Goal: Communication & Community: Participate in discussion

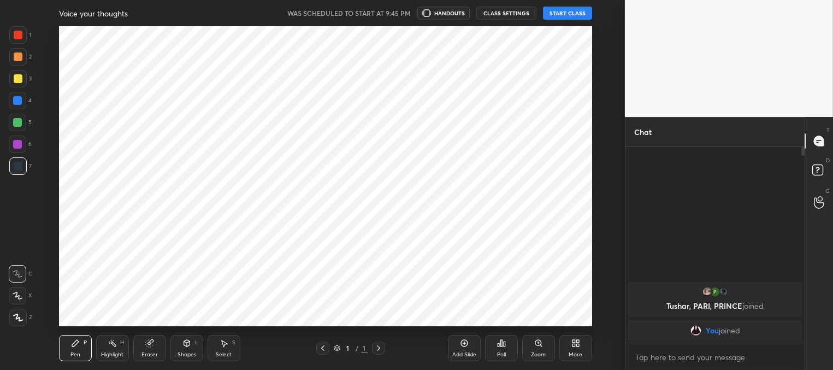
scroll to position [54348, 54067]
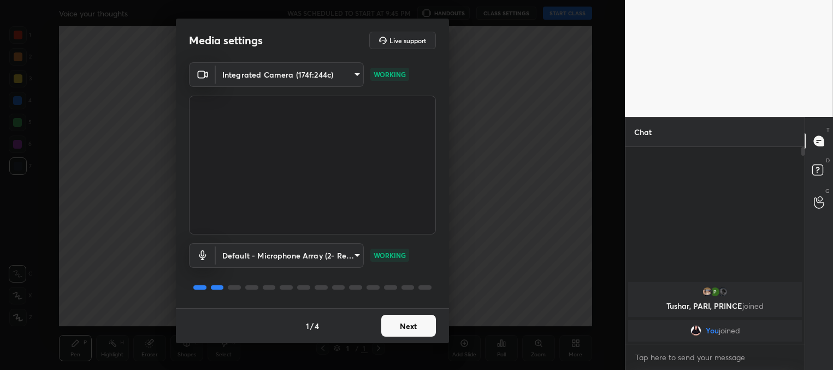
click at [408, 331] on button "Next" at bounding box center [408, 326] width 55 height 22
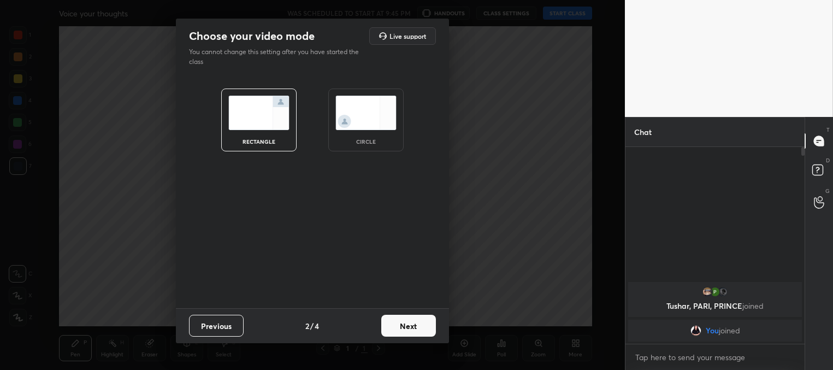
click at [408, 331] on button "Next" at bounding box center [408, 326] width 55 height 22
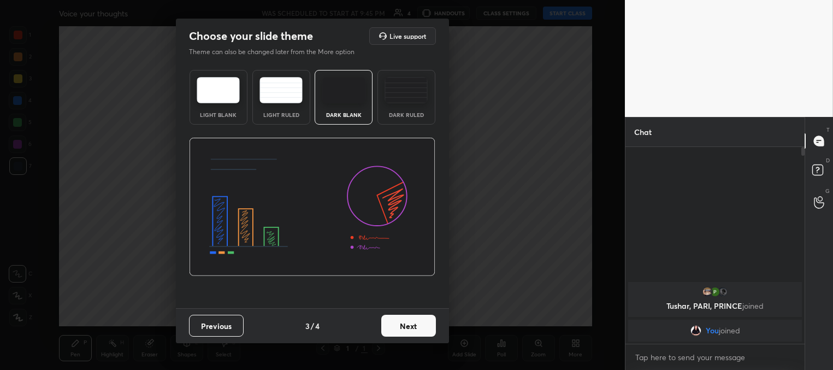
click at [427, 327] on button "Next" at bounding box center [408, 326] width 55 height 22
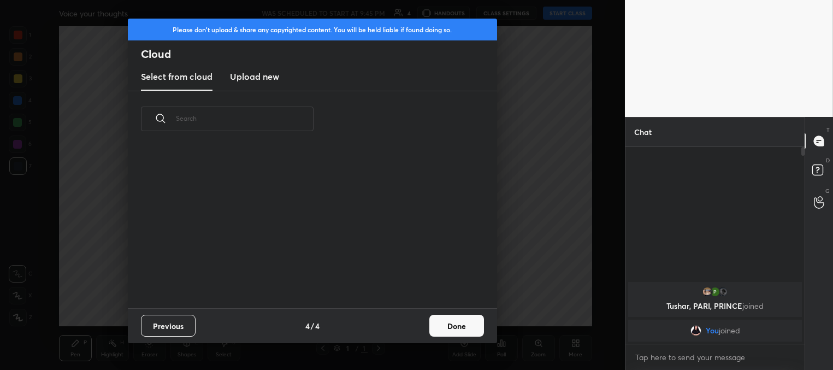
scroll to position [162, 351]
click at [450, 328] on button "Done" at bounding box center [457, 326] width 55 height 22
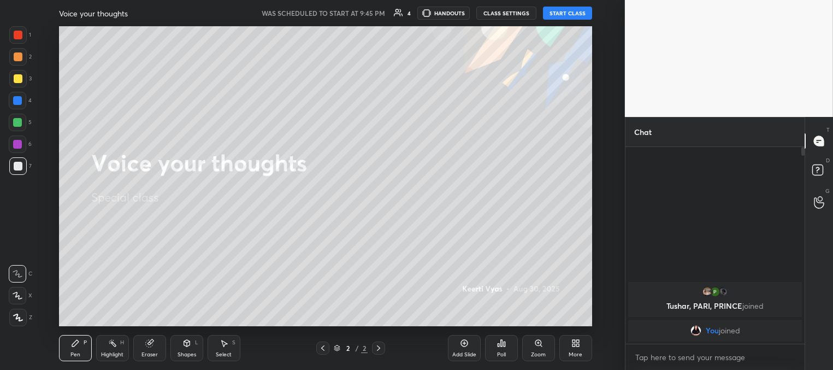
click at [561, 14] on button "START CLASS" at bounding box center [567, 13] width 49 height 13
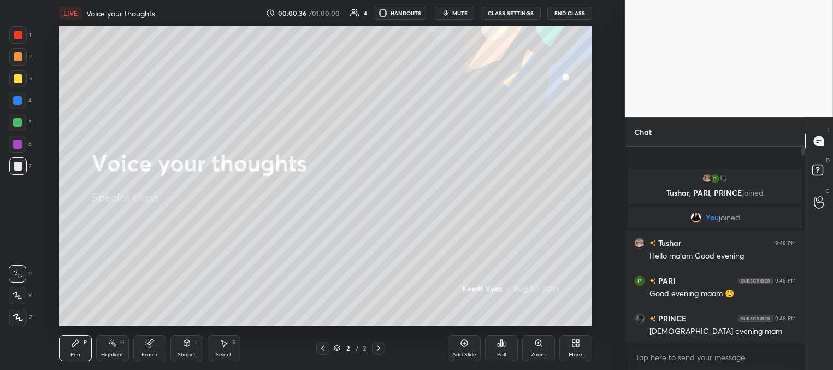
click at [18, 77] on div at bounding box center [18, 78] width 9 height 9
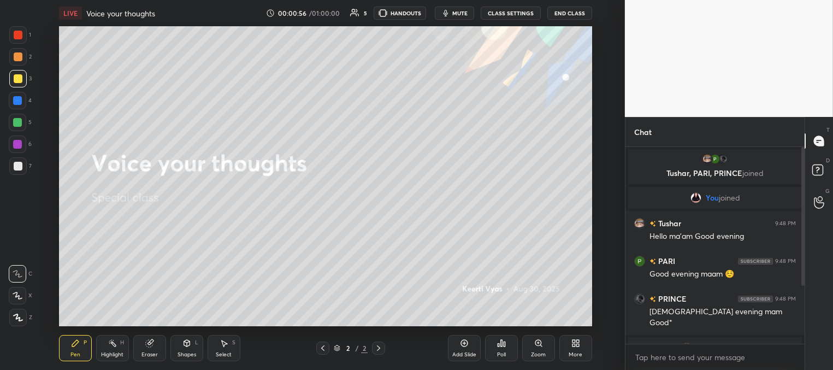
click at [466, 17] on button "mute" at bounding box center [454, 13] width 39 height 13
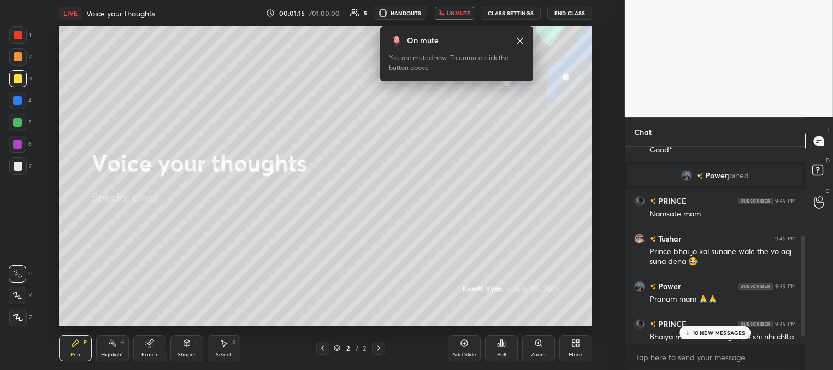
scroll to position [187, 0]
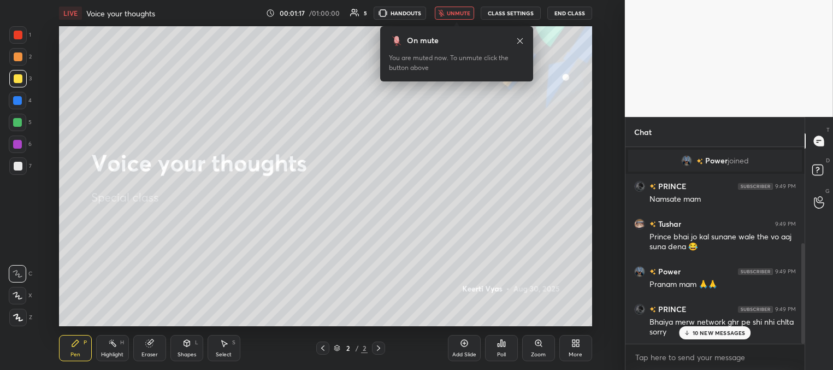
click at [458, 13] on span "unmute" at bounding box center [458, 13] width 23 height 8
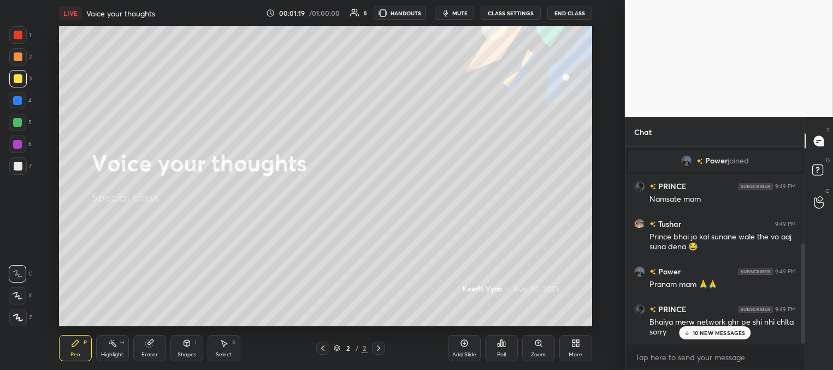
click at [702, 332] on p "10 NEW MESSAGES" at bounding box center [719, 333] width 53 height 7
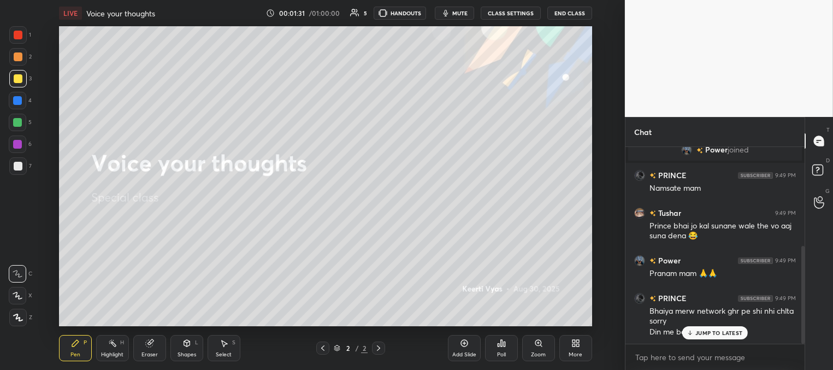
scroll to position [236, 0]
click at [706, 330] on p "JUMP TO LATEST" at bounding box center [719, 333] width 47 height 7
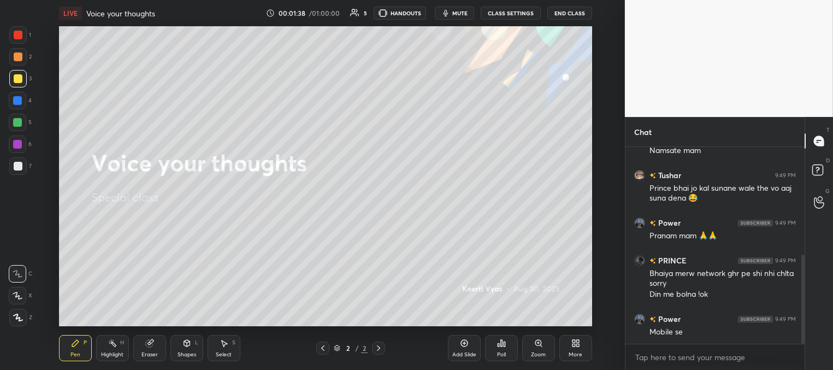
click at [453, 17] on button "mute" at bounding box center [454, 13] width 39 height 13
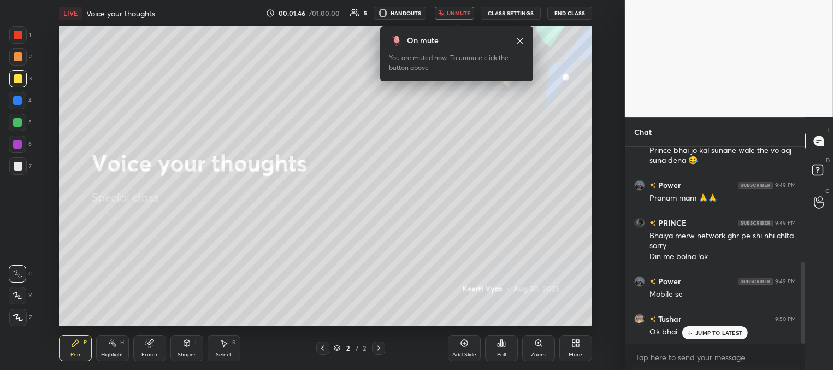
click at [456, 15] on span "unmute" at bounding box center [458, 13] width 23 height 8
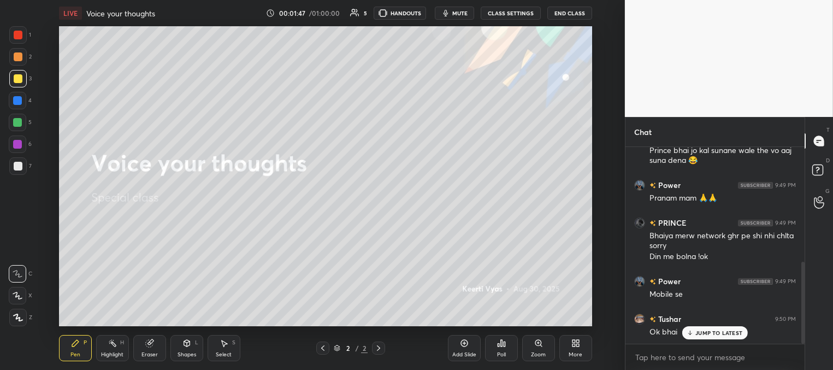
click at [701, 331] on p "JUMP TO LATEST" at bounding box center [719, 333] width 47 height 7
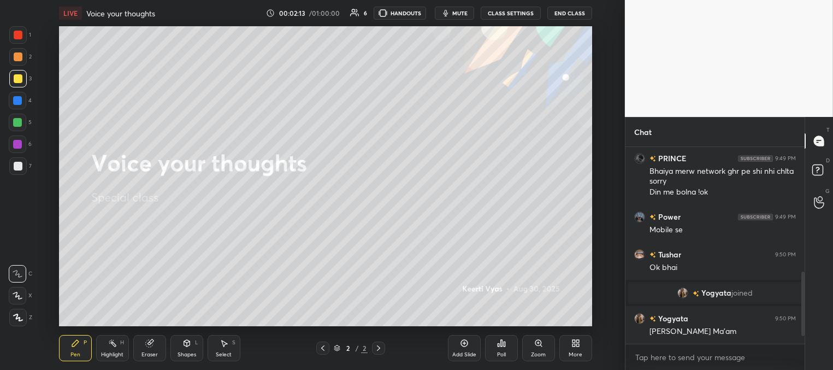
scroll to position [402, 0]
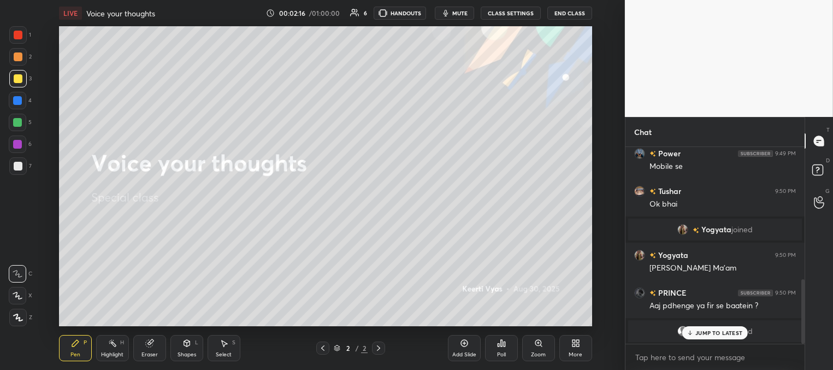
click at [455, 12] on span "mute" at bounding box center [459, 13] width 15 height 8
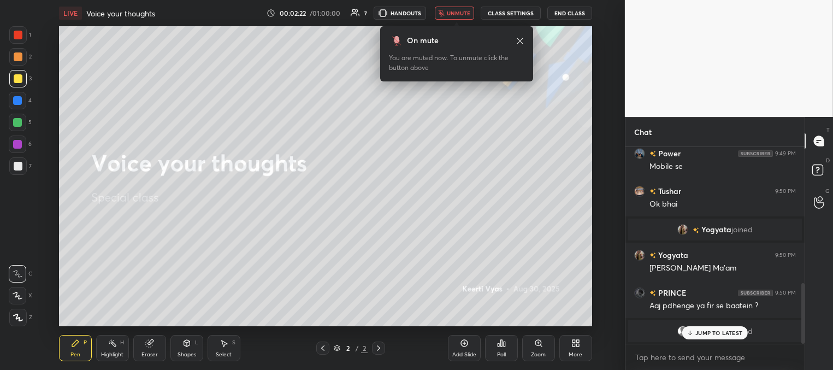
scroll to position [439, 0]
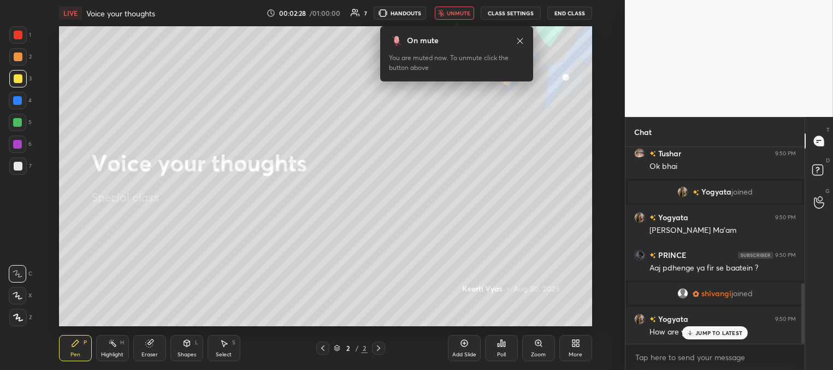
click at [455, 12] on span "unmute" at bounding box center [458, 13] width 23 height 8
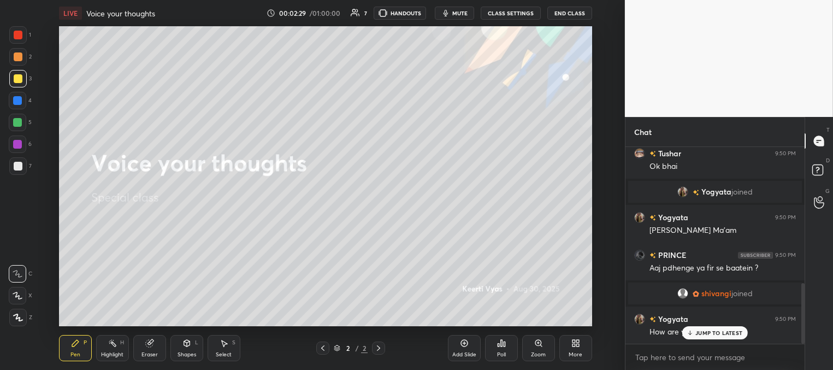
click at [705, 330] on p "JUMP TO LATEST" at bounding box center [719, 333] width 47 height 7
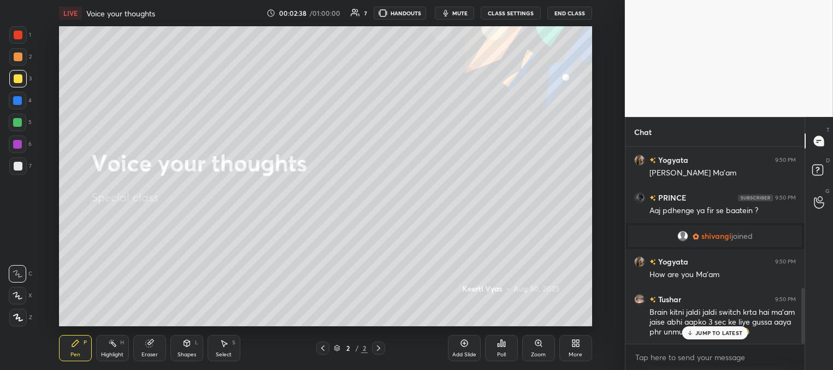
click at [718, 332] on p "JUMP TO LATEST" at bounding box center [719, 333] width 47 height 7
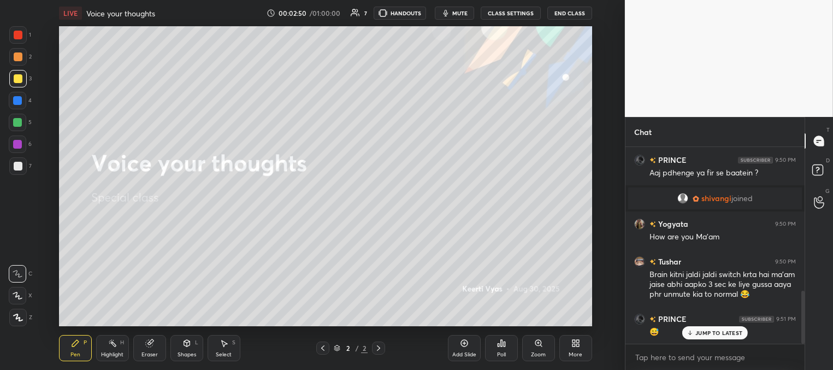
scroll to position [572, 0]
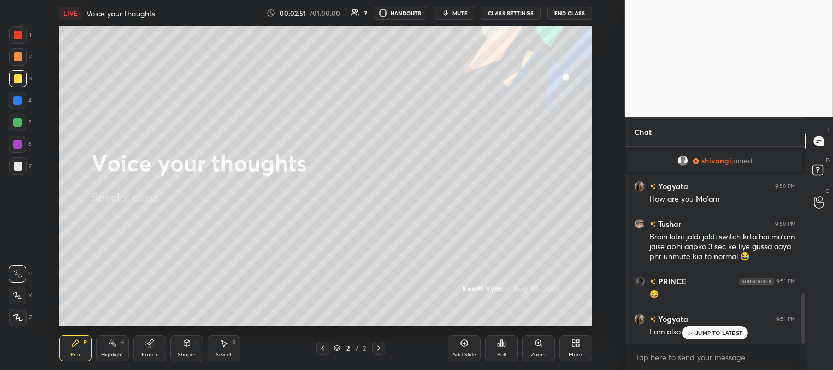
click at [700, 332] on p "JUMP TO LATEST" at bounding box center [719, 333] width 47 height 7
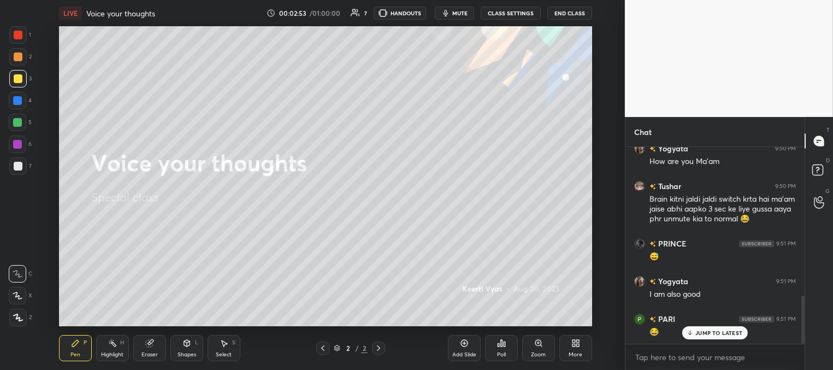
click at [706, 333] on p "JUMP TO LATEST" at bounding box center [719, 333] width 47 height 7
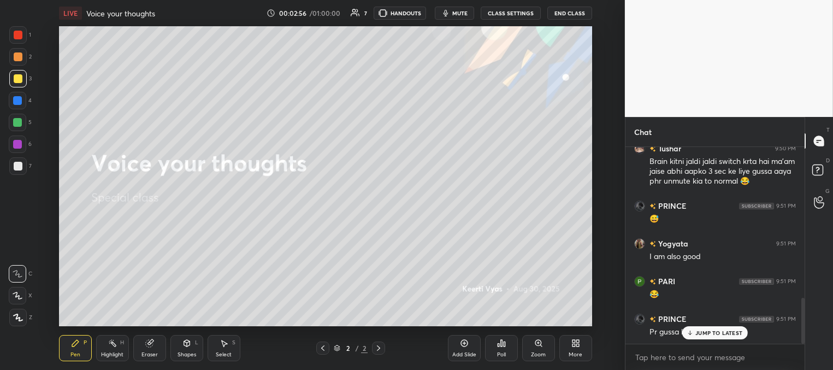
click at [701, 333] on p "JUMP TO LATEST" at bounding box center [719, 333] width 47 height 7
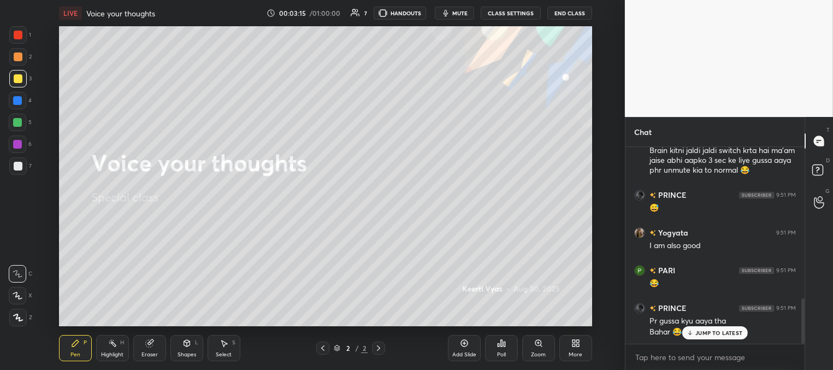
click at [697, 333] on p "JUMP TO LATEST" at bounding box center [719, 333] width 47 height 7
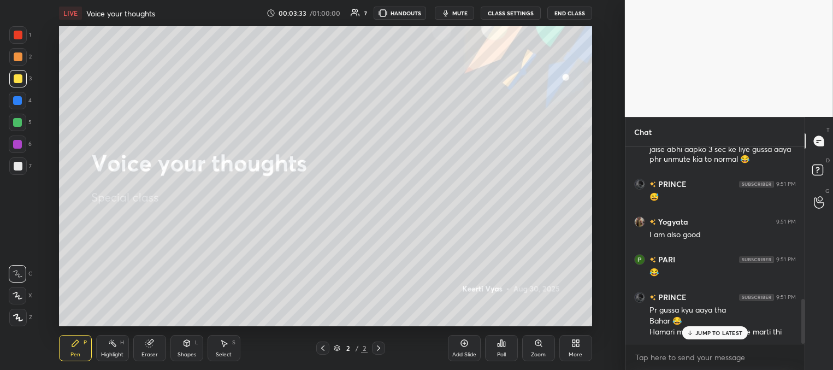
click at [697, 331] on p "JUMP TO LATEST" at bounding box center [719, 333] width 47 height 7
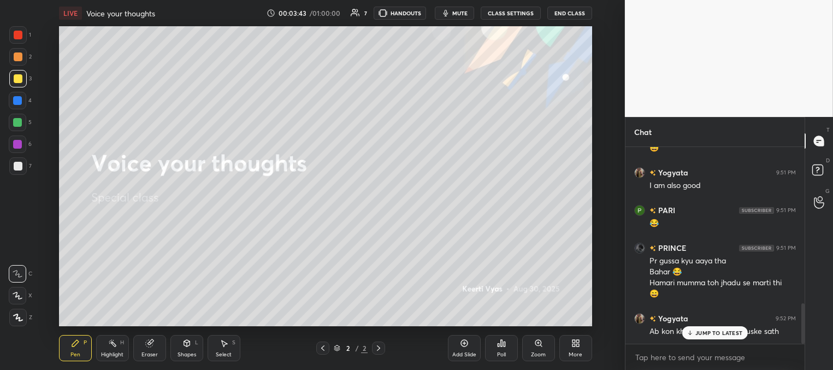
scroll to position [756, 0]
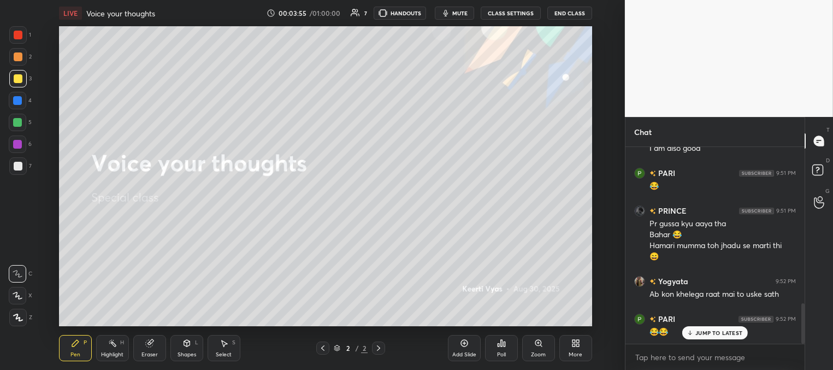
click at [707, 330] on p "JUMP TO LATEST" at bounding box center [719, 333] width 47 height 7
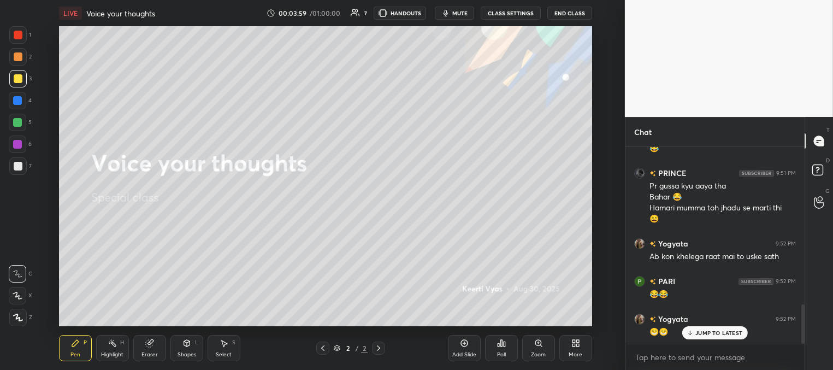
click at [698, 331] on p "JUMP TO LATEST" at bounding box center [719, 333] width 47 height 7
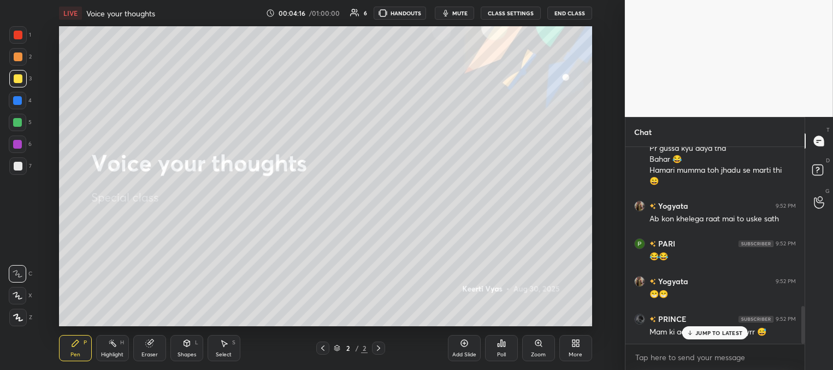
click at [697, 336] on p "JUMP TO LATEST" at bounding box center [719, 333] width 47 height 7
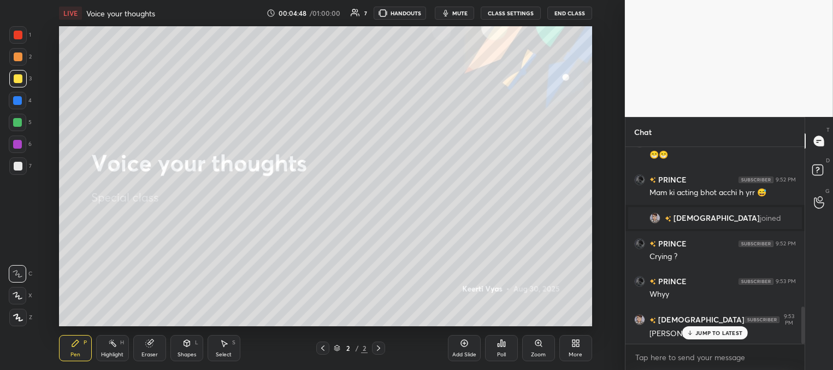
scroll to position [875, 0]
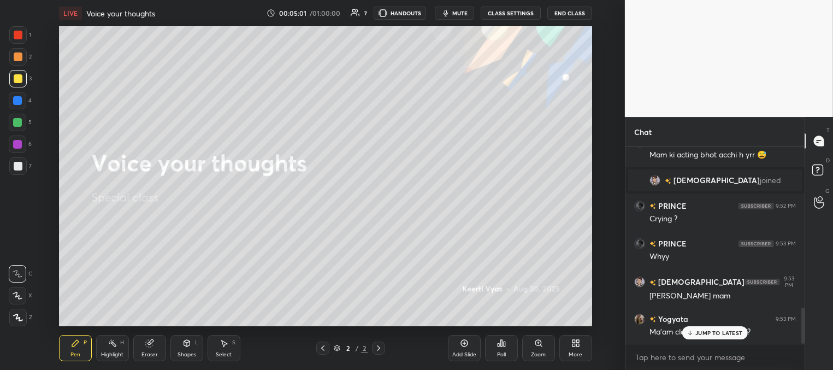
click at [713, 331] on p "JUMP TO LATEST" at bounding box center [719, 333] width 47 height 7
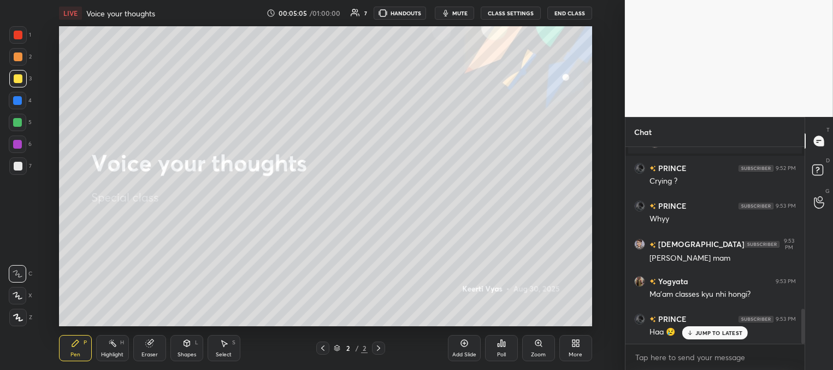
click at [700, 330] on p "JUMP TO LATEST" at bounding box center [719, 333] width 47 height 7
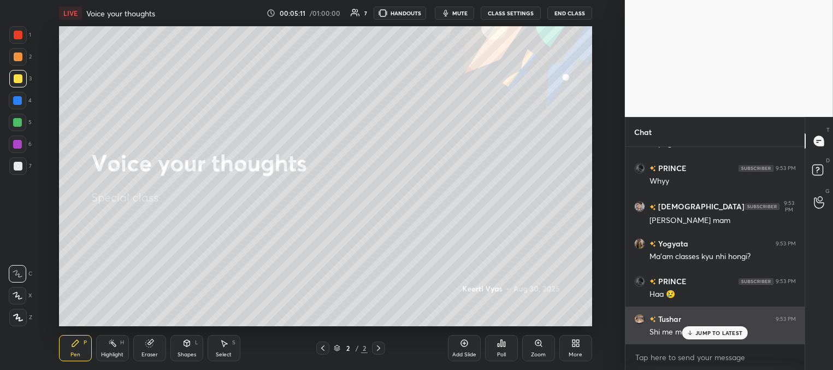
scroll to position [989, 0]
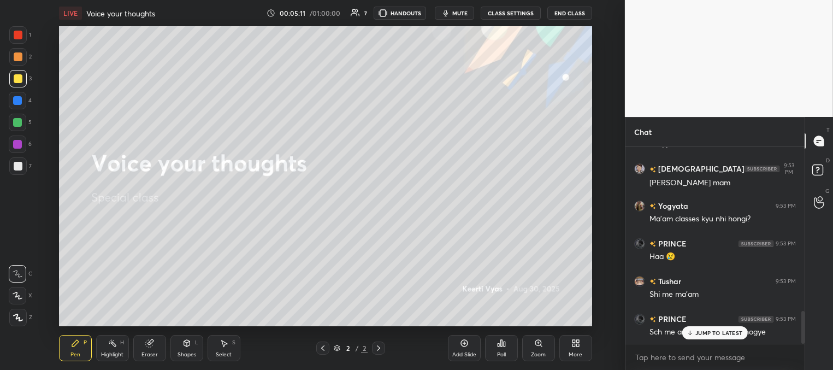
click at [691, 330] on icon at bounding box center [690, 333] width 7 height 7
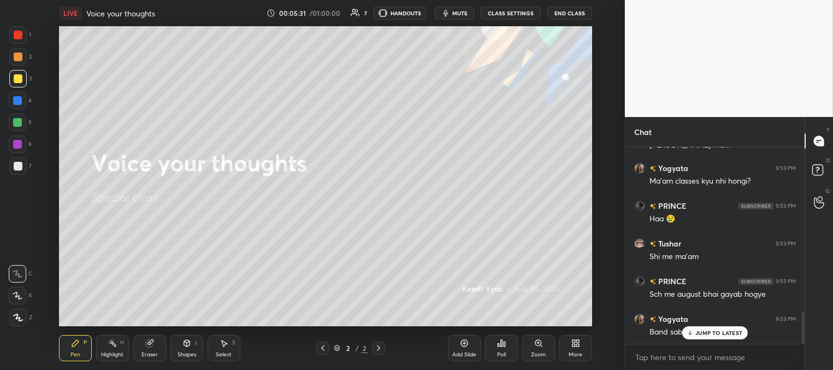
click at [722, 330] on p "JUMP TO LATEST" at bounding box center [719, 333] width 47 height 7
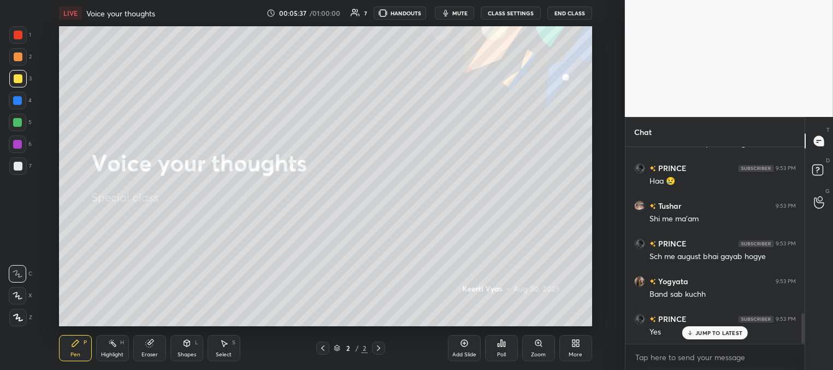
click at [710, 332] on p "JUMP TO LATEST" at bounding box center [719, 333] width 47 height 7
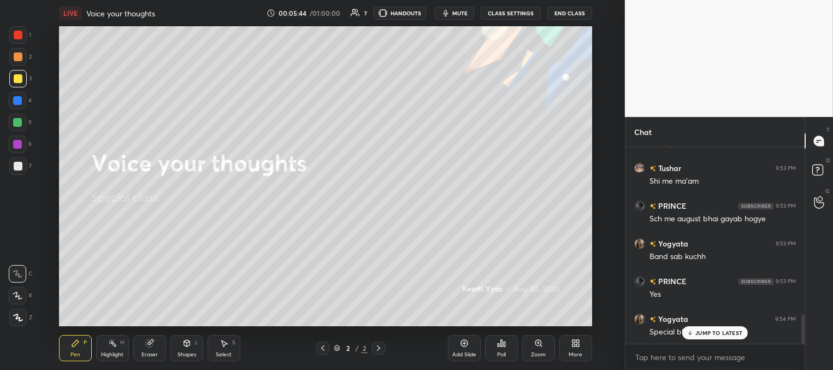
scroll to position [1139, 0]
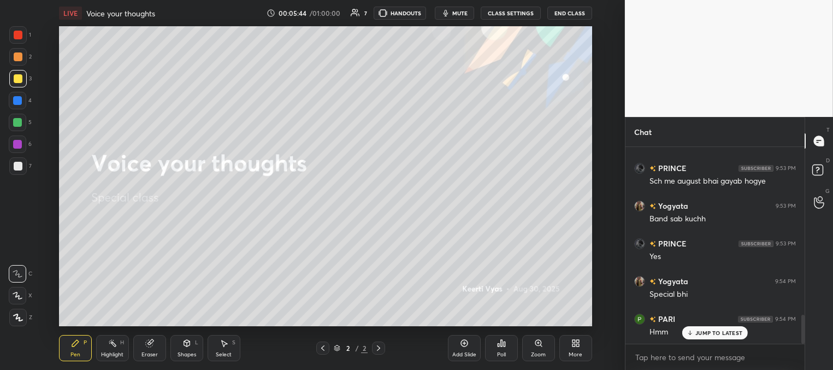
click at [696, 331] on p "JUMP TO LATEST" at bounding box center [719, 333] width 47 height 7
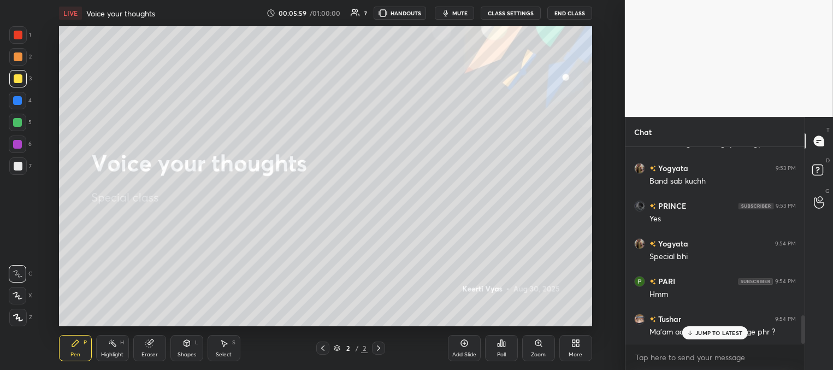
click at [716, 327] on div "JUMP TO LATEST" at bounding box center [716, 332] width 66 height 13
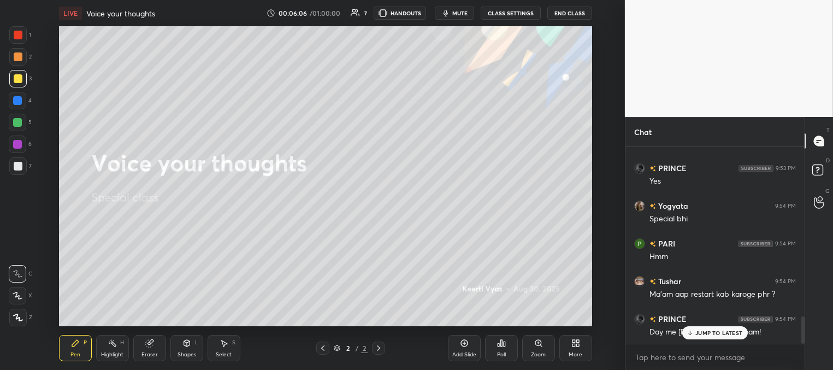
click at [703, 330] on p "JUMP TO LATEST" at bounding box center [719, 333] width 47 height 7
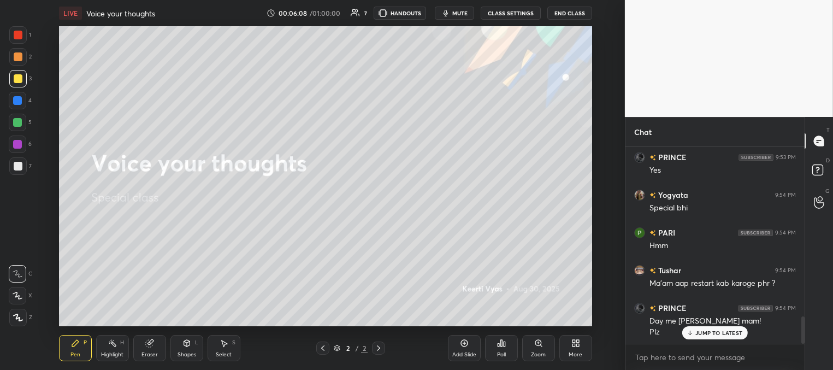
click at [702, 331] on p "JUMP TO LATEST" at bounding box center [719, 333] width 47 height 7
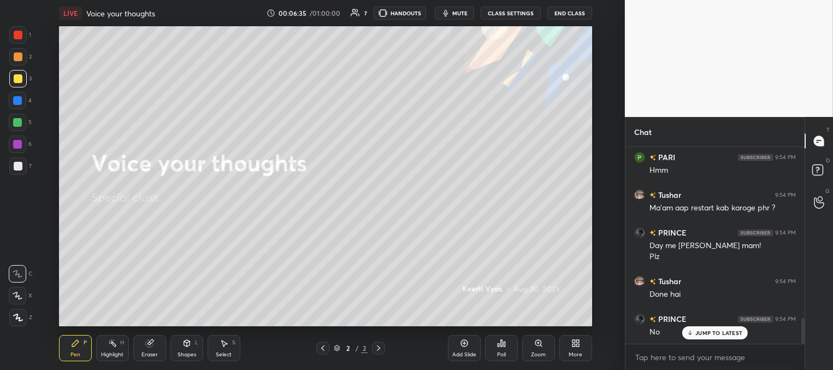
scroll to position [1312, 0]
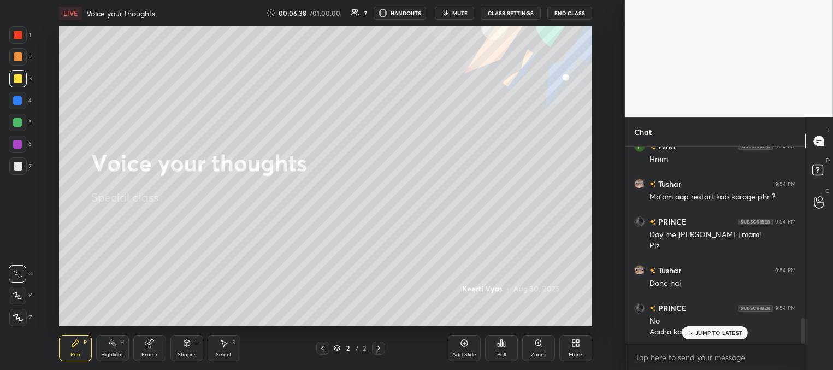
click at [699, 333] on p "JUMP TO LATEST" at bounding box center [719, 333] width 47 height 7
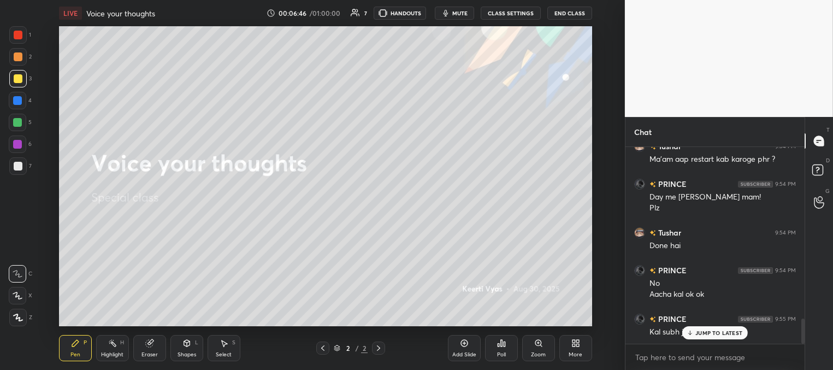
click at [713, 333] on p "JUMP TO LATEST" at bounding box center [719, 333] width 47 height 7
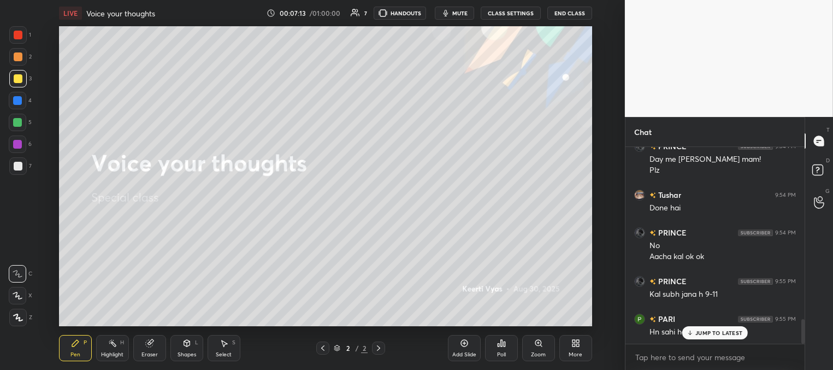
click at [709, 330] on p "JUMP TO LATEST" at bounding box center [719, 333] width 47 height 7
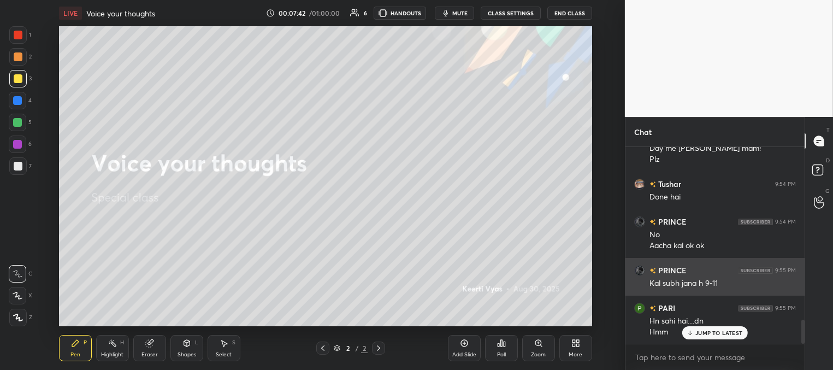
scroll to position [1436, 0]
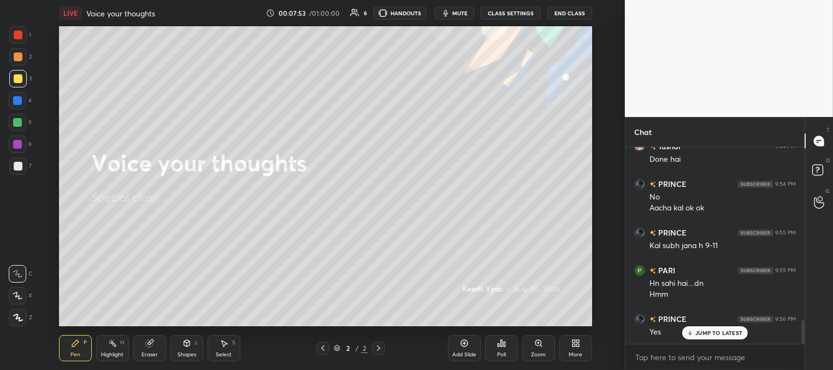
click at [699, 335] on p "JUMP TO LATEST" at bounding box center [719, 333] width 47 height 7
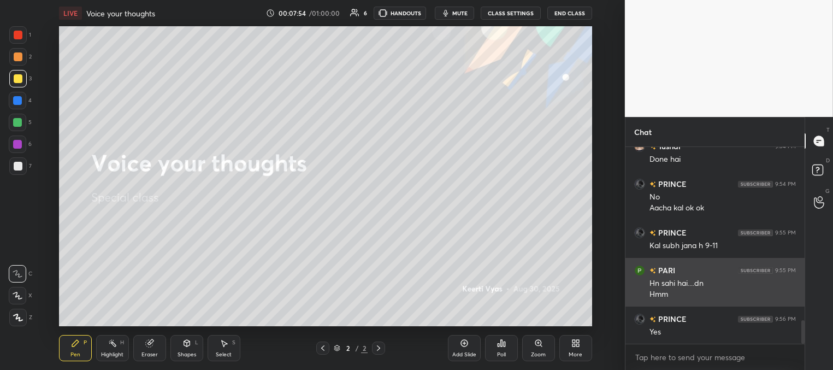
scroll to position [1494, 0]
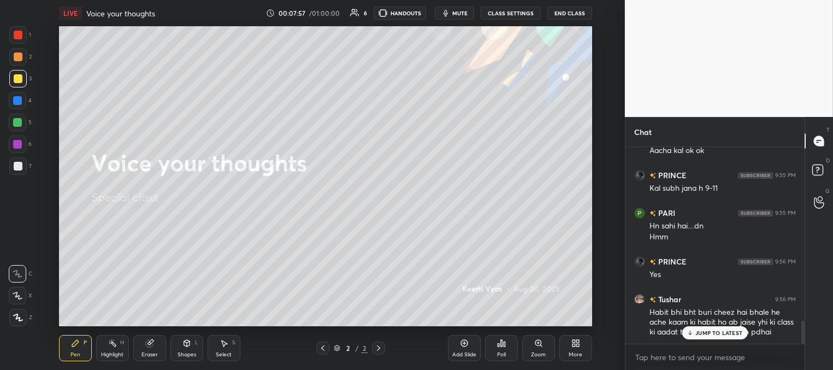
click at [694, 334] on div "JUMP TO LATEST" at bounding box center [716, 332] width 66 height 13
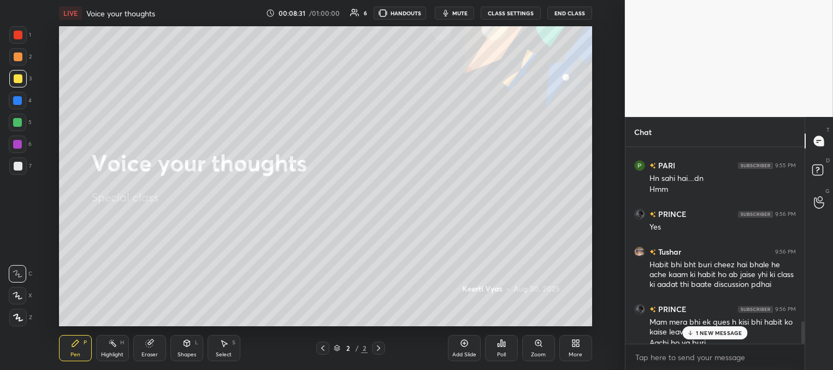
scroll to position [1552, 0]
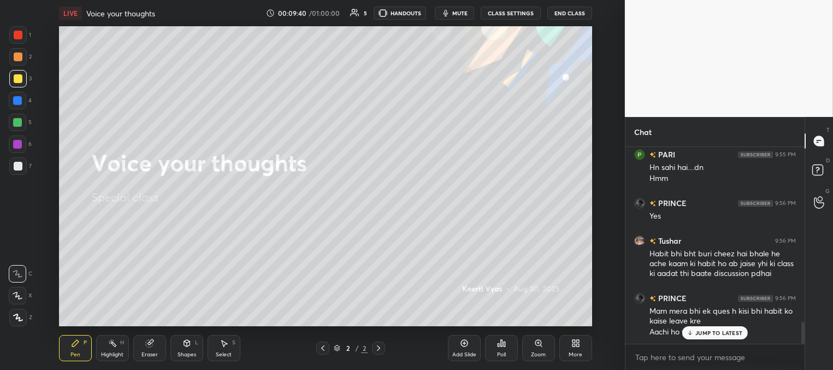
click at [697, 334] on p "JUMP TO LATEST" at bounding box center [719, 333] width 47 height 7
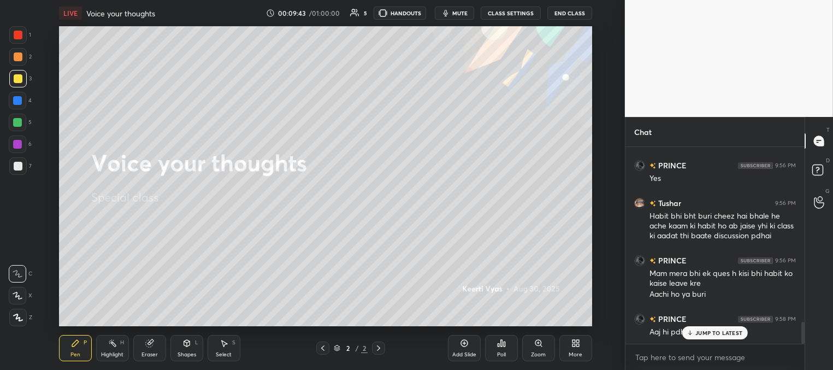
click at [702, 333] on p "JUMP TO LATEST" at bounding box center [719, 333] width 47 height 7
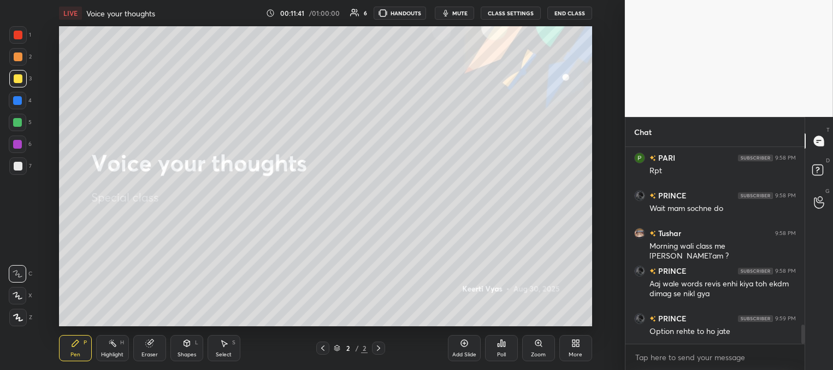
scroll to position [1826, 0]
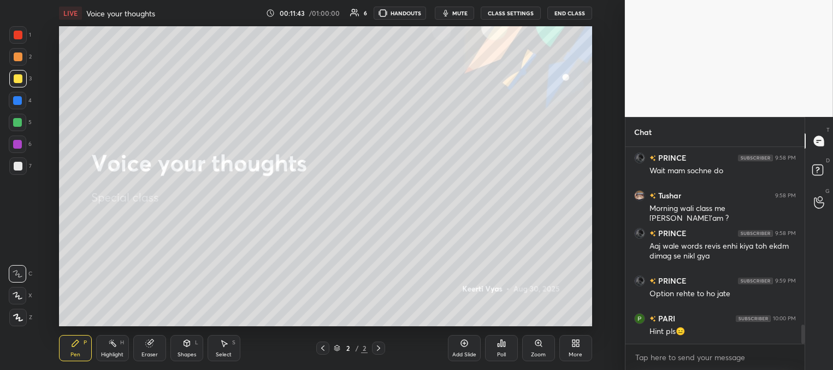
drag, startPoint x: 468, startPoint y: 354, endPoint x: 469, endPoint y: 343, distance: 10.9
click at [468, 354] on div "Add Slide" at bounding box center [464, 354] width 24 height 5
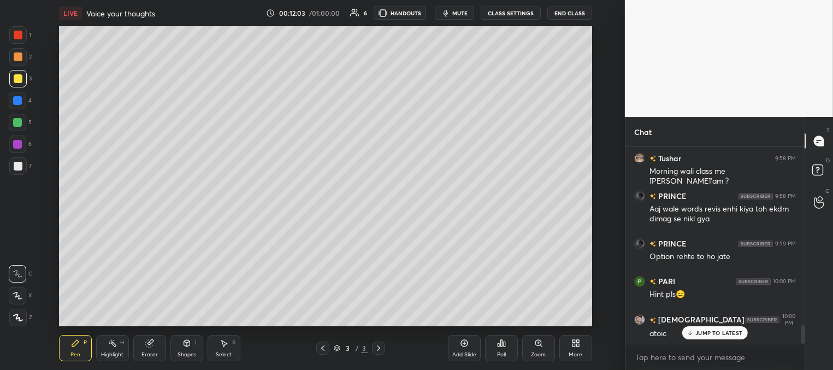
scroll to position [1901, 0]
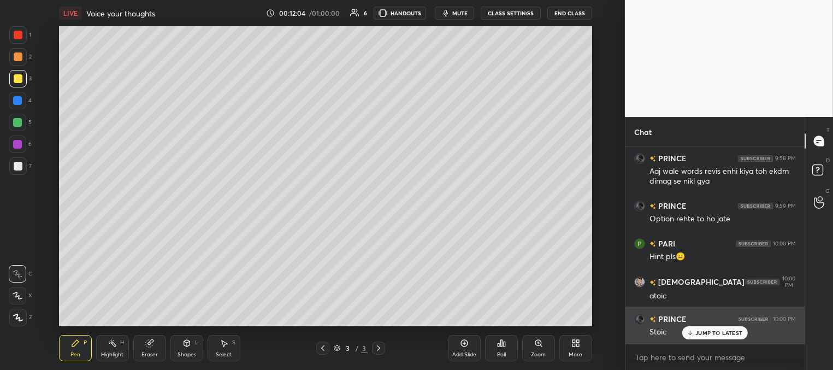
drag, startPoint x: 702, startPoint y: 335, endPoint x: 696, endPoint y: 330, distance: 7.8
click at [701, 334] on p "JUMP TO LATEST" at bounding box center [719, 333] width 47 height 7
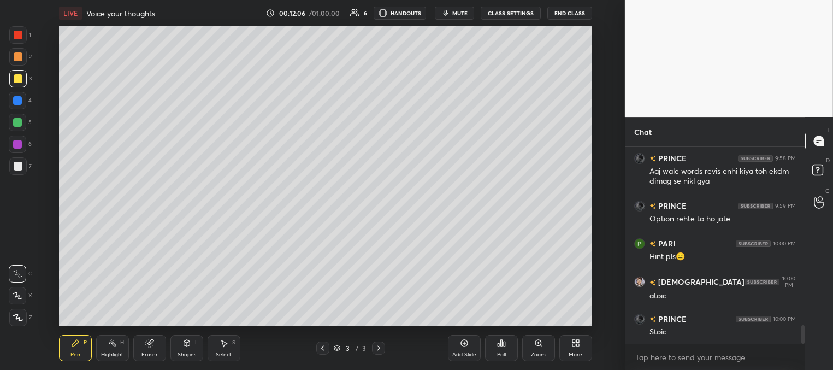
scroll to position [1939, 0]
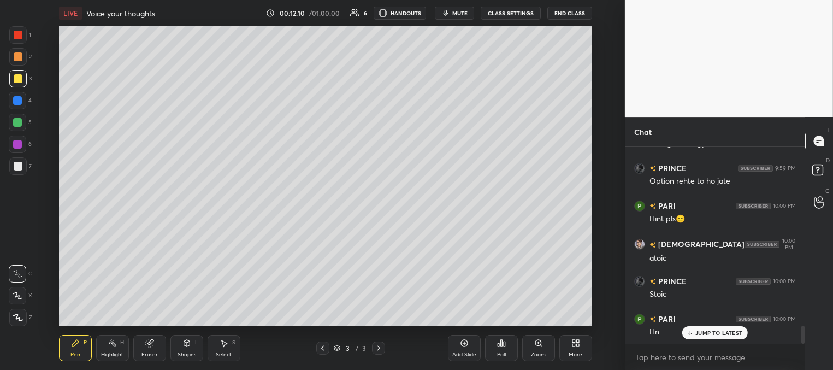
click at [706, 333] on p "JUMP TO LATEST" at bounding box center [719, 333] width 47 height 7
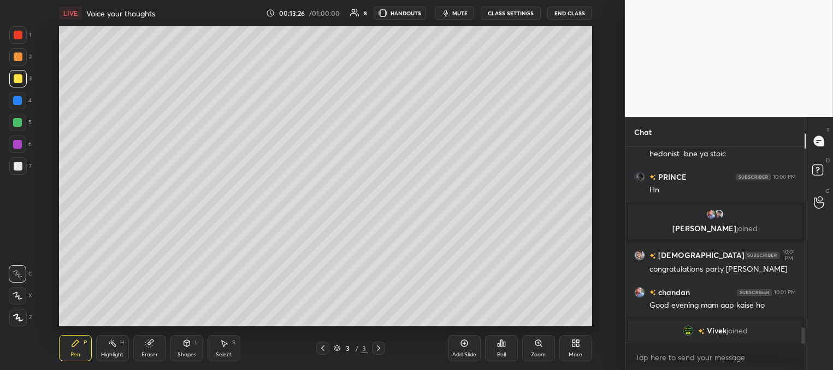
scroll to position [1838, 0]
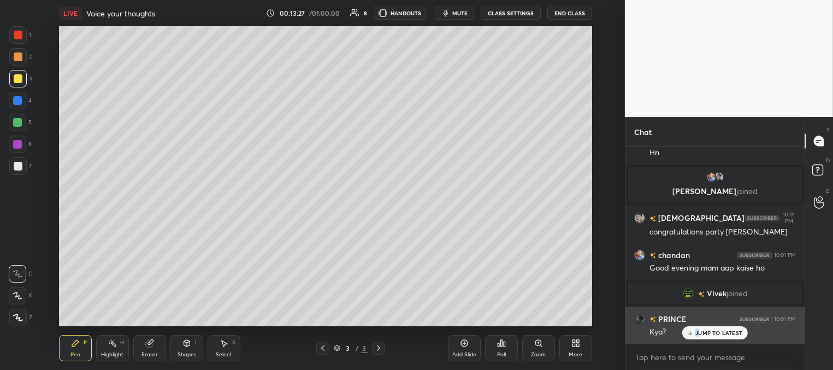
click at [696, 335] on p "JUMP TO LATEST" at bounding box center [719, 333] width 47 height 7
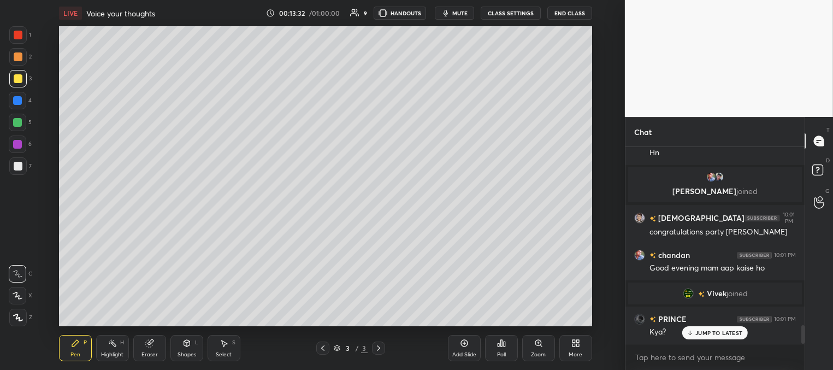
scroll to position [1876, 0]
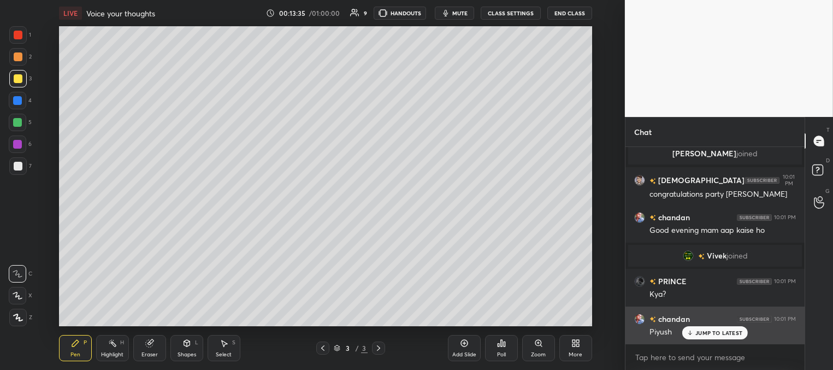
click at [691, 333] on icon at bounding box center [690, 333] width 7 height 7
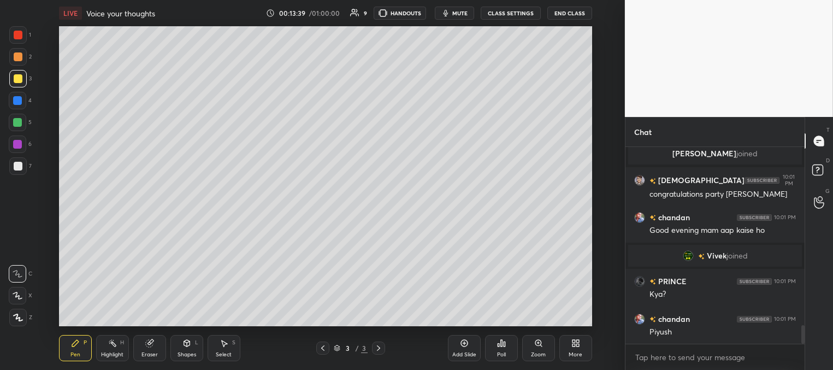
scroll to position [1913, 0]
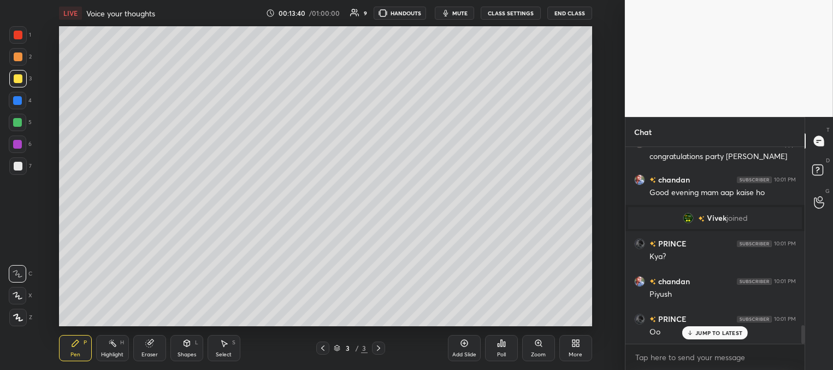
drag, startPoint x: 707, startPoint y: 333, endPoint x: 687, endPoint y: 322, distance: 22.7
click at [706, 333] on p "JUMP TO LATEST" at bounding box center [719, 333] width 47 height 7
click at [155, 350] on div "Eraser" at bounding box center [149, 348] width 33 height 26
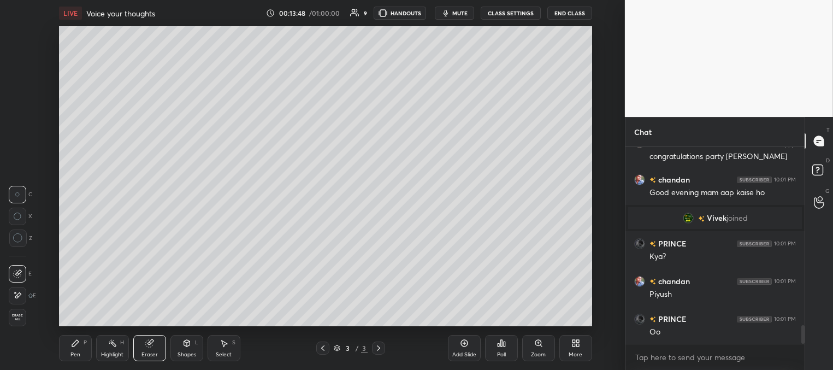
scroll to position [1951, 0]
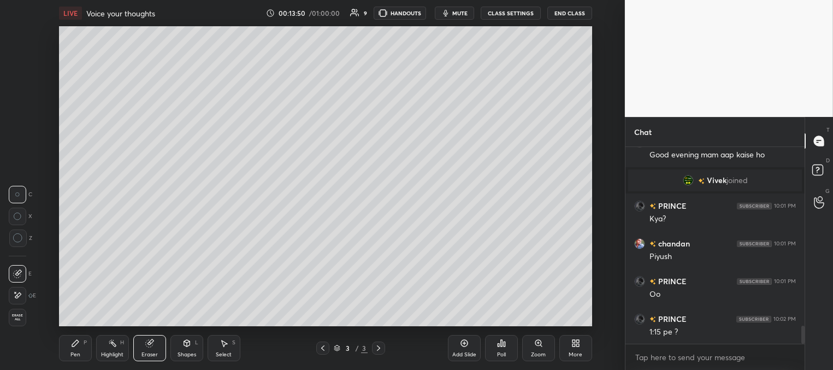
click at [78, 350] on div "Pen P" at bounding box center [75, 348] width 33 height 26
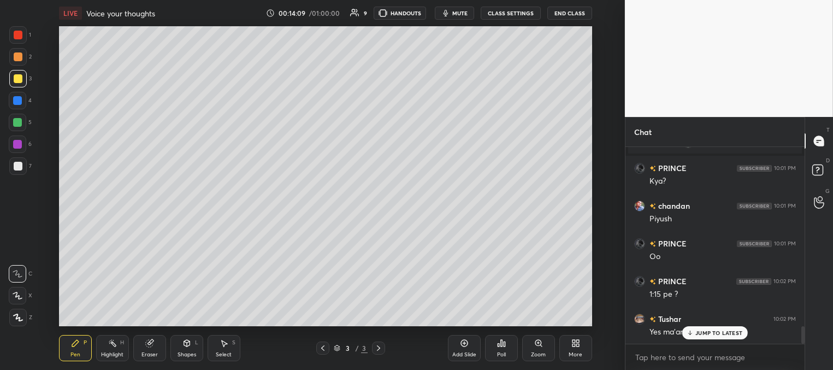
scroll to position [2026, 0]
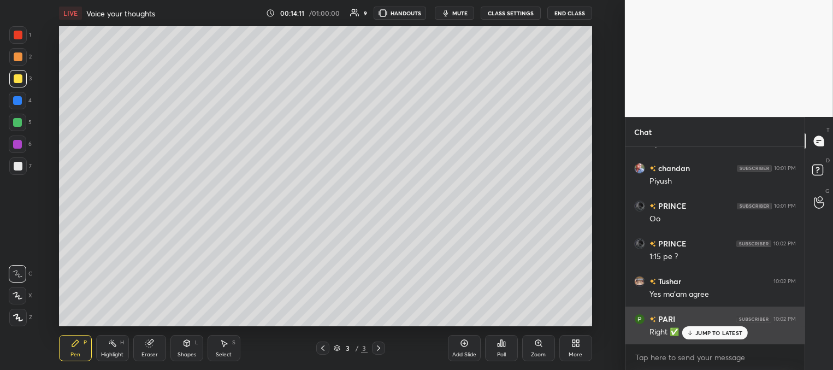
drag, startPoint x: 692, startPoint y: 333, endPoint x: 688, endPoint y: 327, distance: 7.0
click at [690, 333] on icon at bounding box center [690, 333] width 7 height 7
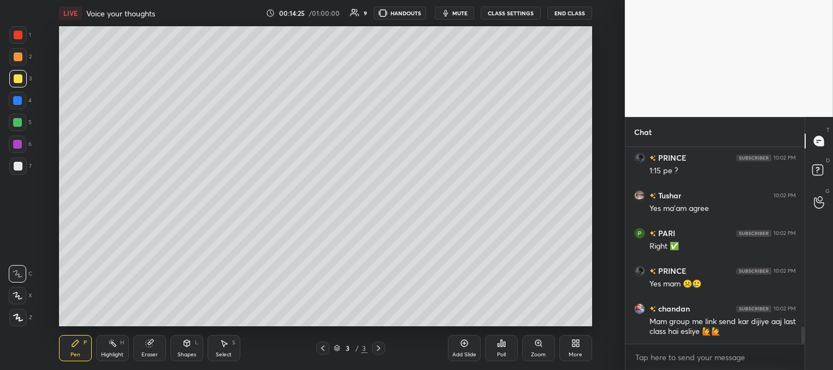
scroll to position [2149, 0]
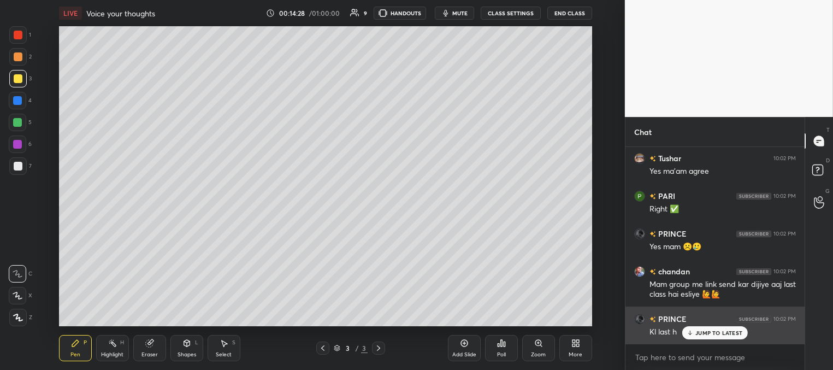
click at [702, 334] on p "JUMP TO LATEST" at bounding box center [719, 333] width 47 height 7
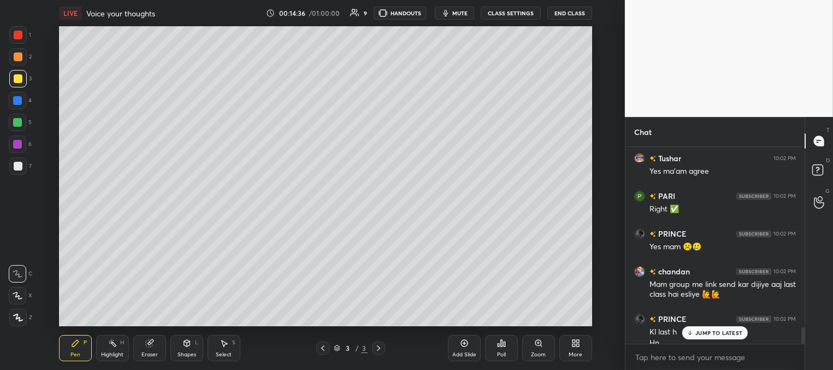
scroll to position [2160, 0]
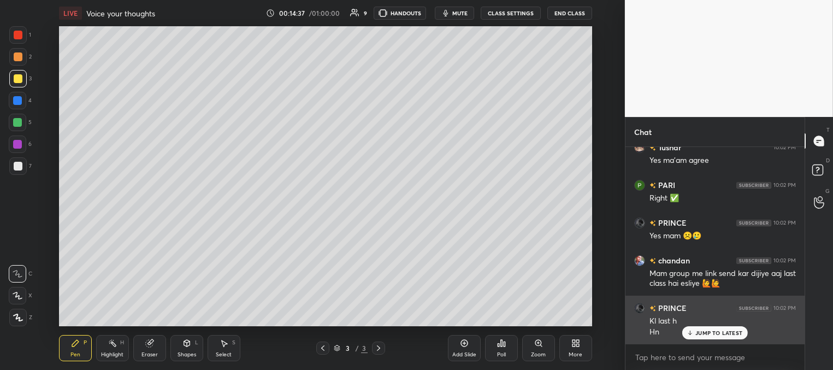
click at [702, 332] on p "JUMP TO LATEST" at bounding box center [719, 333] width 47 height 7
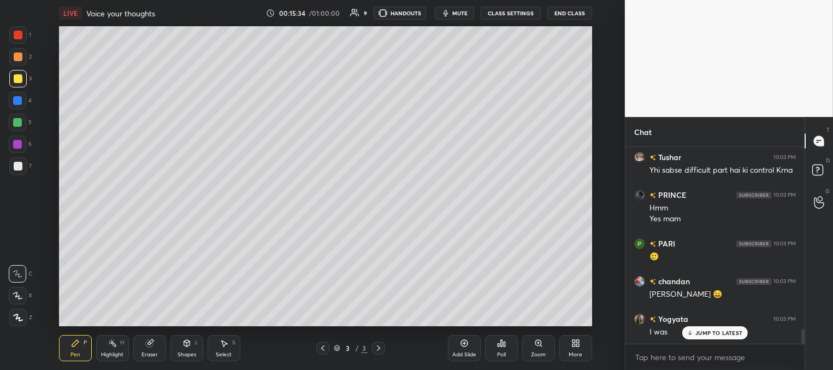
scroll to position [2435, 0]
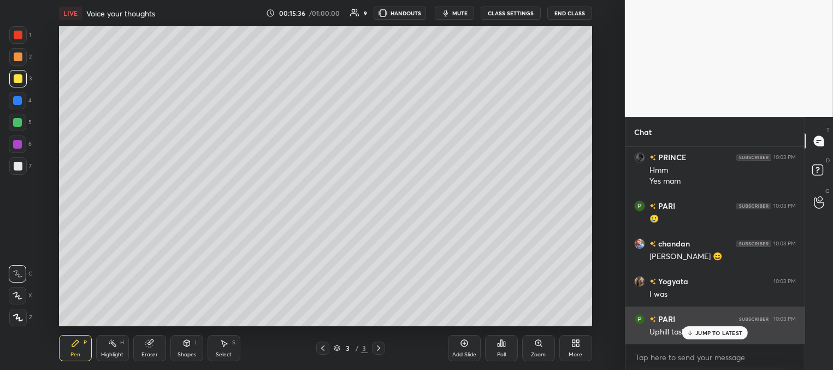
drag, startPoint x: 700, startPoint y: 331, endPoint x: 682, endPoint y: 326, distance: 18.2
click at [699, 331] on p "JUMP TO LATEST" at bounding box center [719, 333] width 47 height 7
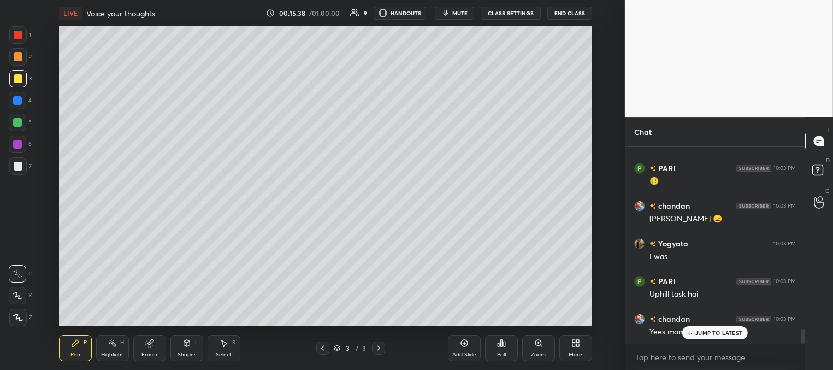
scroll to position [2511, 0]
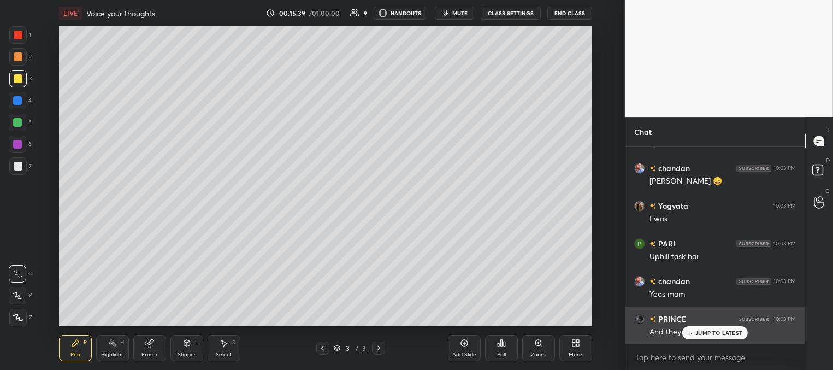
click at [717, 333] on p "JUMP TO LATEST" at bounding box center [719, 333] width 47 height 7
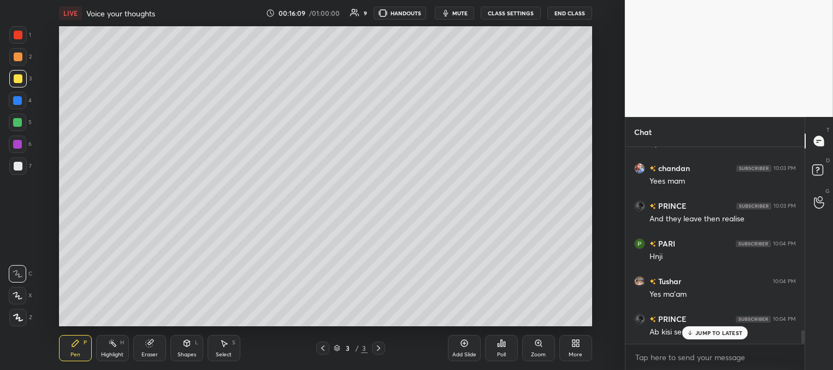
scroll to position [2661, 0]
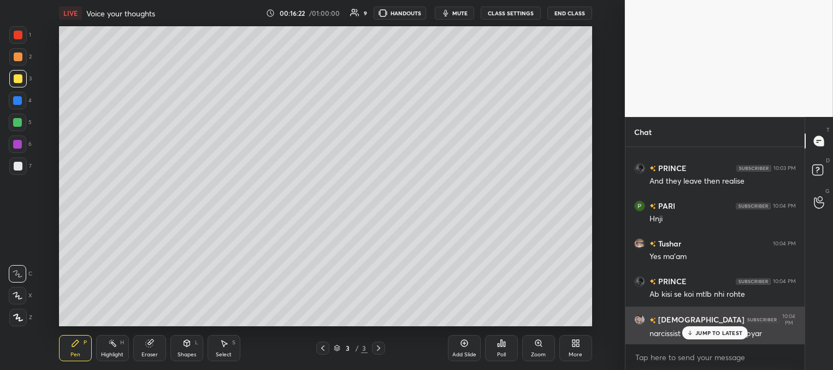
click at [700, 331] on p "JUMP TO LATEST" at bounding box center [719, 333] width 47 height 7
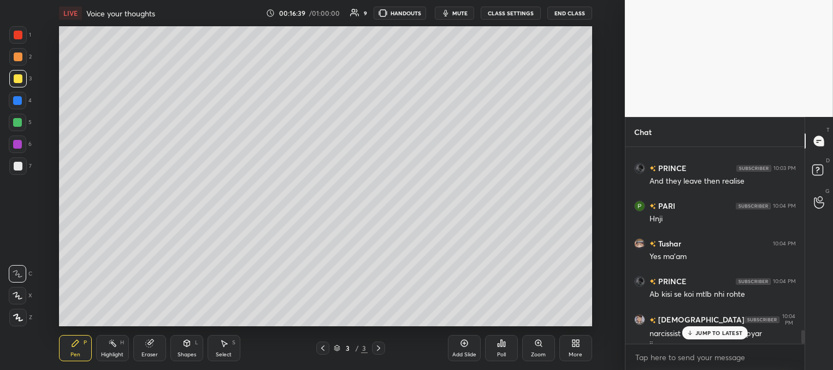
scroll to position [2672, 0]
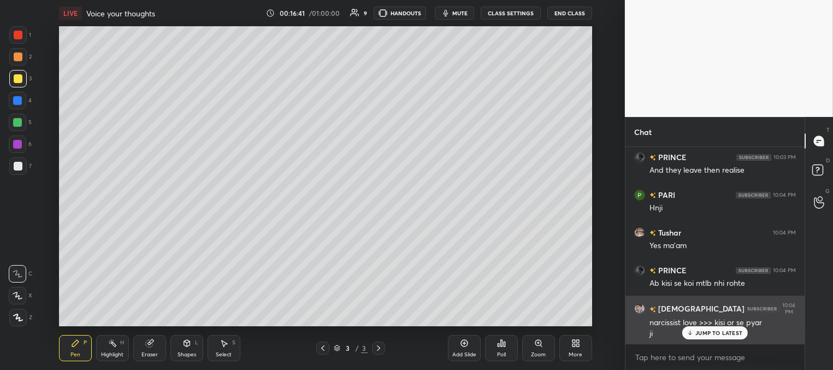
click at [709, 332] on p "JUMP TO LATEST" at bounding box center [719, 333] width 47 height 7
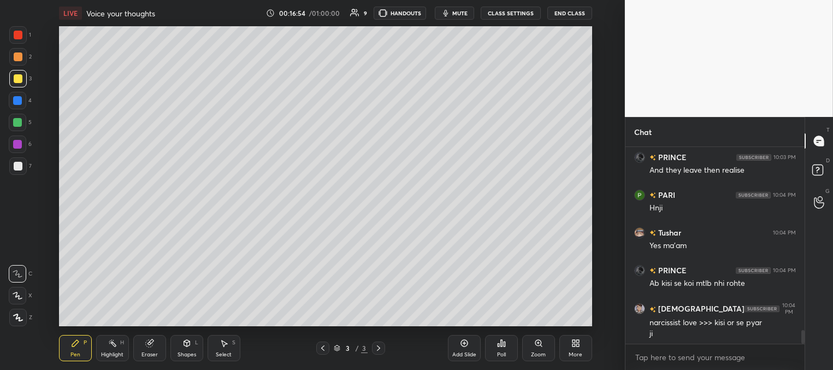
scroll to position [2710, 0]
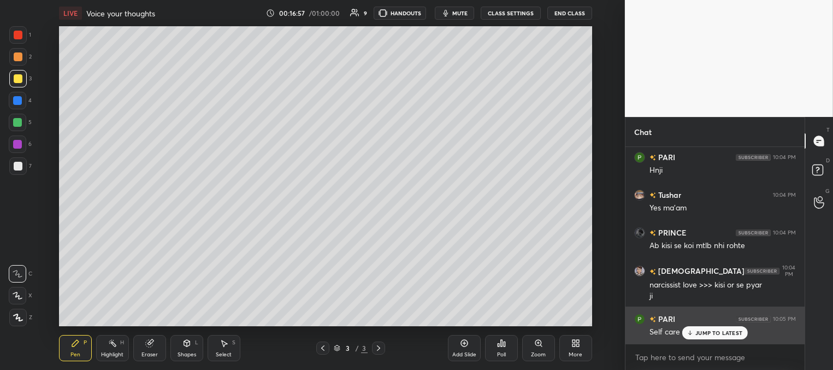
click at [696, 330] on p "JUMP TO LATEST" at bounding box center [719, 333] width 47 height 7
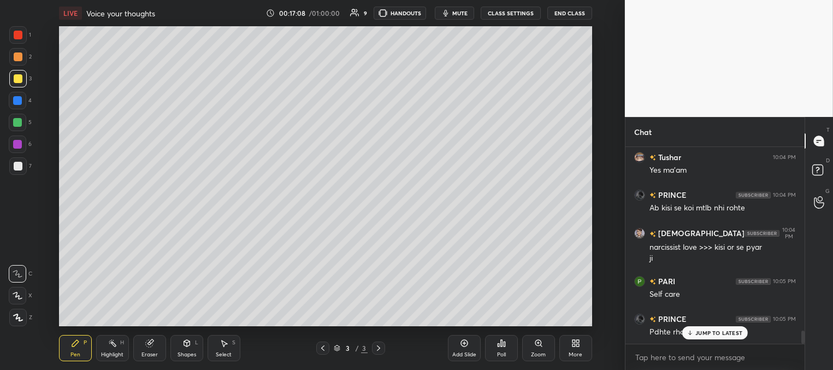
scroll to position [2759, 0]
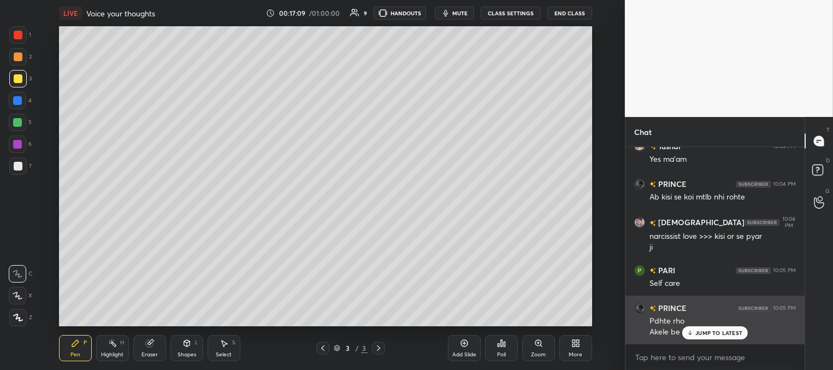
click at [698, 331] on p "JUMP TO LATEST" at bounding box center [719, 333] width 47 height 7
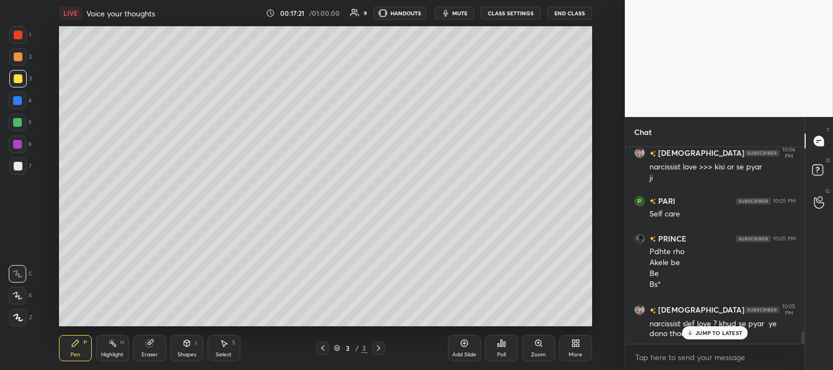
scroll to position [2866, 0]
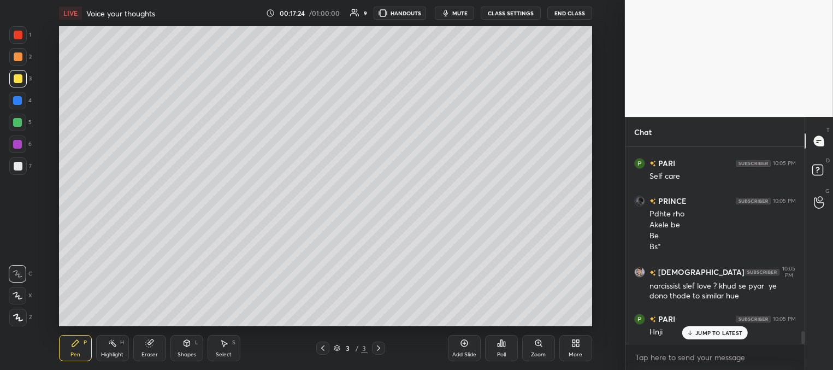
click at [700, 333] on p "JUMP TO LATEST" at bounding box center [719, 333] width 47 height 7
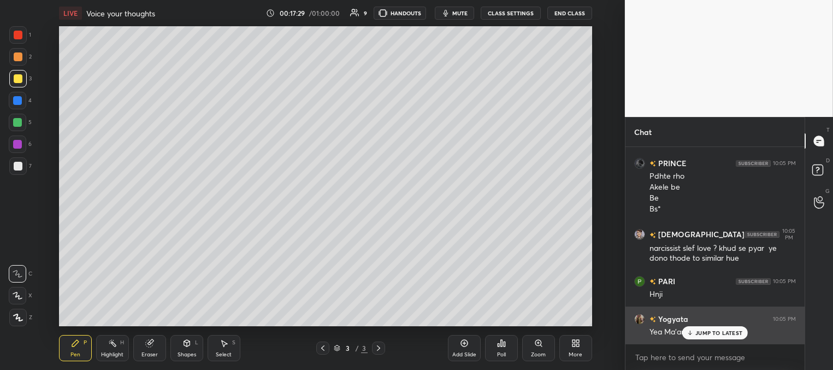
click at [702, 330] on p "JUMP TO LATEST" at bounding box center [719, 333] width 47 height 7
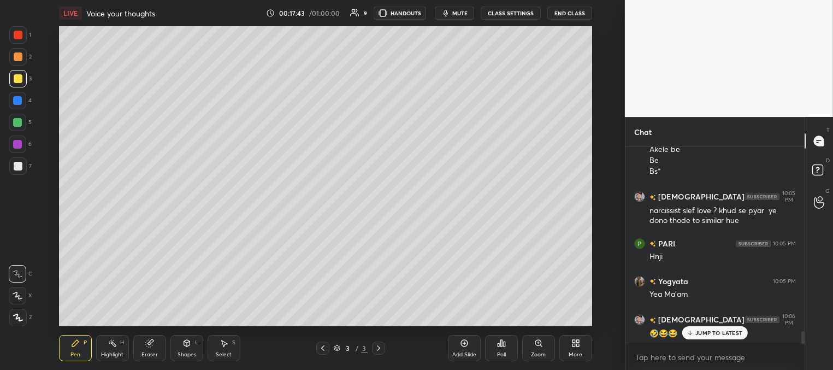
scroll to position [2979, 0]
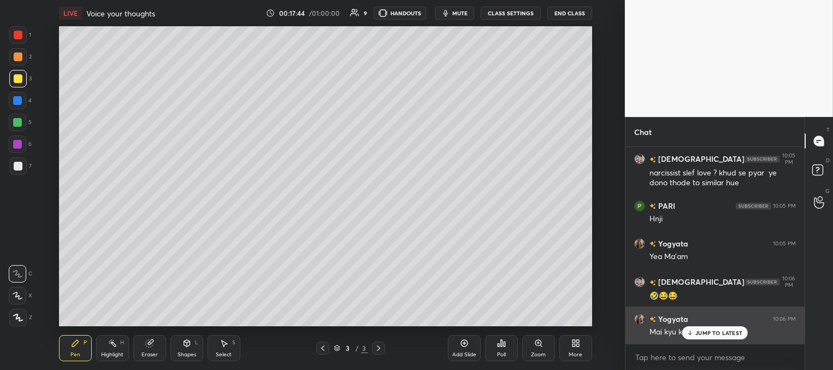
click at [695, 333] on div "JUMP TO LATEST" at bounding box center [716, 332] width 66 height 13
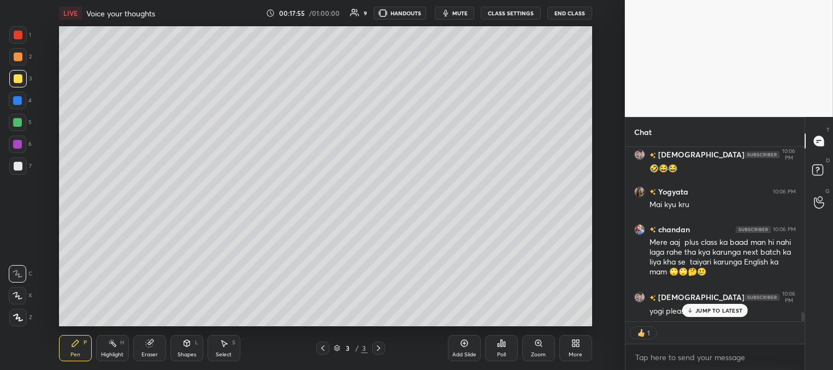
scroll to position [3084, 0]
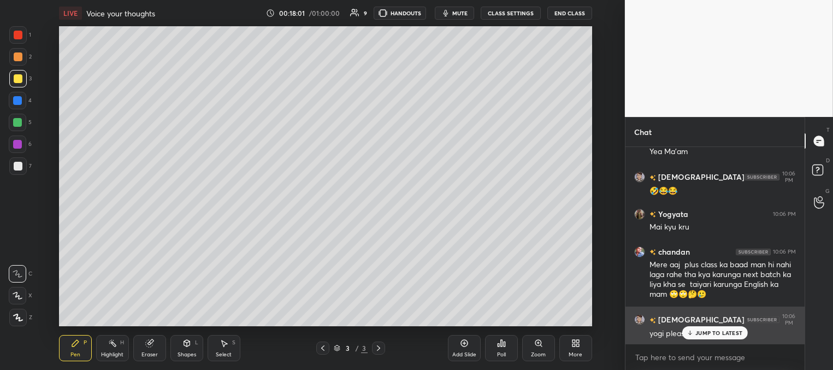
drag, startPoint x: 707, startPoint y: 331, endPoint x: 703, endPoint y: 322, distance: 10.3
click at [706, 331] on p "JUMP TO LATEST" at bounding box center [719, 333] width 47 height 7
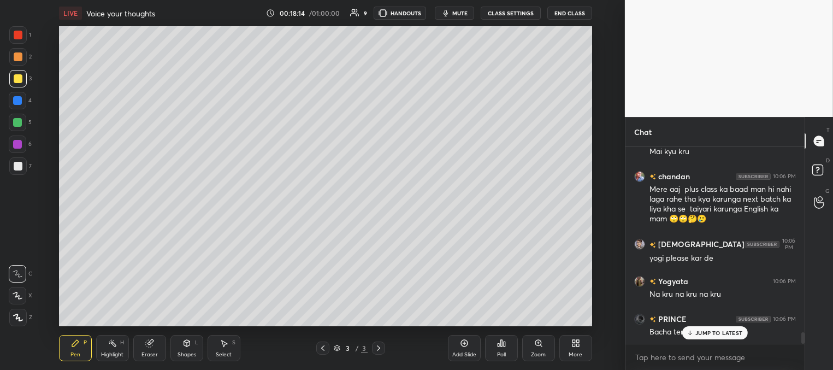
scroll to position [3197, 0]
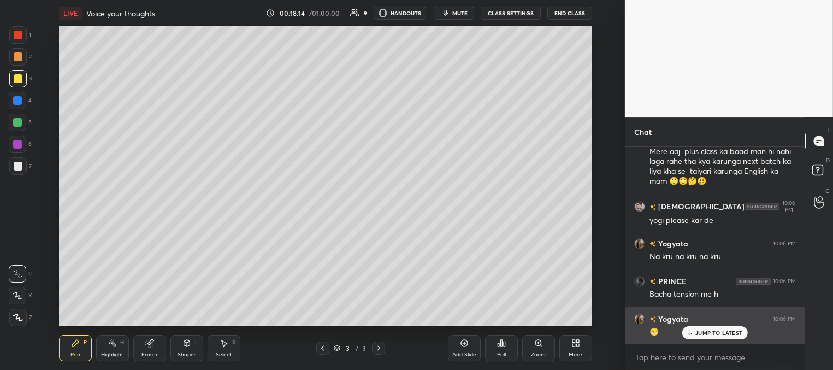
drag, startPoint x: 708, startPoint y: 331, endPoint x: 709, endPoint y: 322, distance: 9.4
click at [707, 332] on p "JUMP TO LATEST" at bounding box center [719, 333] width 47 height 7
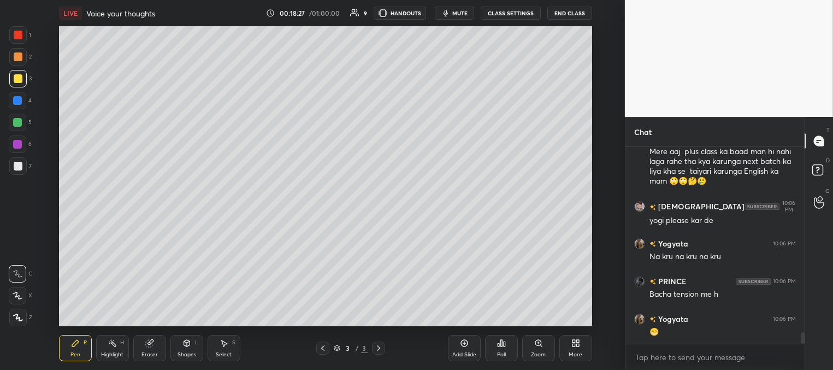
scroll to position [3235, 0]
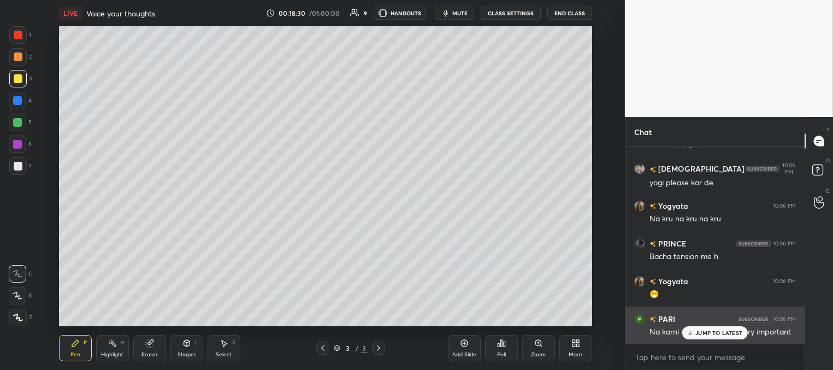
drag, startPoint x: 696, startPoint y: 331, endPoint x: 685, endPoint y: 325, distance: 12.5
click at [695, 332] on div "JUMP TO LATEST" at bounding box center [716, 332] width 66 height 13
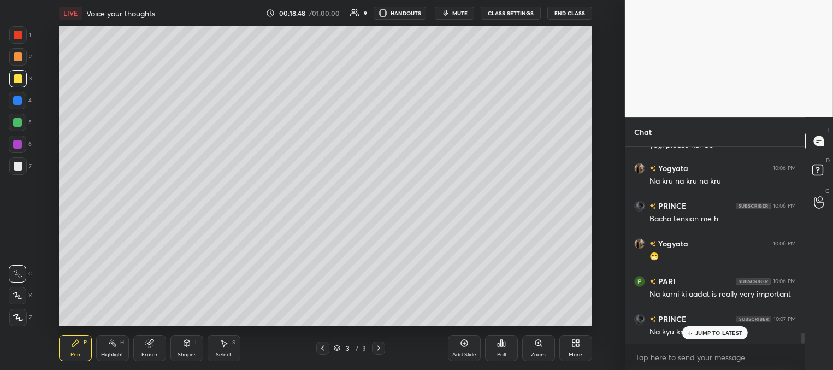
scroll to position [3310, 0]
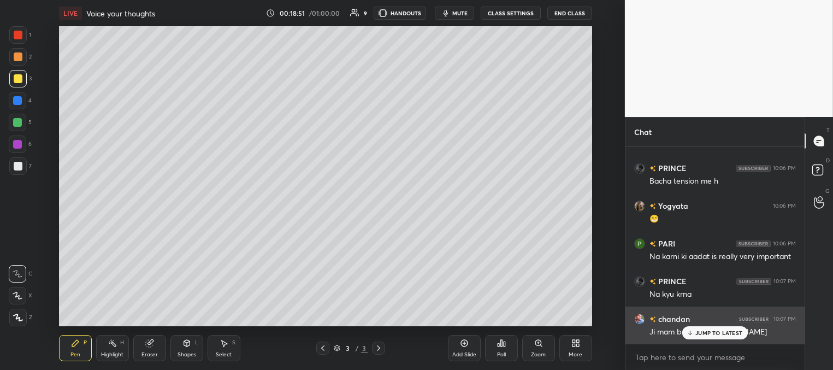
click at [696, 333] on p "JUMP TO LATEST" at bounding box center [719, 333] width 47 height 7
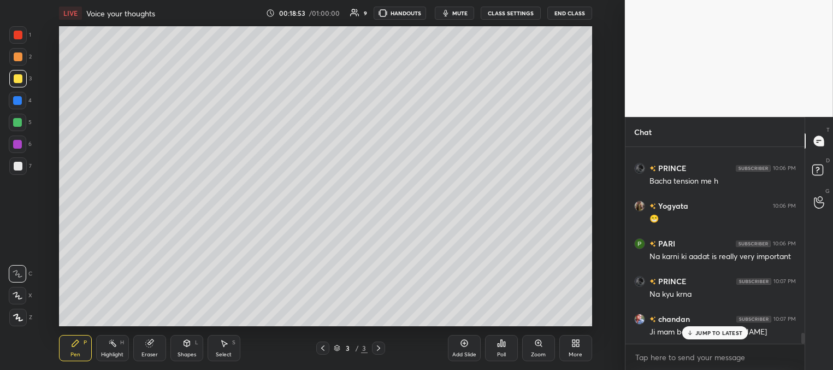
scroll to position [3348, 0]
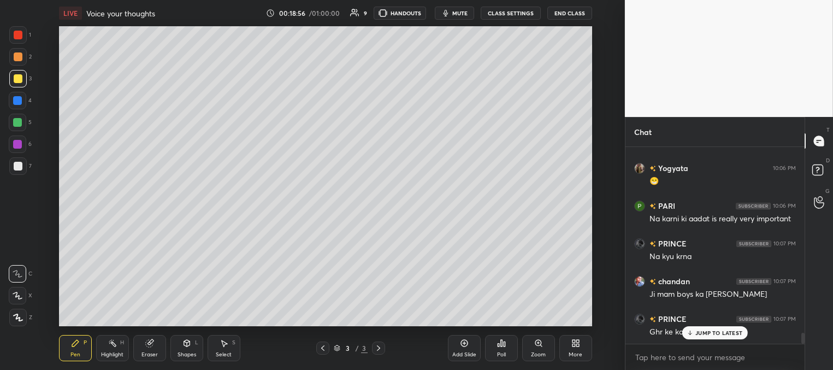
drag, startPoint x: 693, startPoint y: 333, endPoint x: 672, endPoint y: 321, distance: 24.5
click at [692, 333] on icon at bounding box center [690, 333] width 7 height 7
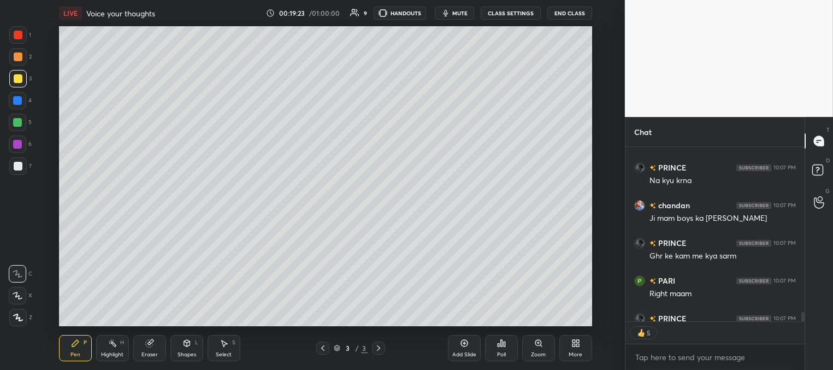
scroll to position [3493, 0]
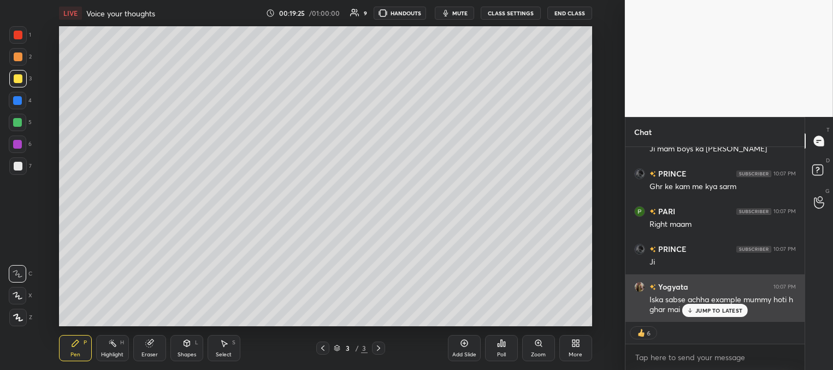
click at [706, 307] on p "JUMP TO LATEST" at bounding box center [719, 310] width 47 height 7
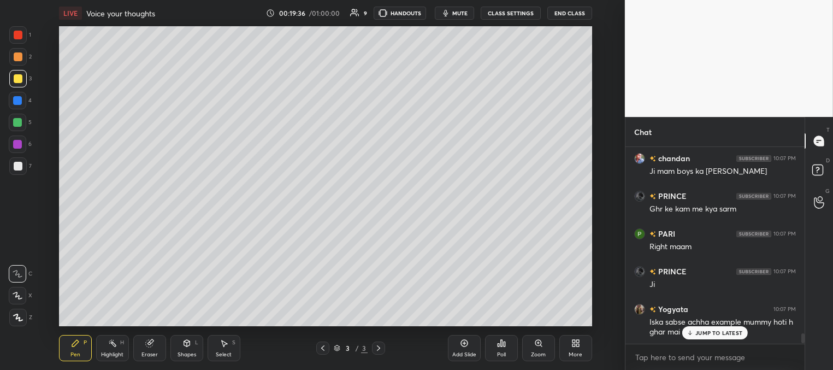
scroll to position [3508, 0]
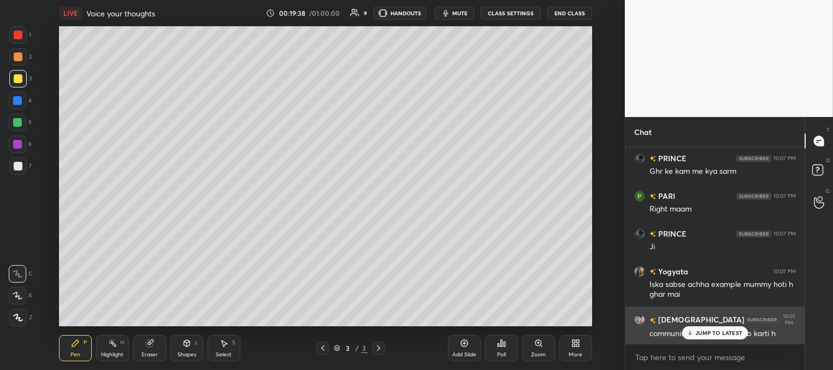
drag, startPoint x: 695, startPoint y: 332, endPoint x: 681, endPoint y: 322, distance: 16.5
click at [694, 332] on div "JUMP TO LATEST" at bounding box center [716, 332] width 66 height 13
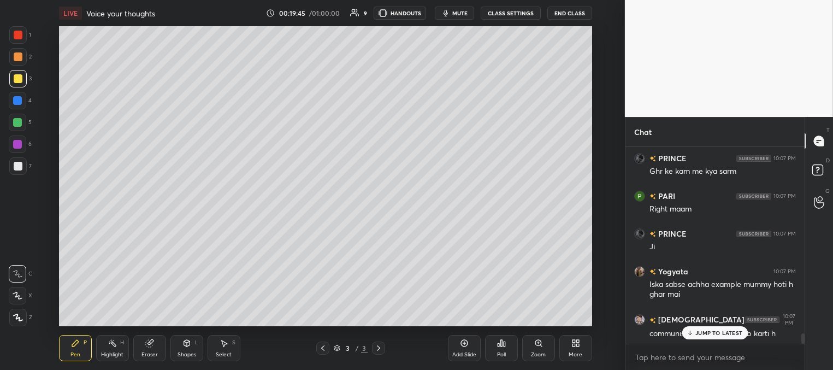
scroll to position [3546, 0]
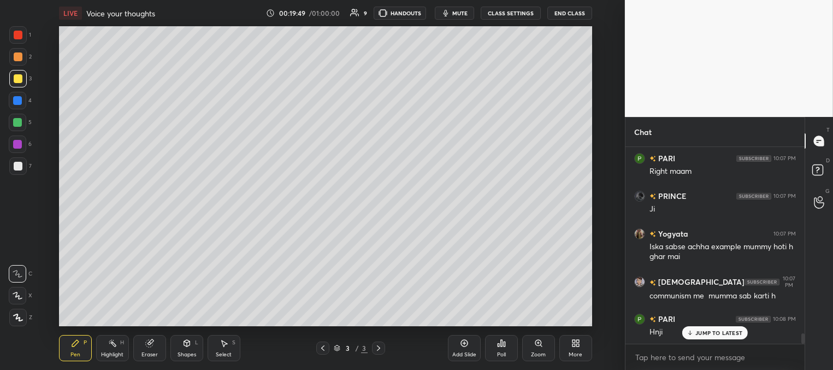
click at [702, 331] on p "JUMP TO LATEST" at bounding box center [719, 333] width 47 height 7
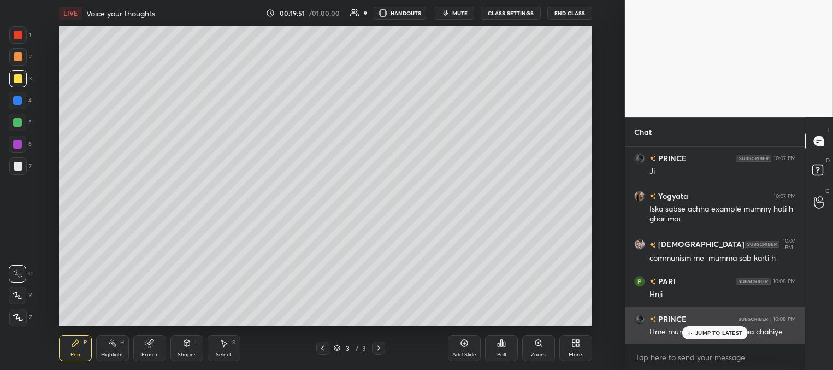
click at [692, 331] on icon at bounding box center [690, 333] width 7 height 7
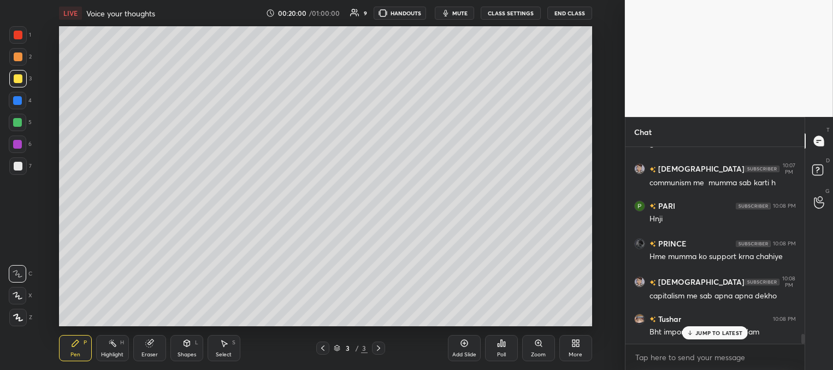
scroll to position [3697, 0]
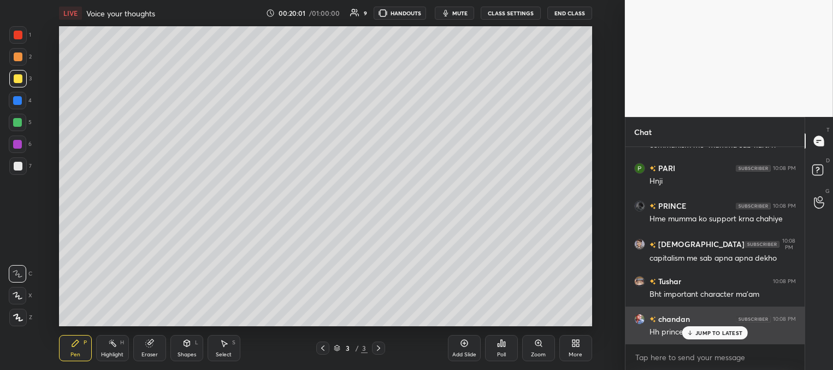
click at [695, 335] on div "JUMP TO LATEST" at bounding box center [716, 332] width 66 height 13
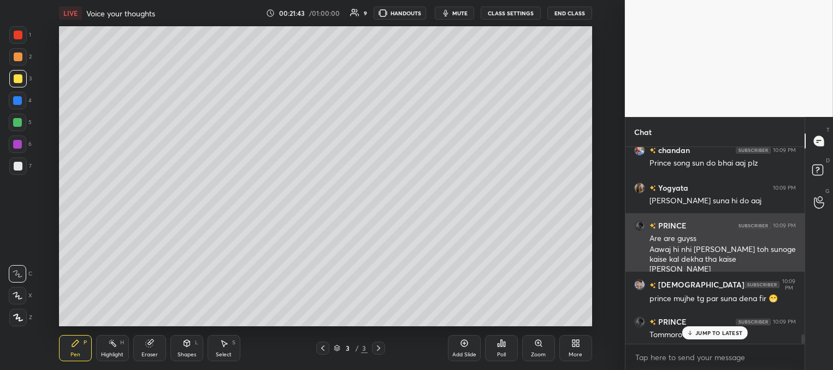
scroll to position [4078, 0]
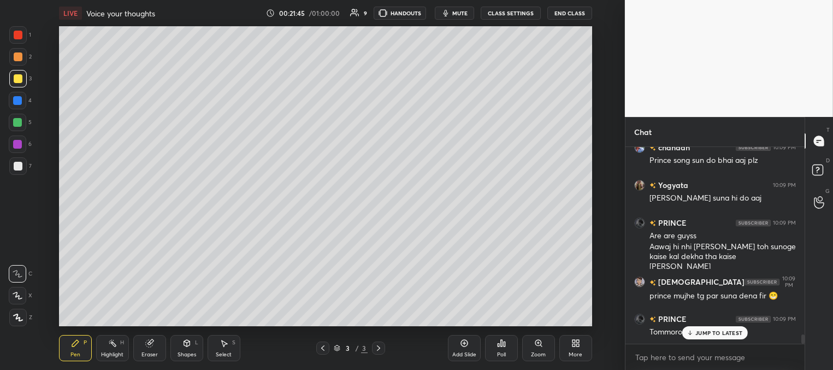
click at [710, 332] on p "JUMP TO LATEST" at bounding box center [719, 333] width 47 height 7
click at [575, 347] on icon at bounding box center [576, 343] width 9 height 9
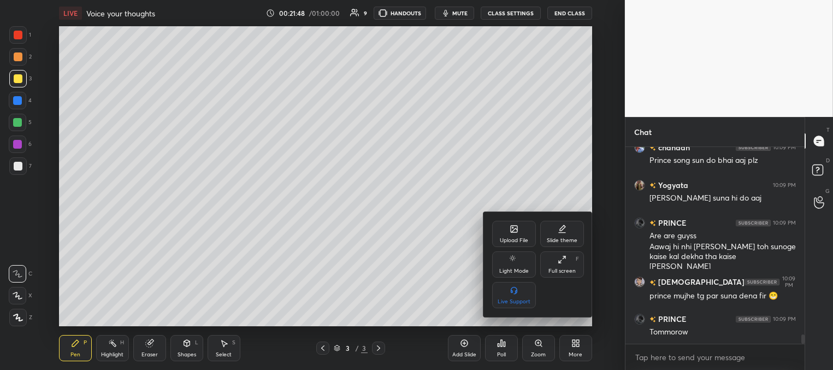
click at [513, 240] on div "Upload File" at bounding box center [514, 240] width 28 height 5
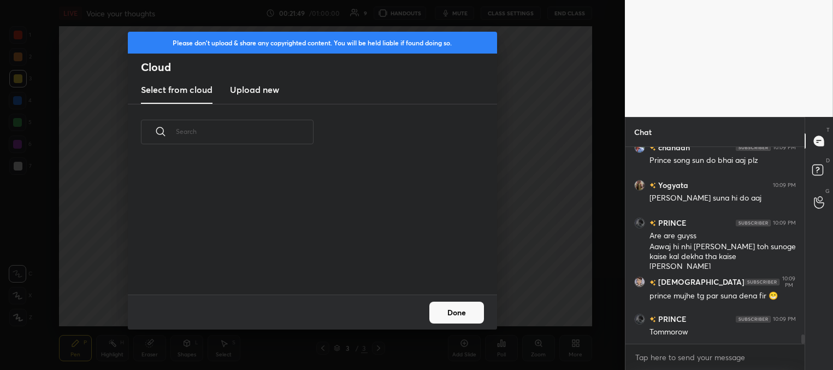
scroll to position [134, 351]
click at [265, 91] on h3 "Upload new" at bounding box center [254, 89] width 49 height 13
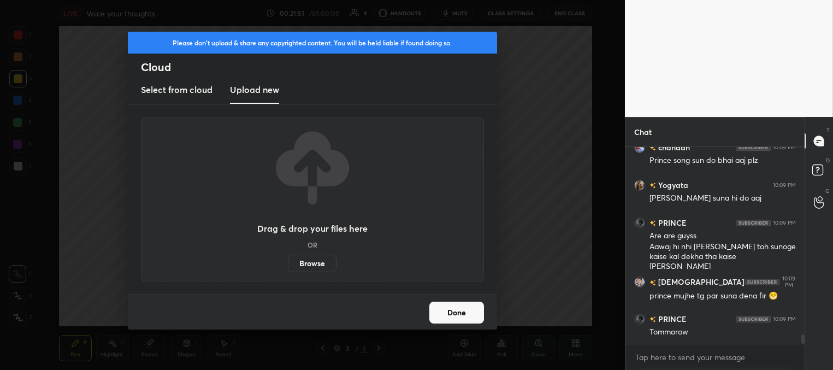
click at [321, 266] on label "Browse" at bounding box center [312, 263] width 49 height 17
click at [288, 266] on input "Browse" at bounding box center [288, 263] width 0 height 17
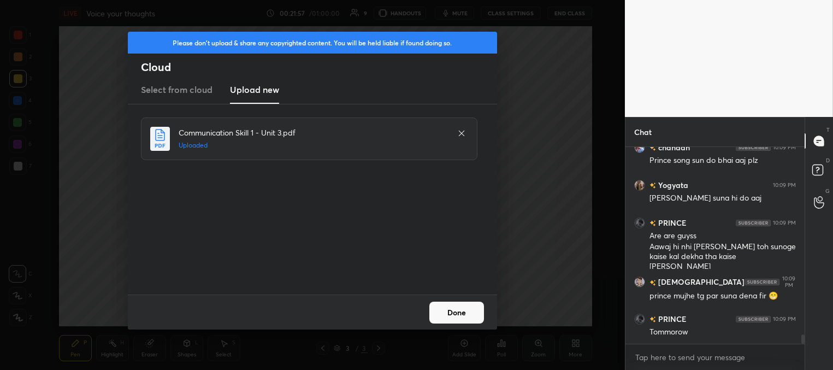
click at [451, 311] on button "Done" at bounding box center [457, 313] width 55 height 22
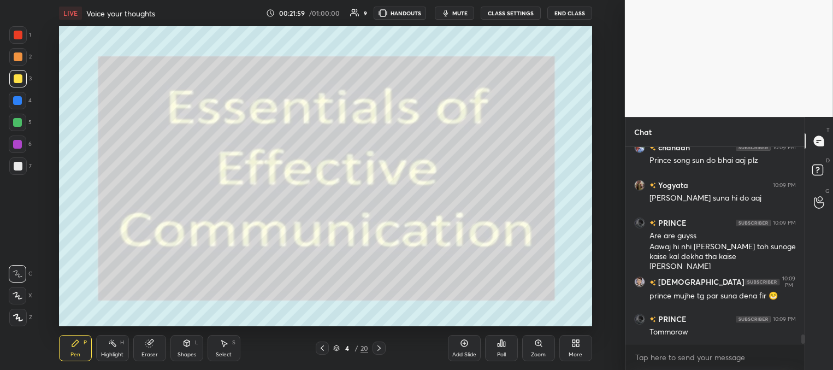
scroll to position [4116, 0]
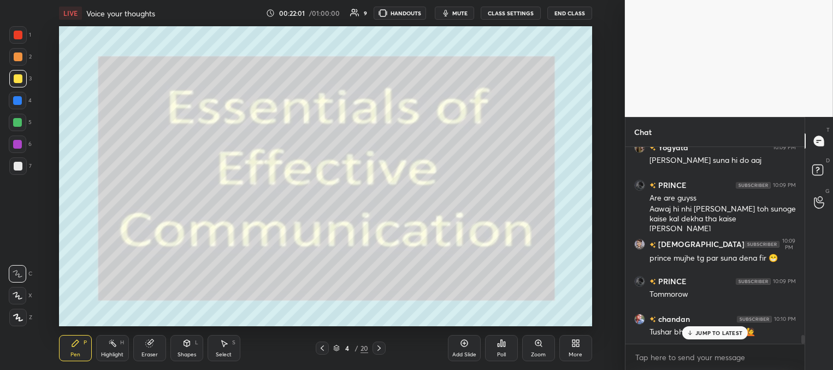
click at [698, 336] on div "JUMP TO LATEST" at bounding box center [716, 332] width 66 height 13
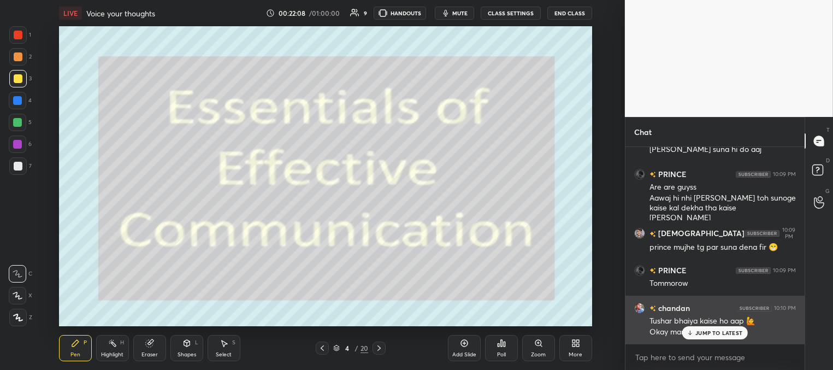
click at [704, 331] on p "JUMP TO LATEST" at bounding box center [719, 333] width 47 height 7
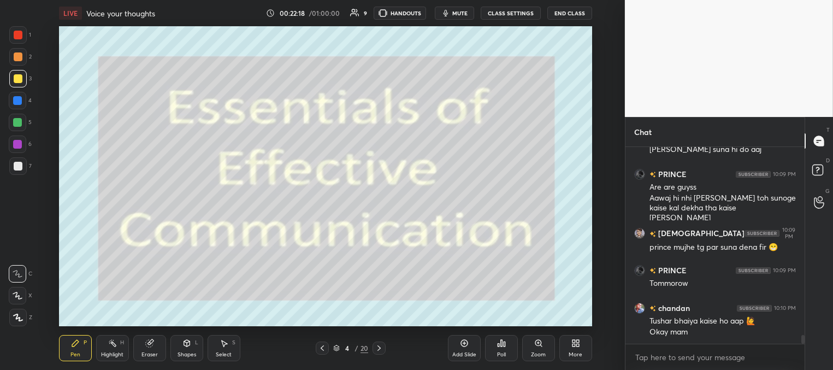
scroll to position [4164, 0]
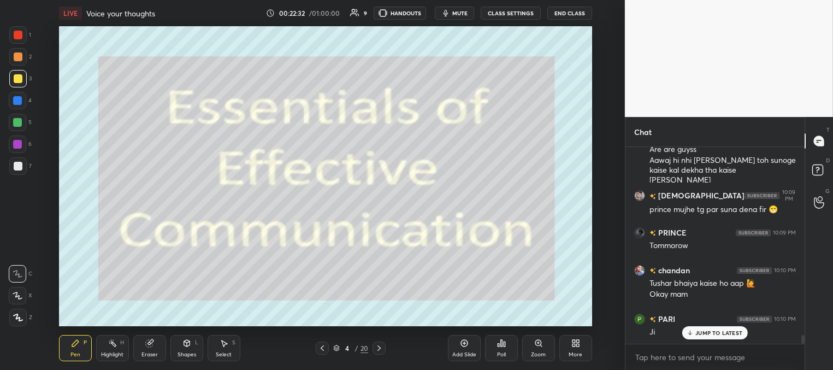
click at [380, 346] on icon at bounding box center [379, 348] width 9 height 9
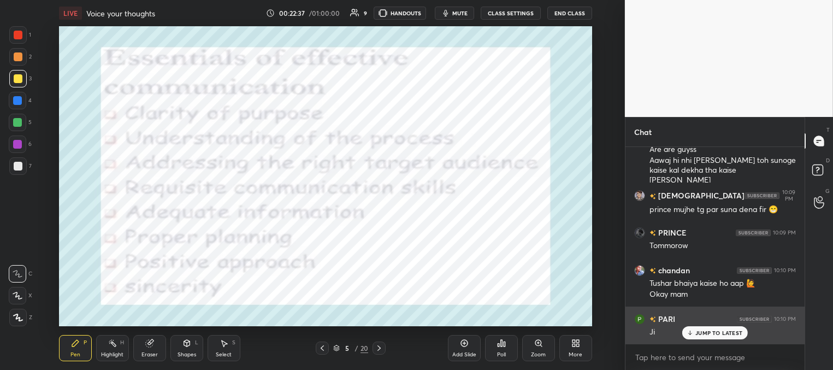
click at [701, 331] on p "JUMP TO LATEST" at bounding box center [719, 333] width 47 height 7
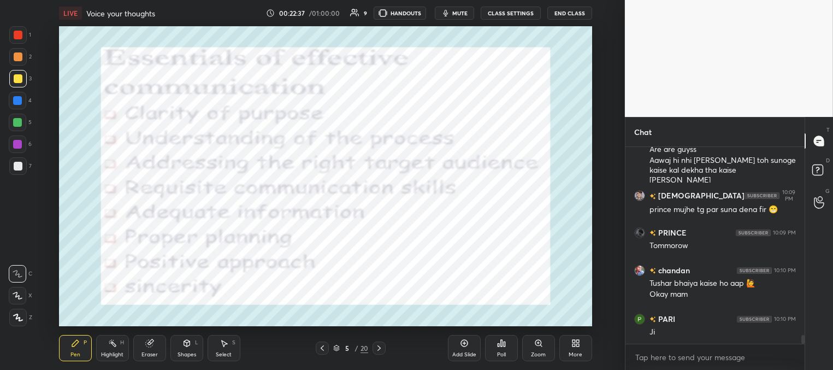
scroll to position [4202, 0]
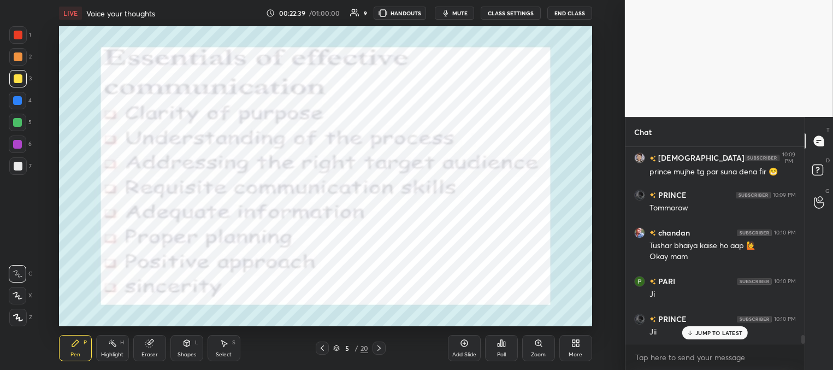
click at [691, 332] on icon at bounding box center [690, 333] width 7 height 7
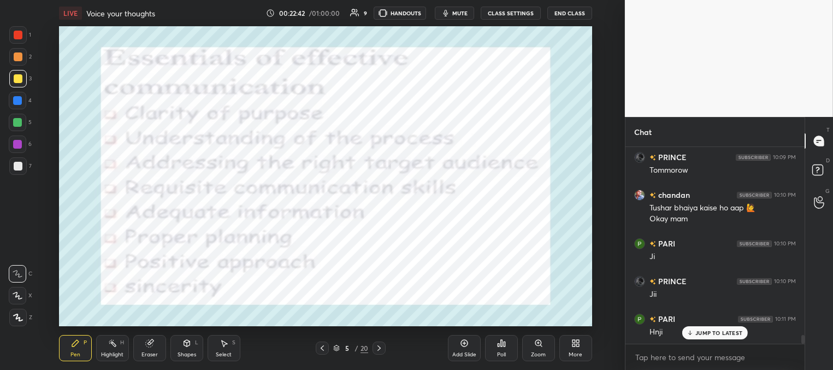
scroll to position [4277, 0]
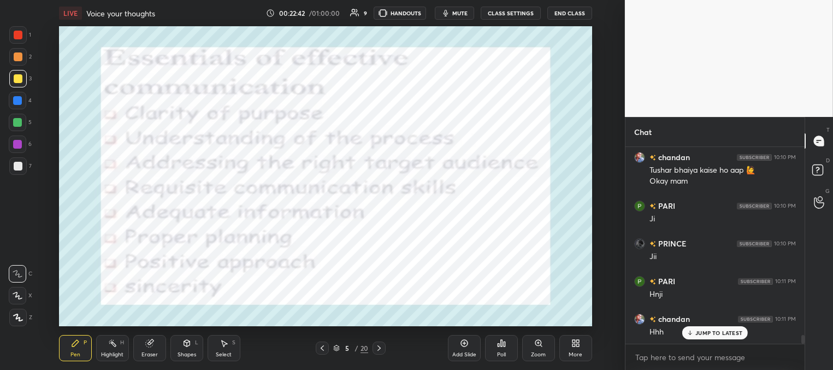
drag, startPoint x: 700, startPoint y: 331, endPoint x: 632, endPoint y: 303, distance: 73.5
click at [700, 331] on p "JUMP TO LATEST" at bounding box center [719, 333] width 47 height 7
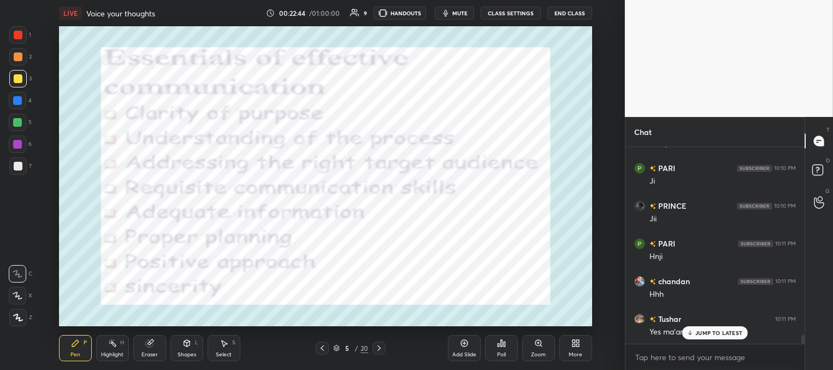
scroll to position [4353, 0]
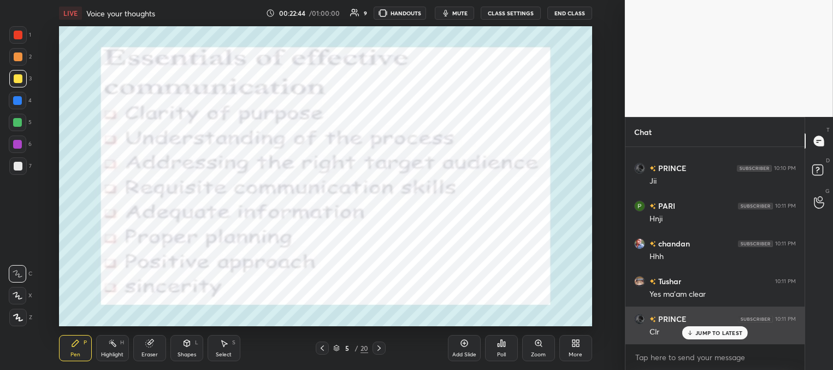
click at [691, 333] on icon at bounding box center [690, 333] width 7 height 7
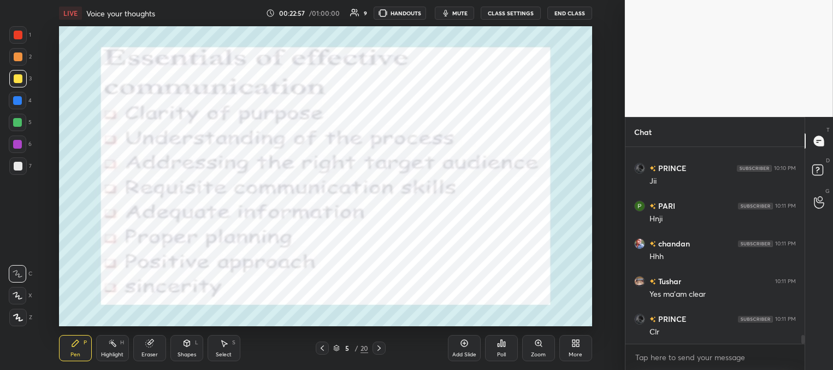
scroll to position [4390, 0]
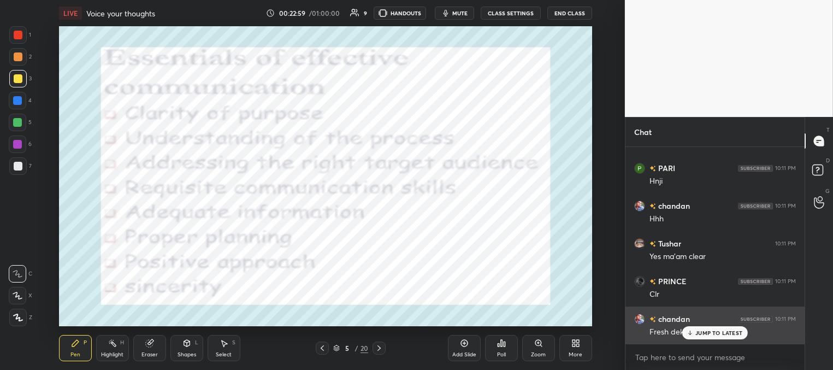
drag, startPoint x: 704, startPoint y: 328, endPoint x: 691, endPoint y: 328, distance: 12.6
click at [703, 331] on p "JUMP TO LATEST" at bounding box center [719, 333] width 47 height 7
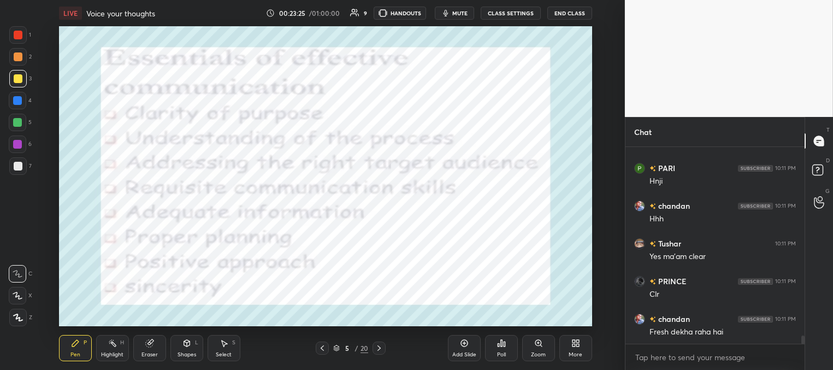
click at [463, 354] on div "Add Slide" at bounding box center [464, 354] width 24 height 5
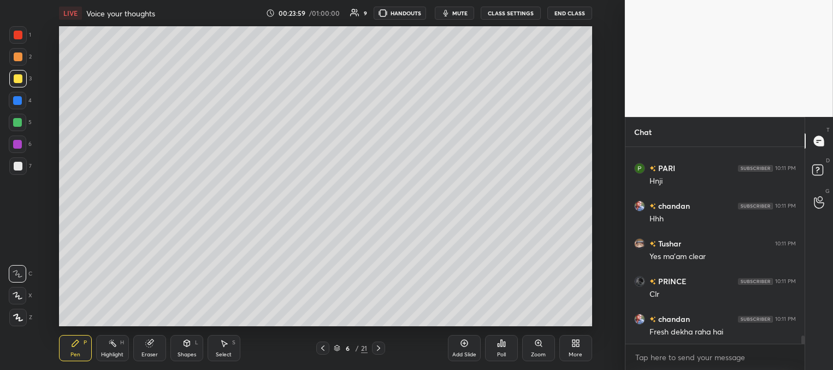
scroll to position [4417, 0]
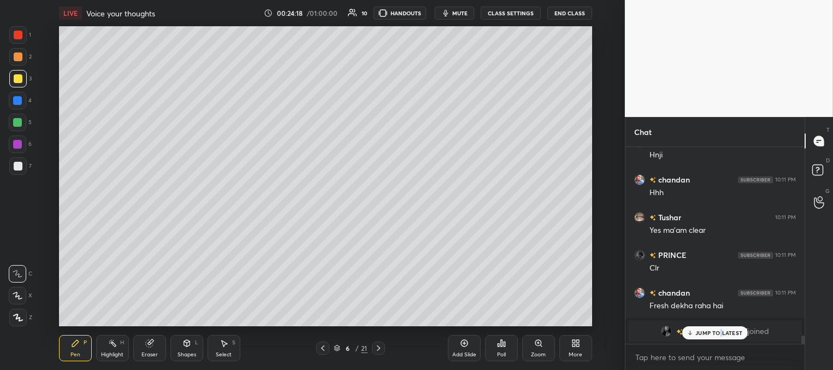
drag, startPoint x: 721, startPoint y: 333, endPoint x: 712, endPoint y: 318, distance: 18.1
click at [720, 332] on p "JUMP TO LATEST" at bounding box center [719, 333] width 47 height 7
click at [324, 348] on icon at bounding box center [323, 348] width 9 height 9
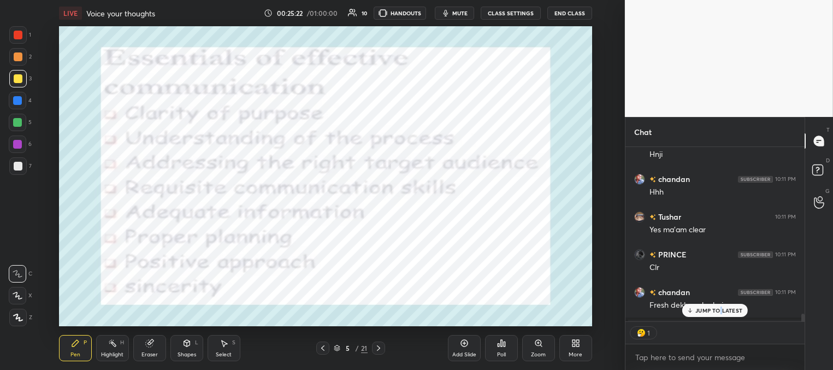
scroll to position [171, 176]
click at [16, 32] on div at bounding box center [18, 35] width 9 height 9
drag, startPoint x: 698, startPoint y: 309, endPoint x: 660, endPoint y: 310, distance: 38.8
click at [698, 309] on p "JUMP TO LATEST" at bounding box center [719, 310] width 47 height 7
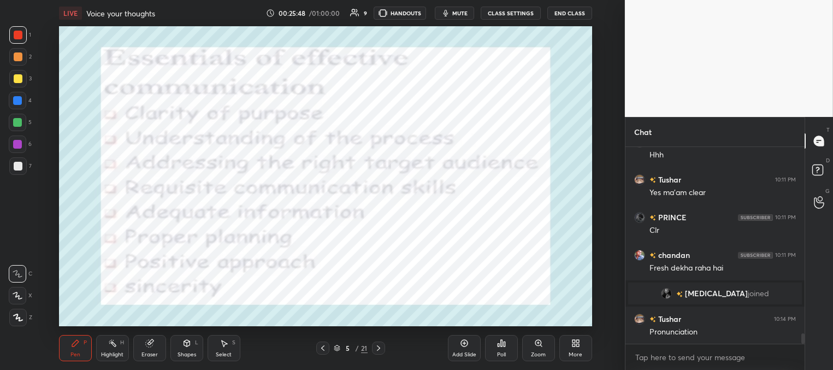
scroll to position [3610, 0]
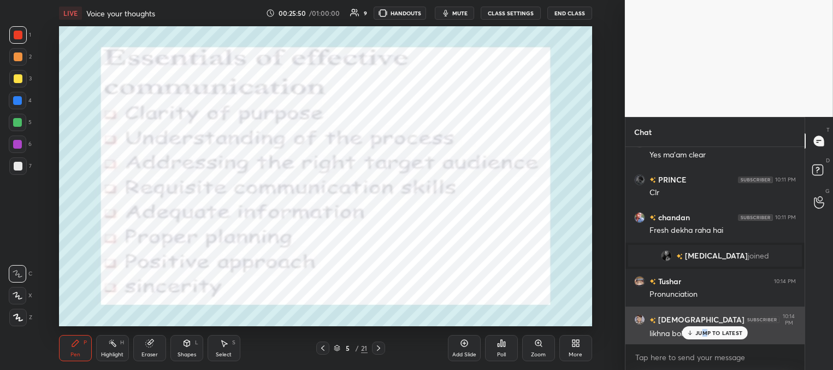
click at [705, 337] on div "JUMP TO LATEST" at bounding box center [716, 332] width 66 height 13
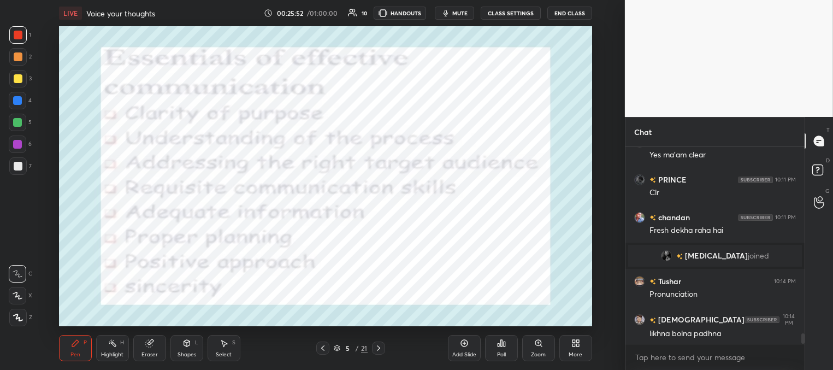
scroll to position [3648, 0]
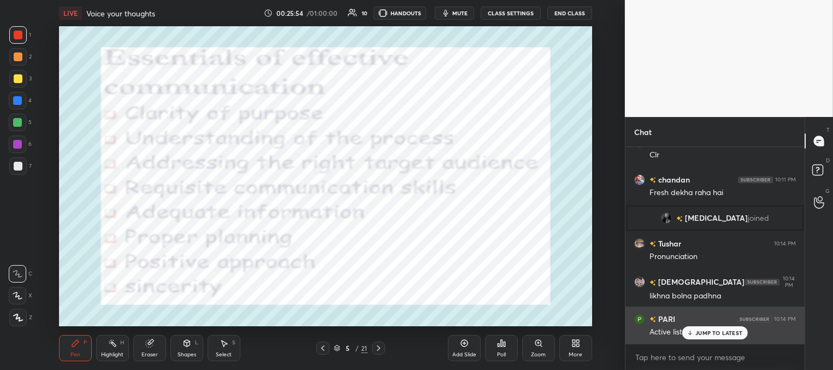
click at [696, 331] on p "JUMP TO LATEST" at bounding box center [719, 333] width 47 height 7
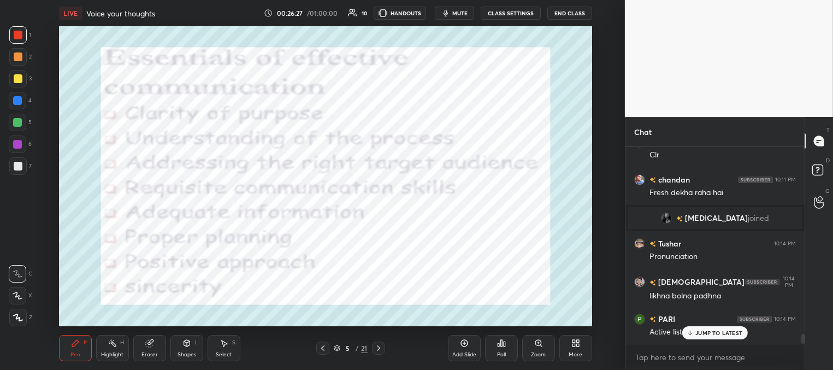
scroll to position [3686, 0]
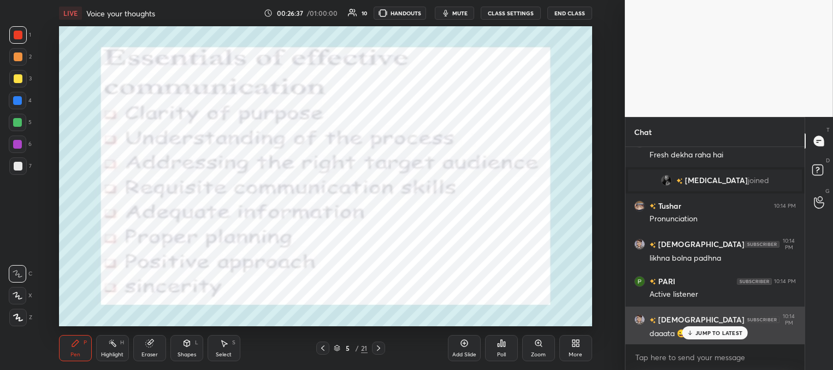
click at [706, 327] on div "JUMP TO LATEST" at bounding box center [716, 332] width 66 height 13
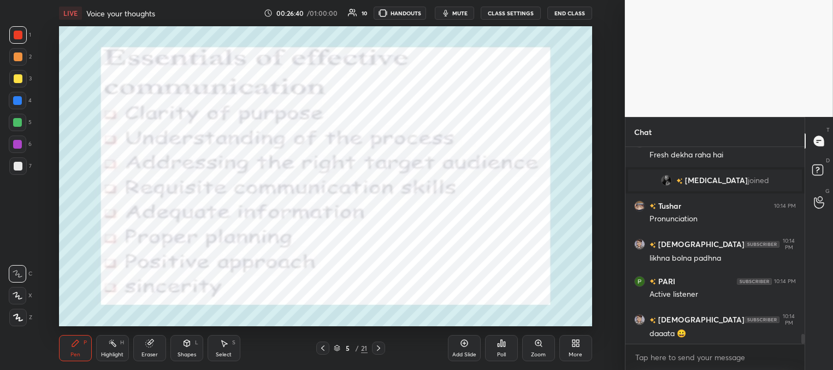
scroll to position [3723, 0]
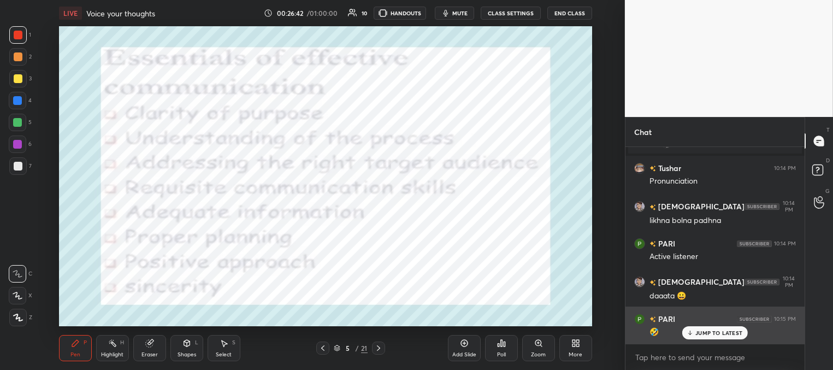
click at [691, 333] on icon at bounding box center [690, 333] width 7 height 7
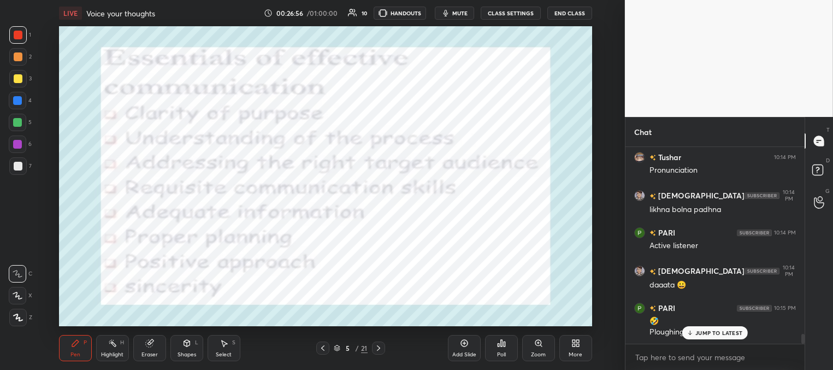
scroll to position [3772, 0]
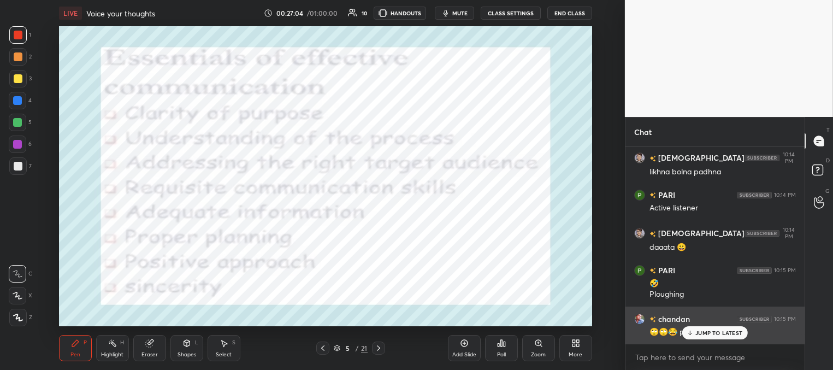
click at [691, 327] on div "JUMP TO LATEST" at bounding box center [716, 332] width 66 height 13
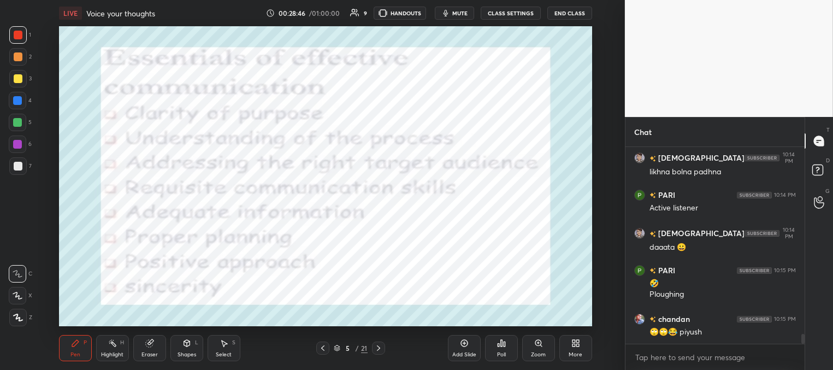
drag, startPoint x: 378, startPoint y: 346, endPoint x: 372, endPoint y: 349, distance: 6.6
click at [378, 348] on icon at bounding box center [378, 348] width 9 height 9
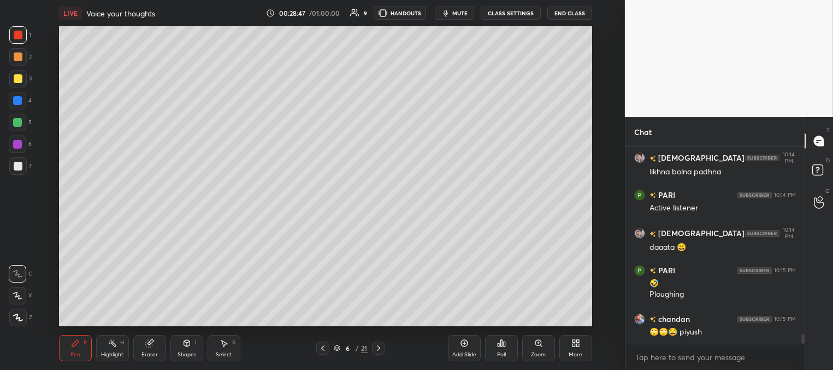
click at [378, 344] on icon at bounding box center [378, 348] width 9 height 9
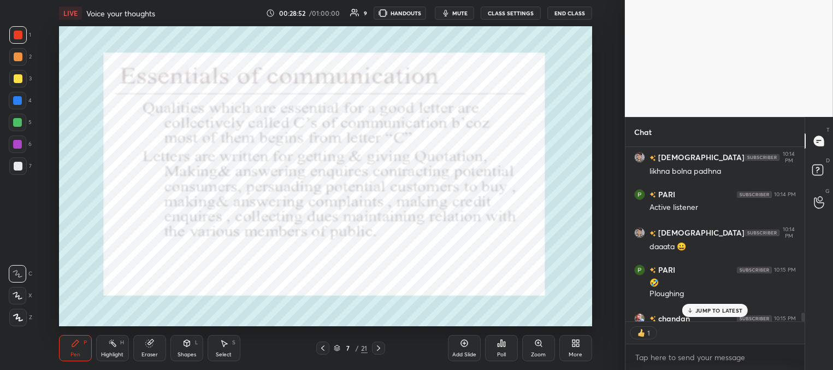
scroll to position [171, 176]
drag, startPoint x: 714, startPoint y: 309, endPoint x: 706, endPoint y: 308, distance: 8.4
click at [713, 309] on p "JUMP TO LATEST" at bounding box center [719, 310] width 47 height 7
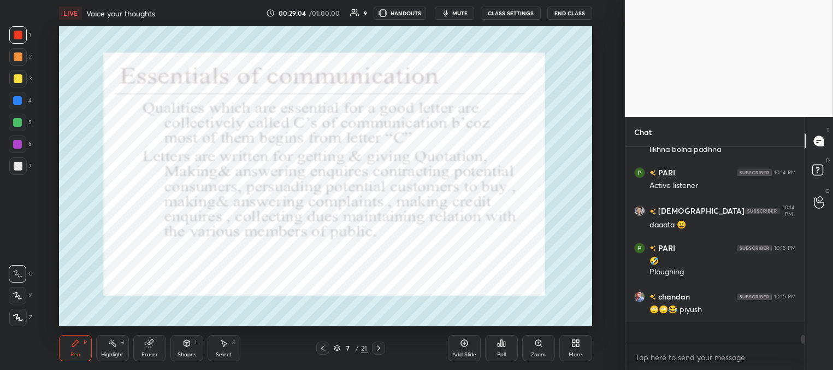
scroll to position [3772, 0]
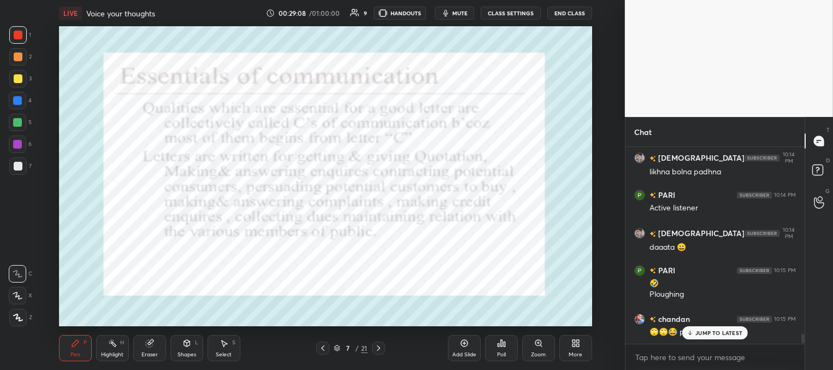
click at [378, 350] on icon at bounding box center [378, 348] width 9 height 9
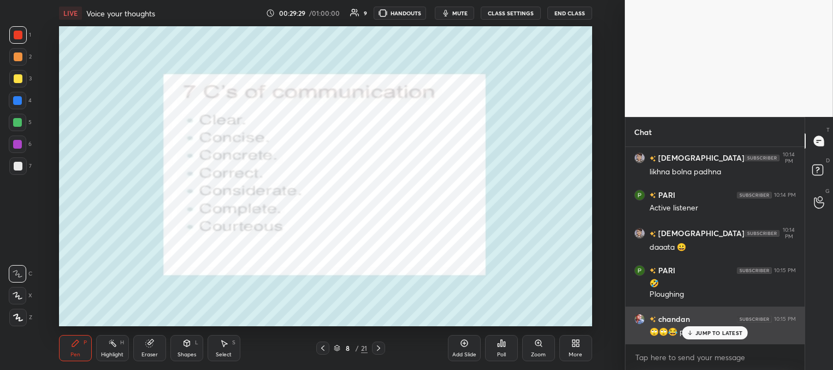
click at [698, 330] on p "JUMP TO LATEST" at bounding box center [719, 333] width 47 height 7
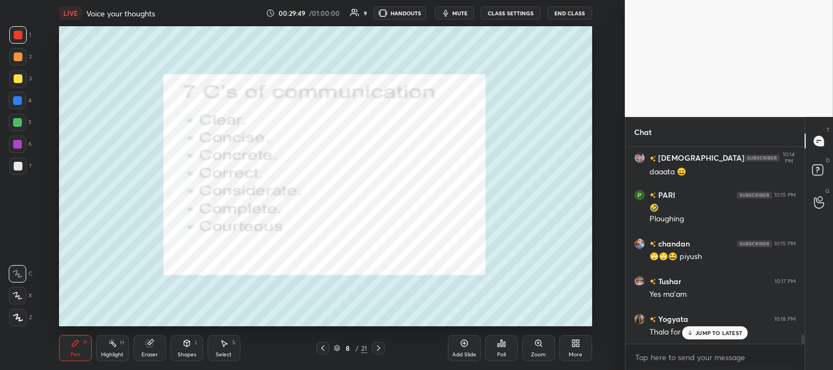
scroll to position [3885, 0]
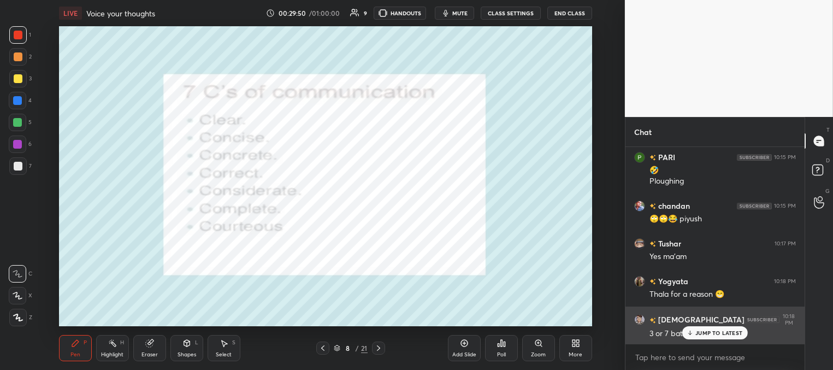
click at [692, 331] on icon at bounding box center [690, 333] width 7 height 7
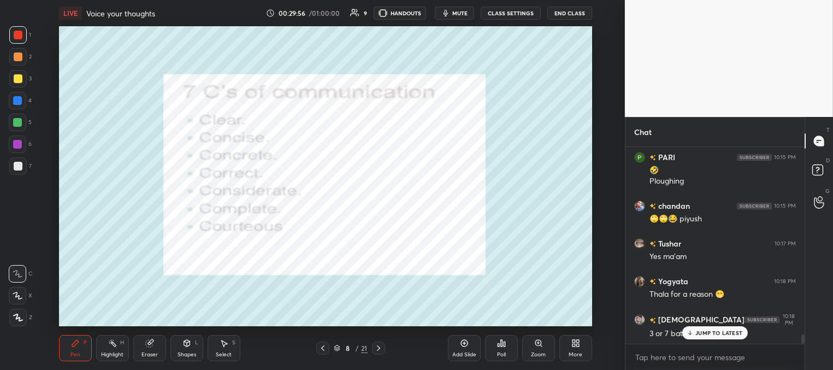
scroll to position [3923, 0]
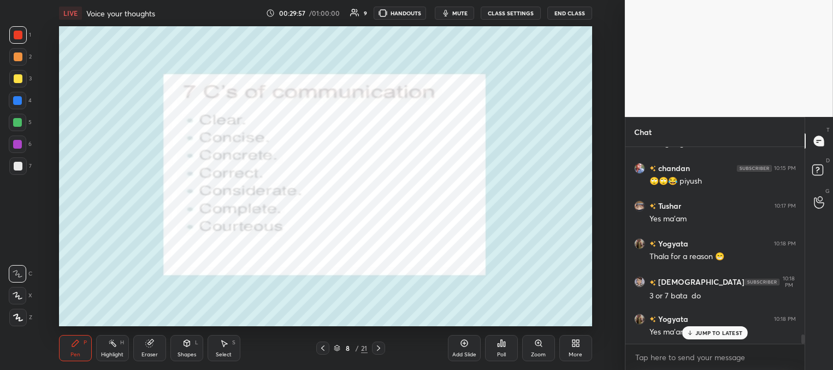
click at [697, 336] on p "JUMP TO LATEST" at bounding box center [719, 333] width 47 height 7
click at [380, 348] on icon at bounding box center [378, 348] width 9 height 9
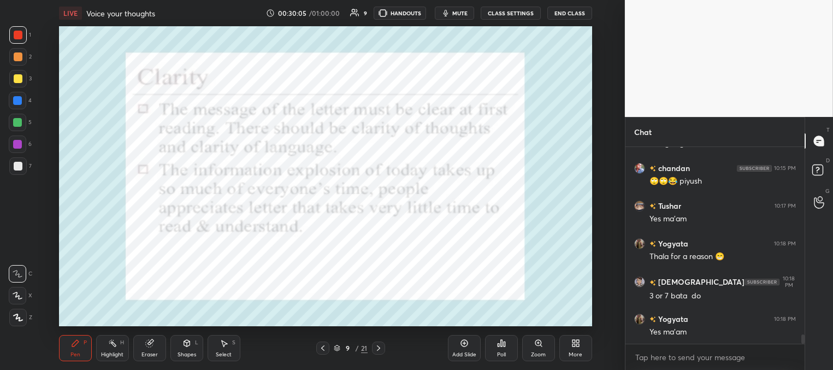
drag, startPoint x: 324, startPoint y: 346, endPoint x: 324, endPoint y: 339, distance: 7.1
click at [324, 346] on icon at bounding box center [323, 348] width 9 height 9
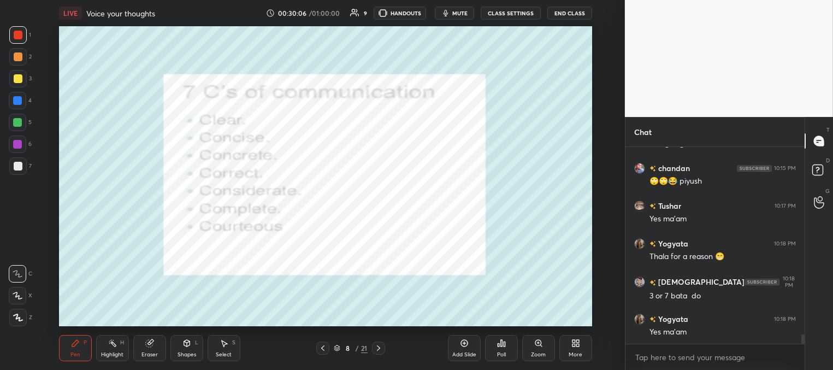
click at [379, 347] on icon at bounding box center [378, 348] width 9 height 9
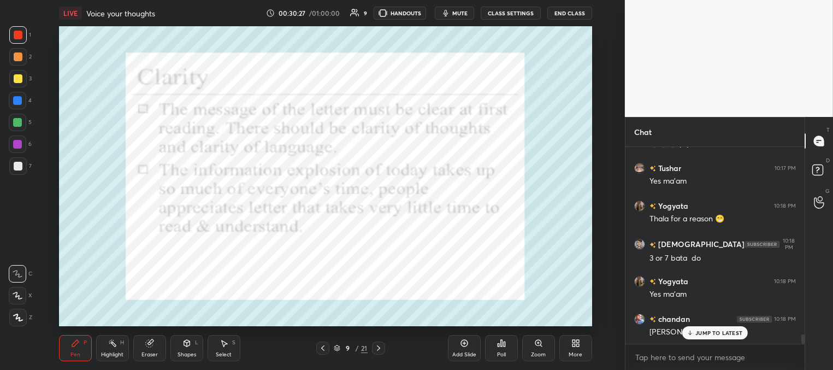
scroll to position [3, 3]
click at [697, 310] on p "JUMP TO LATEST" at bounding box center [719, 310] width 47 height 7
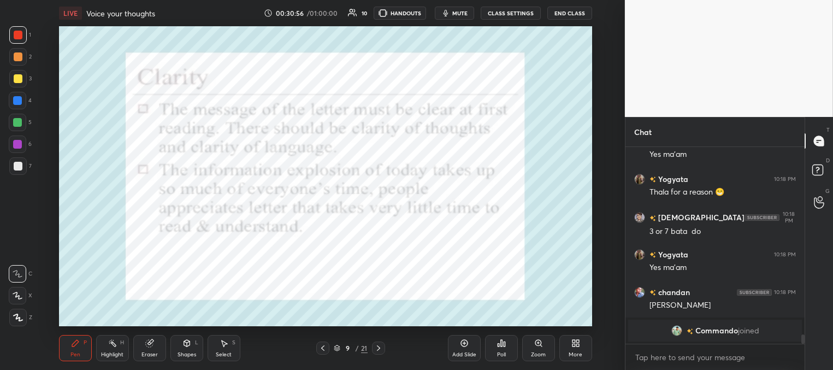
scroll to position [4025, 0]
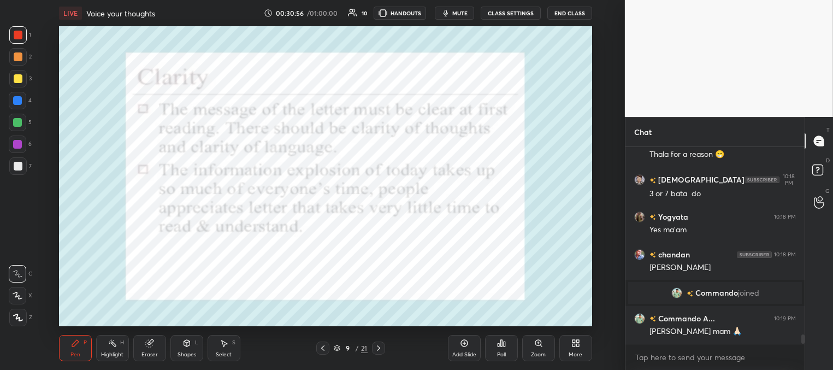
click at [157, 349] on div "Eraser" at bounding box center [149, 348] width 33 height 26
click at [84, 357] on div "Pen P" at bounding box center [75, 348] width 33 height 26
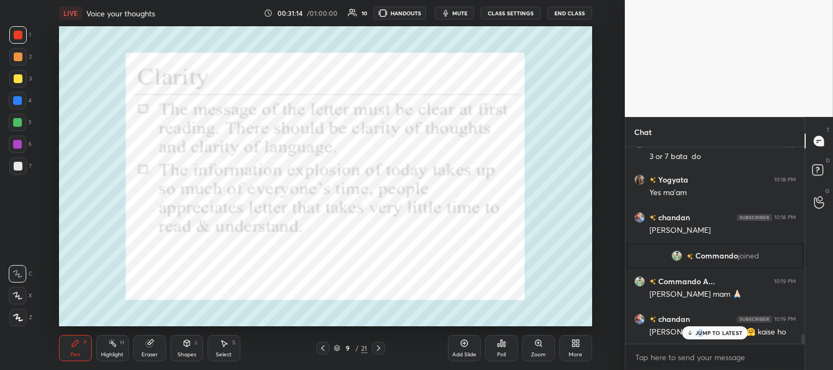
click at [700, 331] on p "JUMP TO LATEST" at bounding box center [719, 333] width 47 height 7
click at [378, 348] on icon at bounding box center [378, 348] width 9 height 9
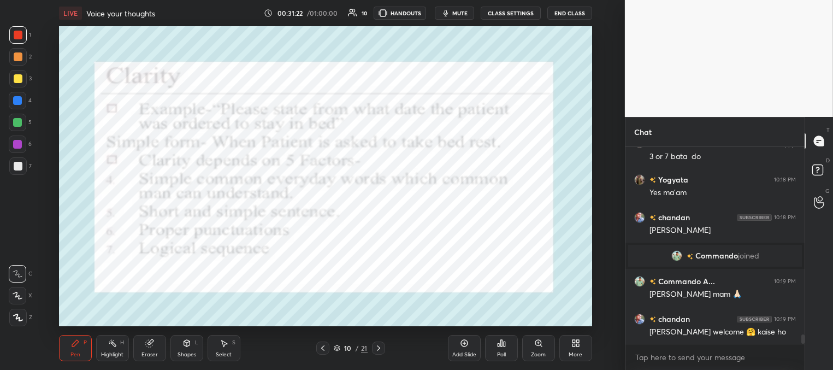
click at [320, 348] on icon at bounding box center [323, 348] width 9 height 9
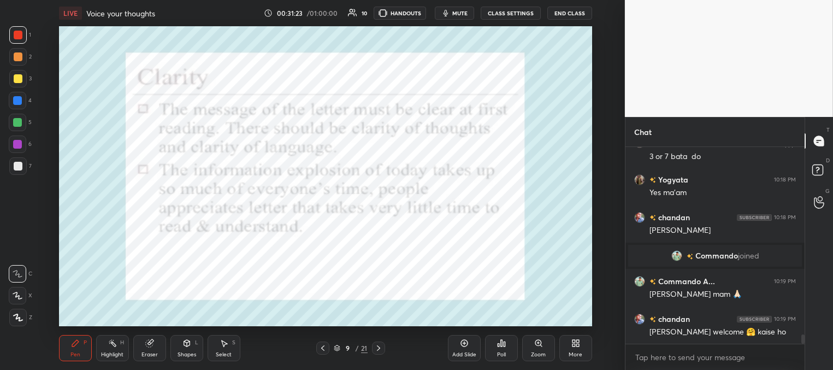
drag, startPoint x: 376, startPoint y: 345, endPoint x: 369, endPoint y: 342, distance: 7.8
click at [375, 346] on icon at bounding box center [378, 348] width 9 height 9
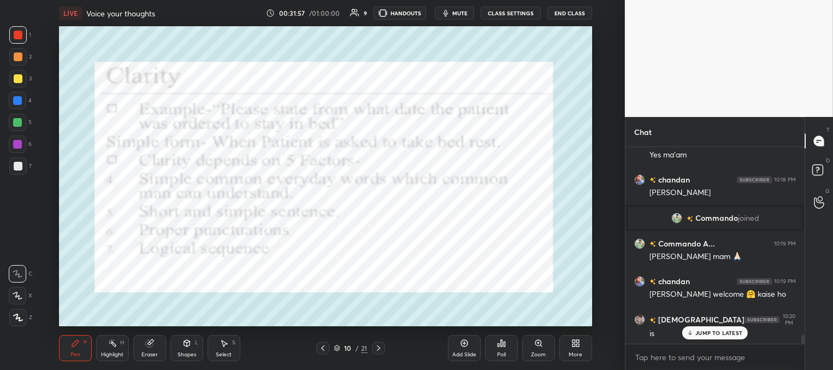
scroll to position [4137, 0]
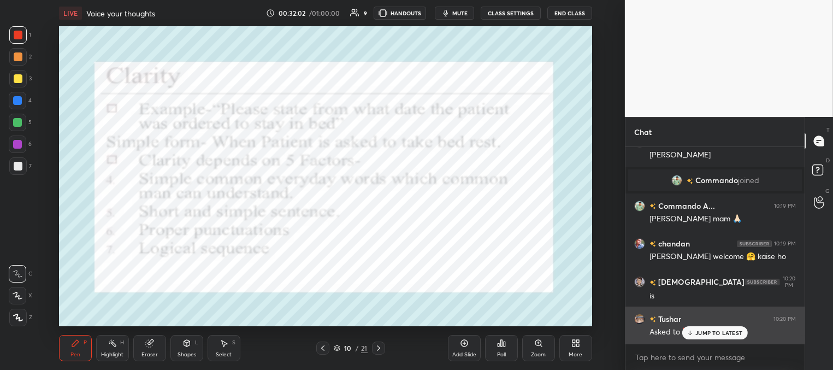
drag, startPoint x: 715, startPoint y: 332, endPoint x: 706, endPoint y: 327, distance: 9.8
click at [714, 331] on p "JUMP TO LATEST" at bounding box center [719, 333] width 47 height 7
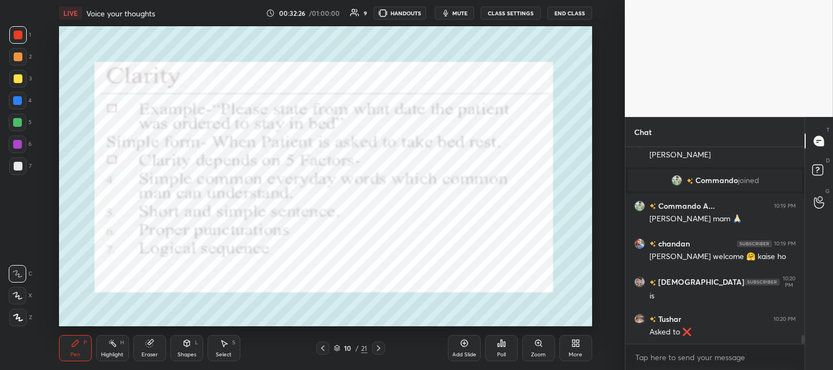
scroll to position [4175, 0]
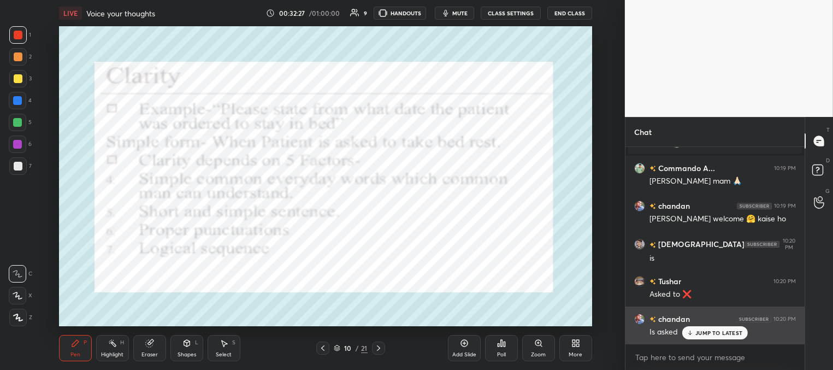
click at [706, 332] on p "JUMP TO LATEST" at bounding box center [719, 333] width 47 height 7
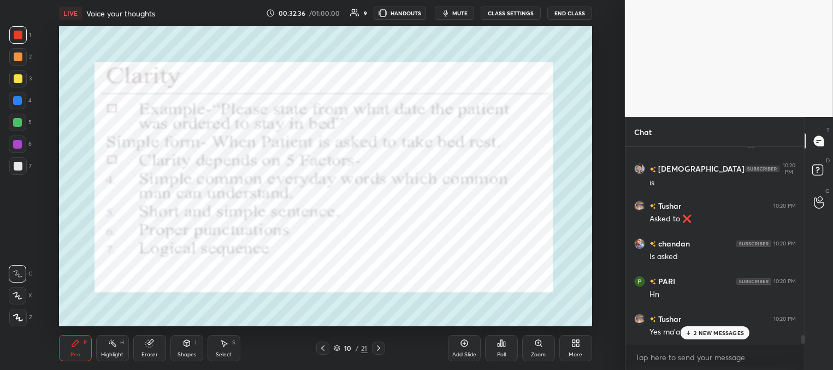
scroll to position [4326, 0]
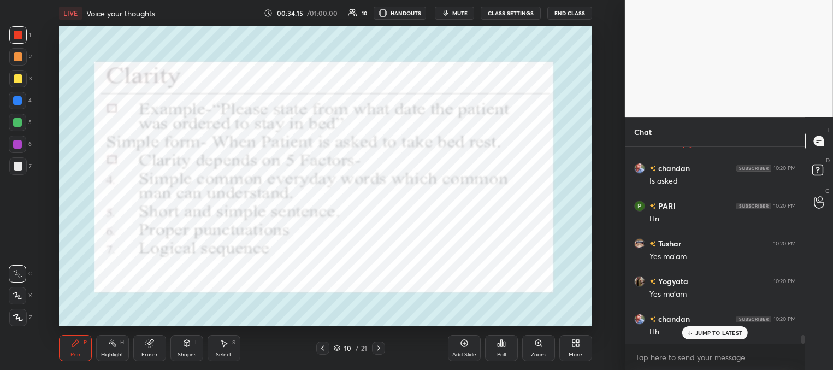
click at [378, 347] on icon at bounding box center [378, 348] width 9 height 9
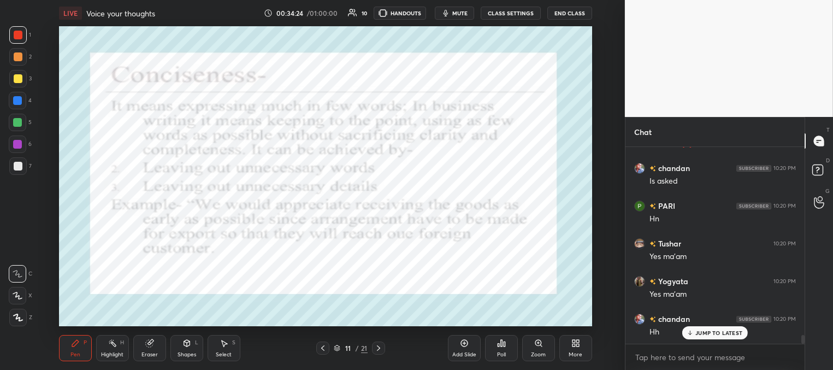
scroll to position [4364, 0]
click at [380, 346] on icon at bounding box center [378, 348] width 9 height 9
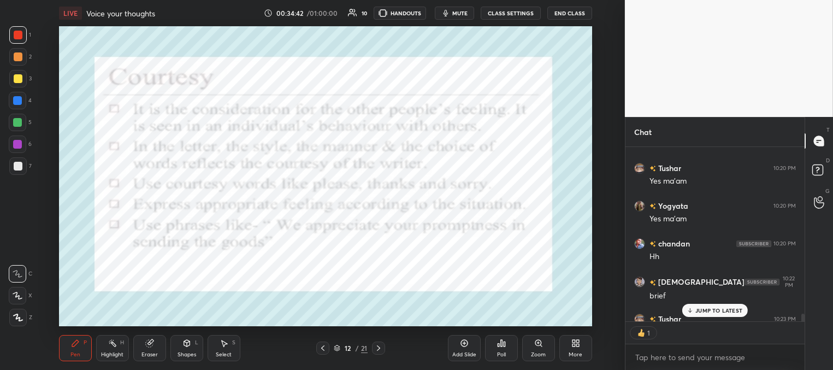
scroll to position [171, 176]
click at [378, 347] on icon at bounding box center [378, 348] width 9 height 9
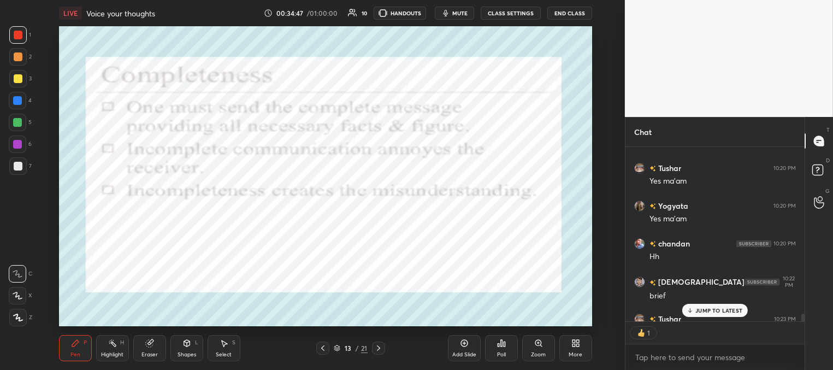
click at [324, 345] on icon at bounding box center [323, 348] width 9 height 9
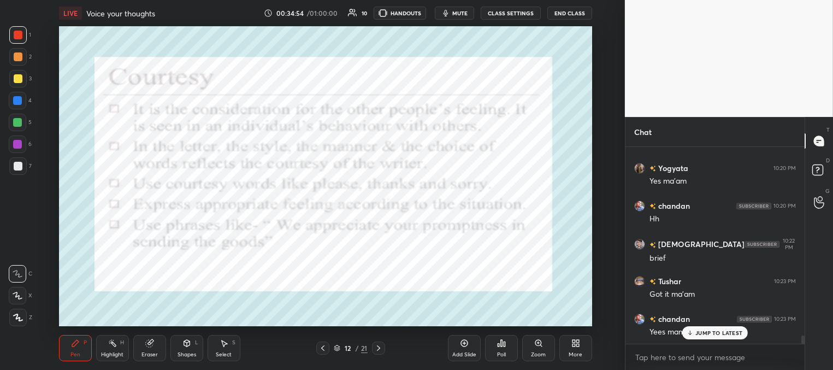
scroll to position [4477, 0]
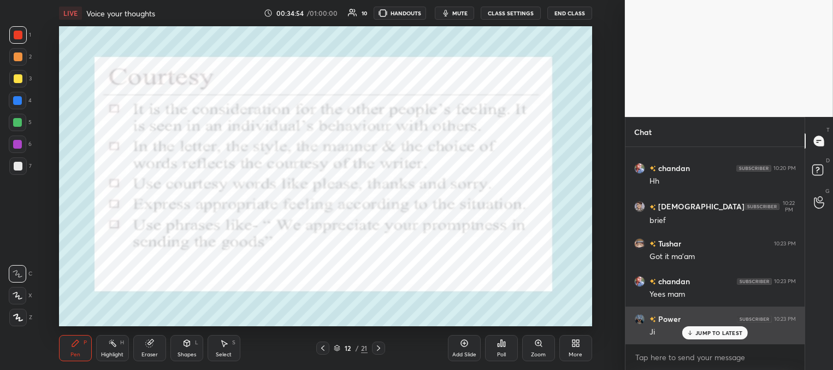
drag, startPoint x: 695, startPoint y: 333, endPoint x: 686, endPoint y: 326, distance: 10.9
click at [695, 333] on div "JUMP TO LATEST" at bounding box center [716, 332] width 66 height 13
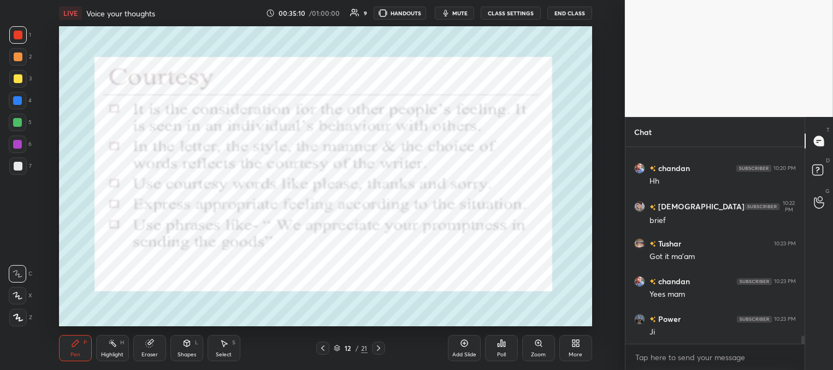
click at [380, 347] on icon at bounding box center [378, 348] width 9 height 9
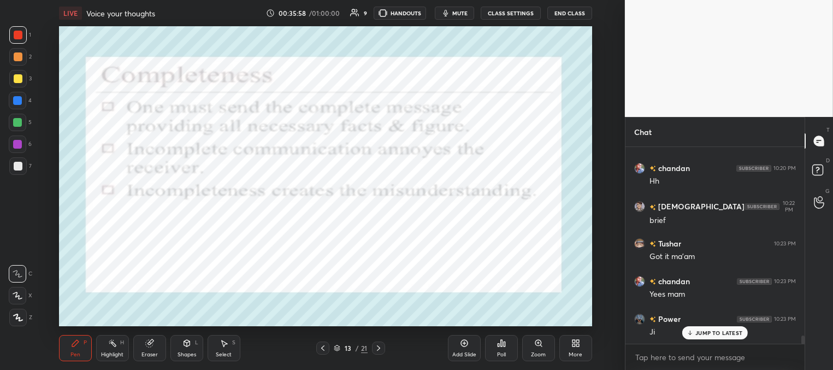
scroll to position [4515, 0]
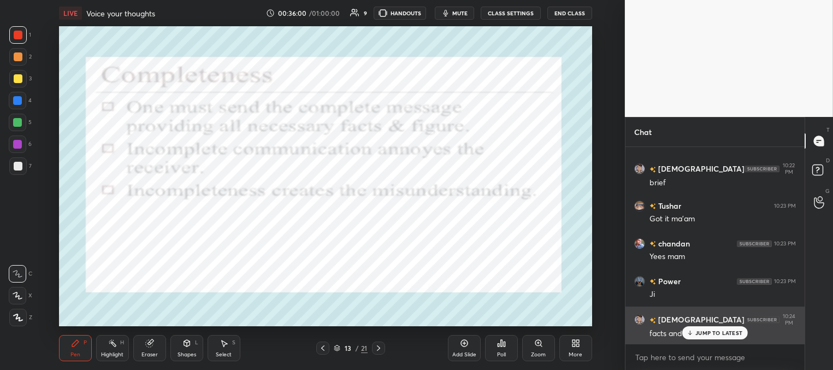
click at [707, 334] on p "JUMP TO LATEST" at bounding box center [719, 333] width 47 height 7
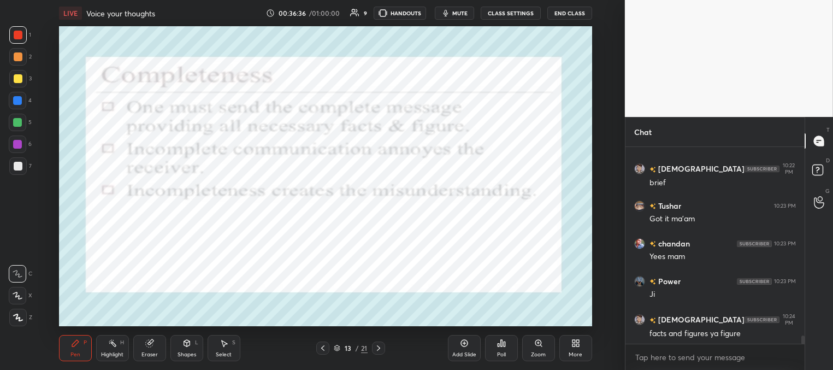
click at [460, 19] on button "mute" at bounding box center [454, 13] width 39 height 13
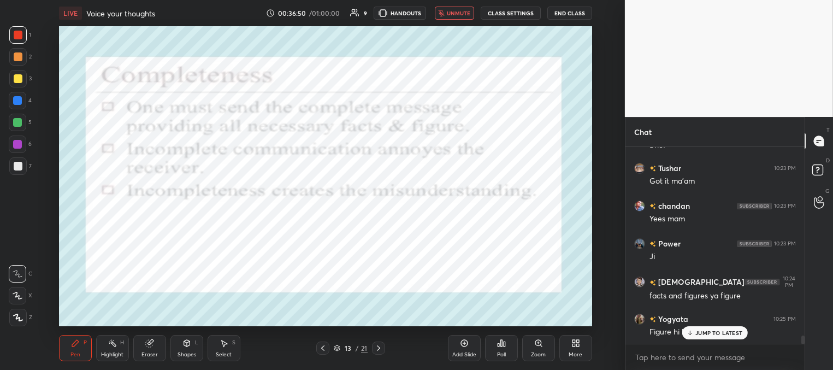
click at [461, 16] on span "unmute" at bounding box center [458, 13] width 23 height 8
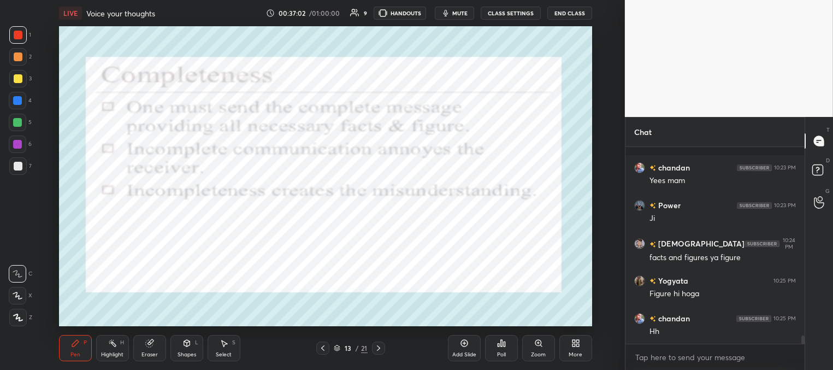
scroll to position [4638, 0]
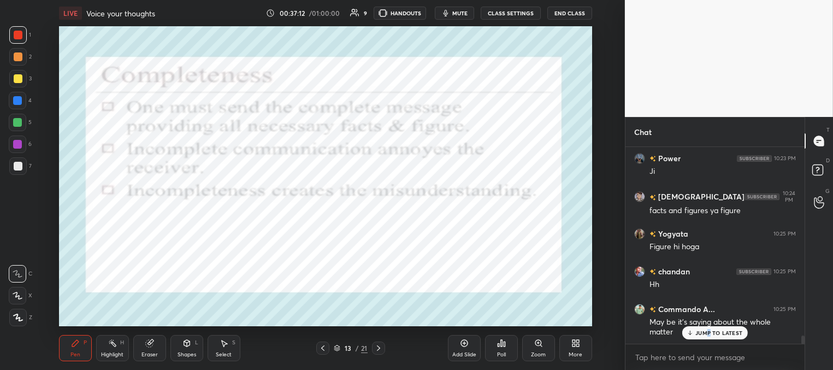
click at [709, 330] on p "JUMP TO LATEST" at bounding box center [719, 333] width 47 height 7
click at [377, 349] on icon at bounding box center [378, 348] width 9 height 9
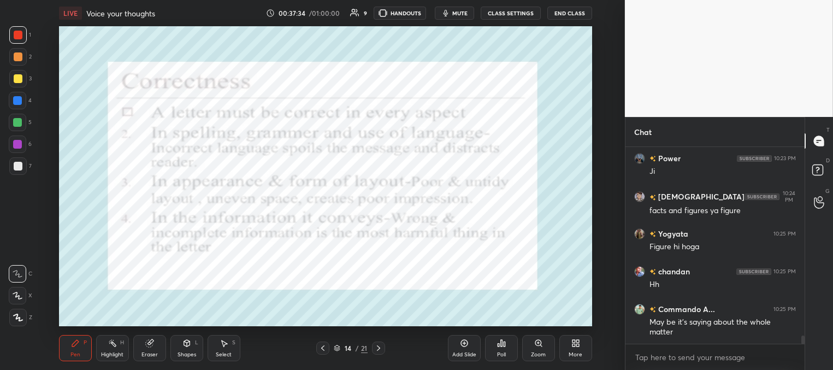
drag, startPoint x: 379, startPoint y: 348, endPoint x: 378, endPoint y: 336, distance: 12.6
click at [379, 348] on icon at bounding box center [378, 347] width 3 height 5
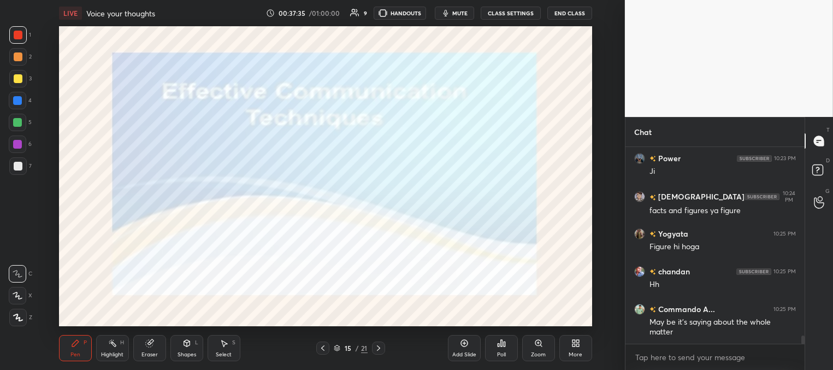
click at [377, 347] on icon at bounding box center [378, 348] width 9 height 9
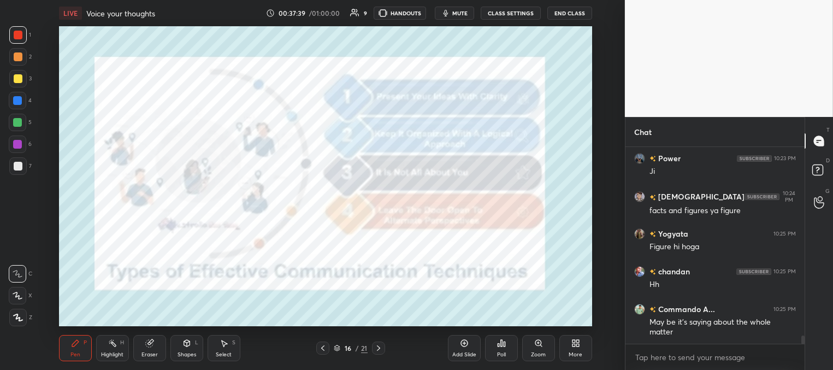
click at [378, 346] on icon at bounding box center [378, 347] width 3 height 5
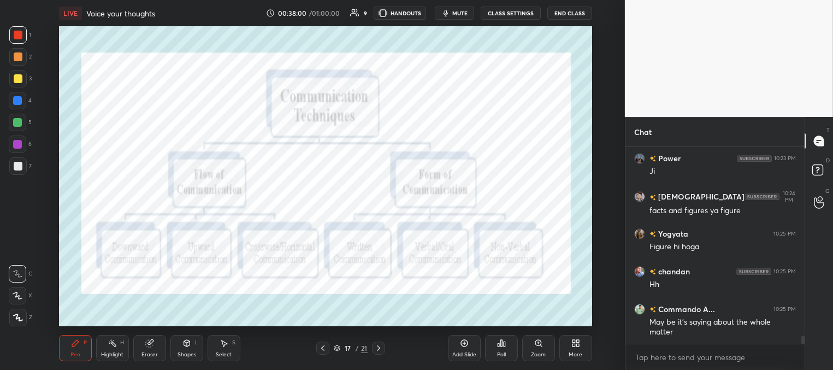
click at [377, 347] on icon at bounding box center [378, 348] width 9 height 9
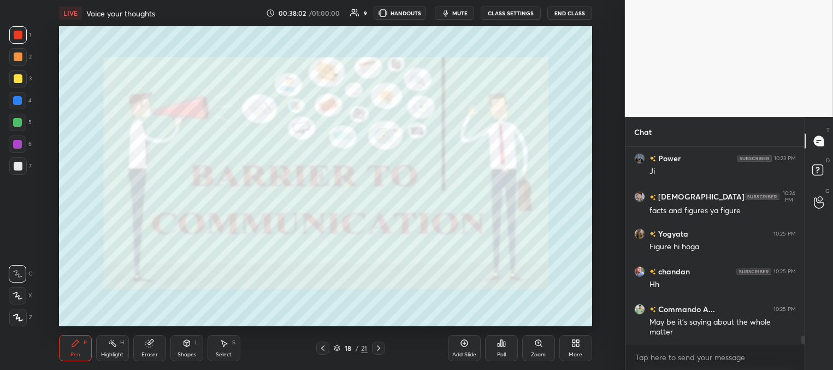
click at [376, 348] on icon at bounding box center [378, 348] width 9 height 9
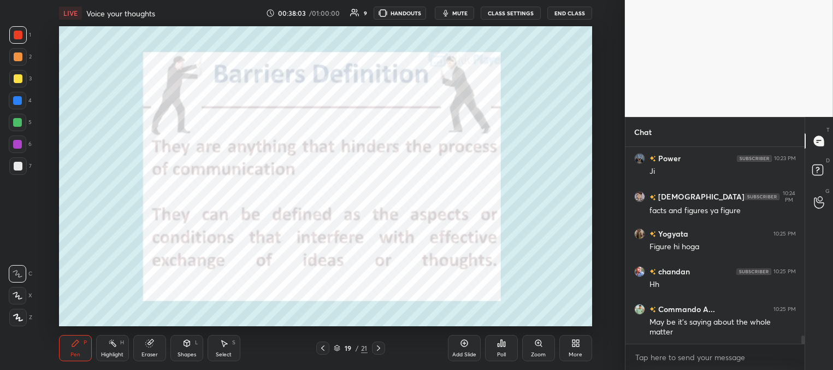
click at [376, 350] on icon at bounding box center [378, 348] width 9 height 9
click at [375, 349] on icon at bounding box center [378, 348] width 9 height 9
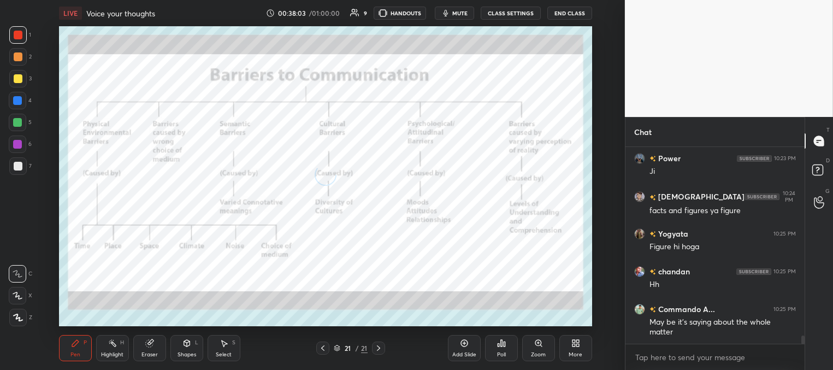
click at [375, 348] on icon at bounding box center [378, 348] width 9 height 9
click at [377, 348] on icon at bounding box center [378, 348] width 9 height 9
click at [326, 349] on icon at bounding box center [323, 348] width 9 height 9
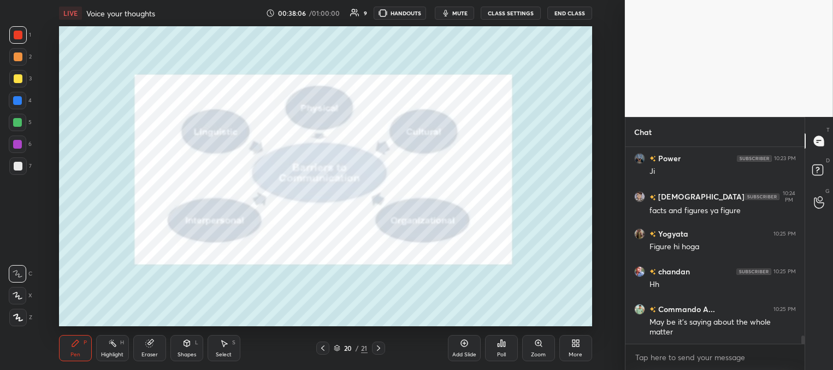
click at [323, 349] on icon at bounding box center [323, 348] width 9 height 9
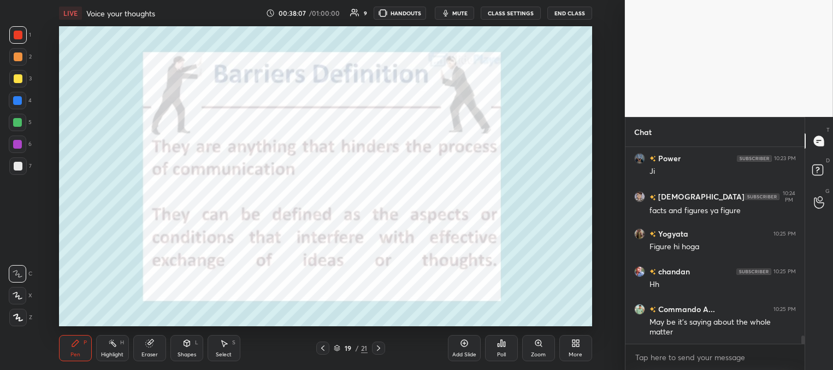
click at [322, 350] on icon at bounding box center [322, 347] width 3 height 5
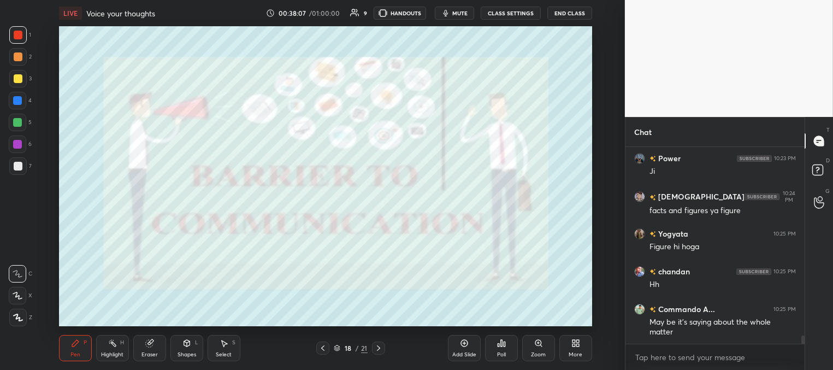
click at [321, 350] on icon at bounding box center [323, 348] width 9 height 9
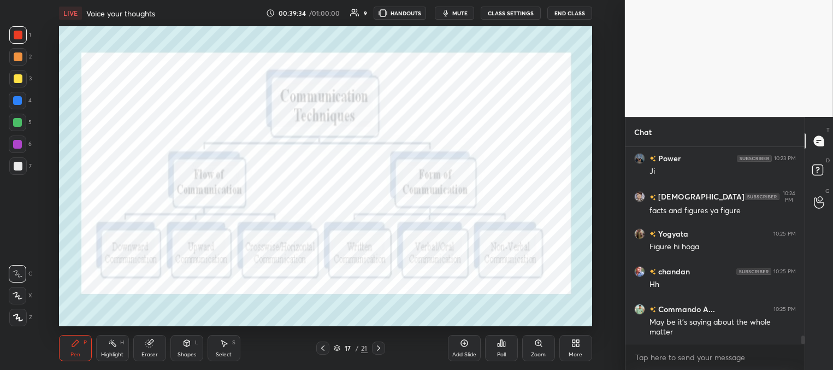
scroll to position [4675, 0]
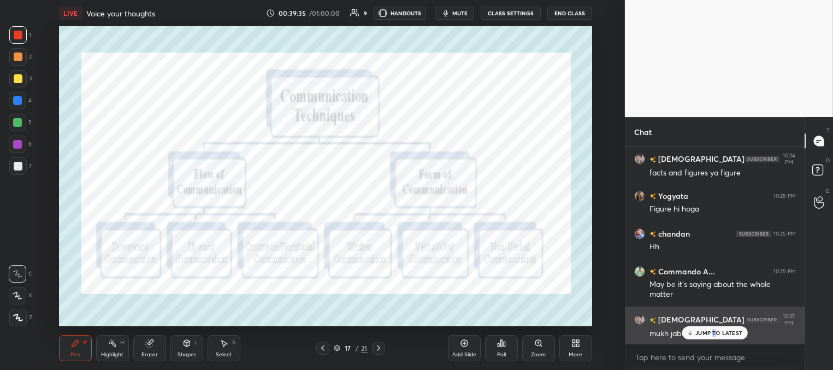
drag, startPoint x: 715, startPoint y: 331, endPoint x: 697, endPoint y: 325, distance: 18.3
click at [713, 330] on p "JUMP TO LATEST" at bounding box center [719, 333] width 47 height 7
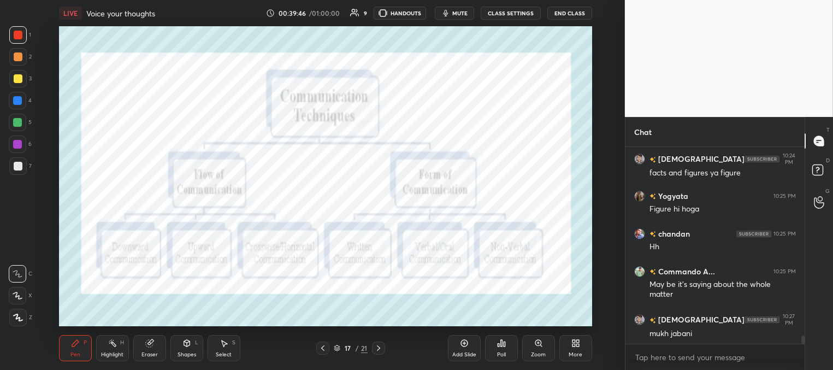
drag, startPoint x: 19, startPoint y: 81, endPoint x: 27, endPoint y: 89, distance: 11.6
click at [19, 81] on div at bounding box center [18, 78] width 9 height 9
click at [17, 121] on div at bounding box center [17, 122] width 9 height 9
click at [16, 294] on icon at bounding box center [17, 295] width 9 height 7
click at [16, 102] on div at bounding box center [17, 100] width 9 height 9
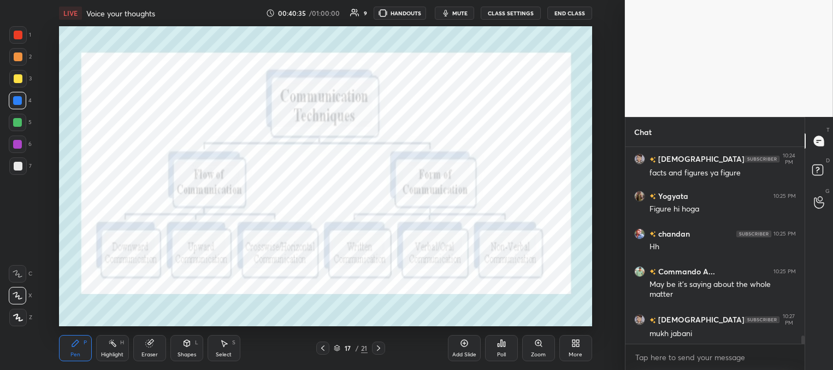
drag, startPoint x: 19, startPoint y: 56, endPoint x: 20, endPoint y: 66, distance: 9.9
click at [17, 56] on div at bounding box center [18, 56] width 9 height 9
drag, startPoint x: 18, startPoint y: 33, endPoint x: 16, endPoint y: 85, distance: 52.0
click at [19, 33] on div at bounding box center [18, 35] width 9 height 9
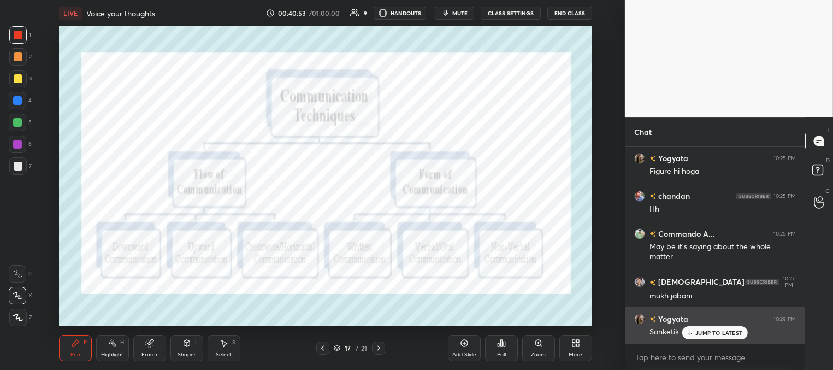
drag, startPoint x: 710, startPoint y: 333, endPoint x: 673, endPoint y: 315, distance: 41.5
click at [710, 333] on p "JUMP TO LATEST" at bounding box center [719, 333] width 47 height 7
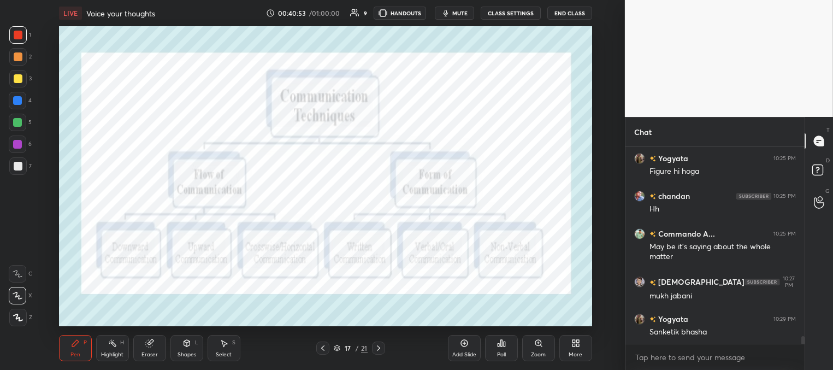
scroll to position [4751, 0]
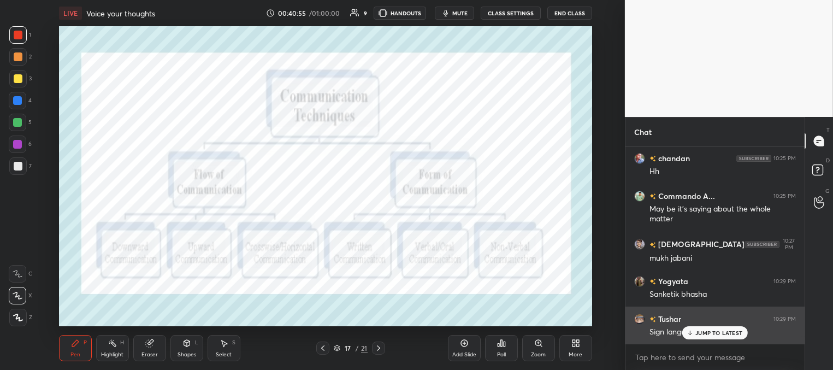
click at [700, 334] on p "JUMP TO LATEST" at bounding box center [719, 333] width 47 height 7
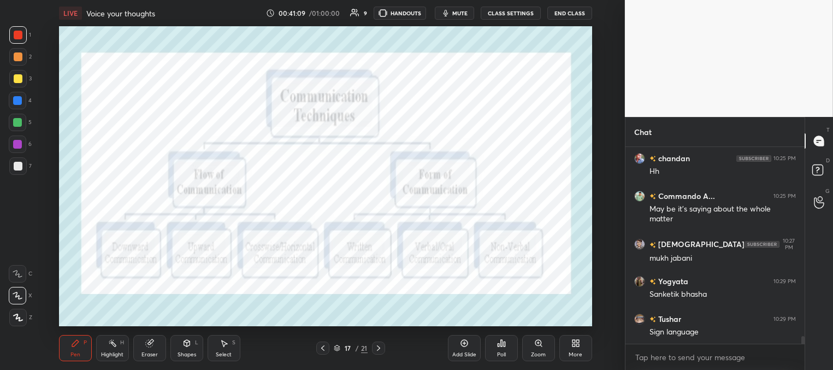
scroll to position [4762, 0]
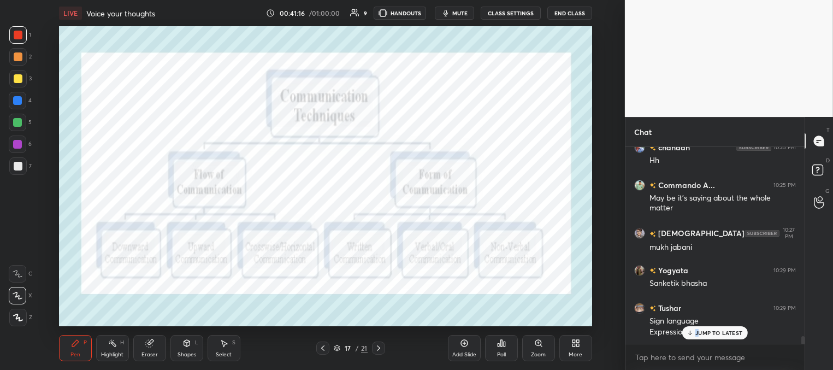
click at [697, 334] on p "JUMP TO LATEST" at bounding box center [719, 333] width 47 height 7
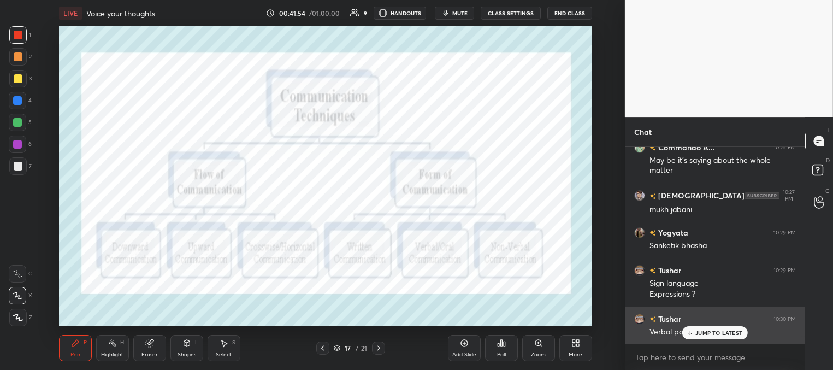
click at [702, 333] on p "JUMP TO LATEST" at bounding box center [719, 333] width 47 height 7
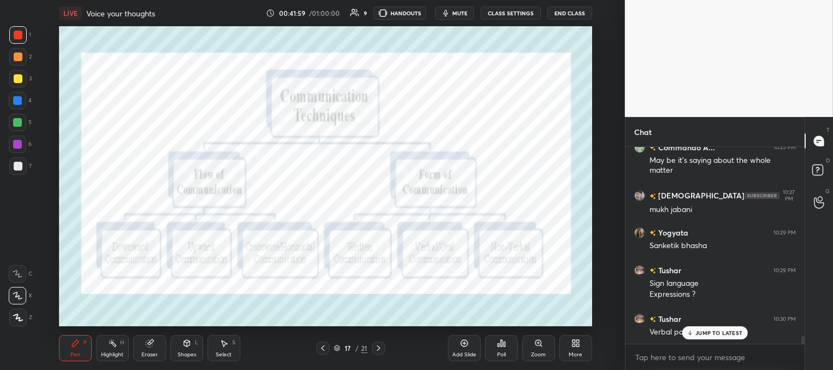
scroll to position [4837, 0]
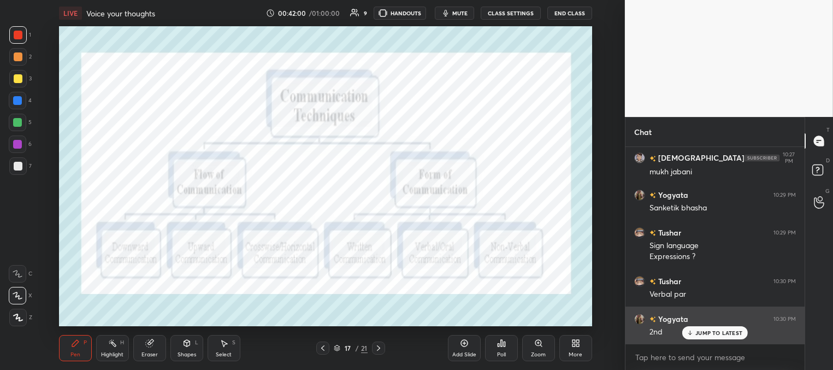
click at [695, 334] on div "JUMP TO LATEST" at bounding box center [716, 332] width 66 height 13
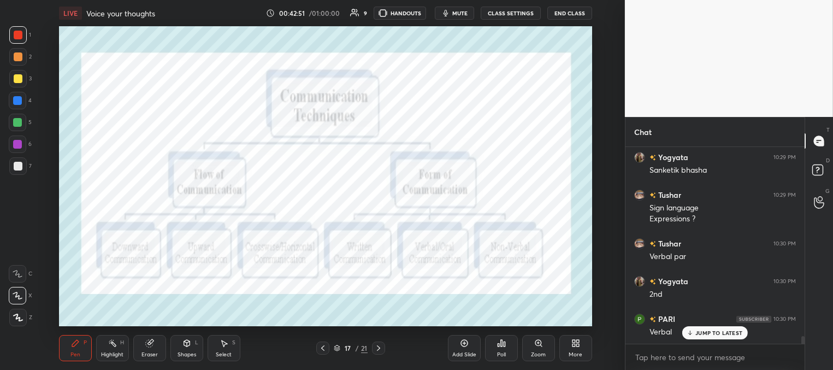
scroll to position [4912, 0]
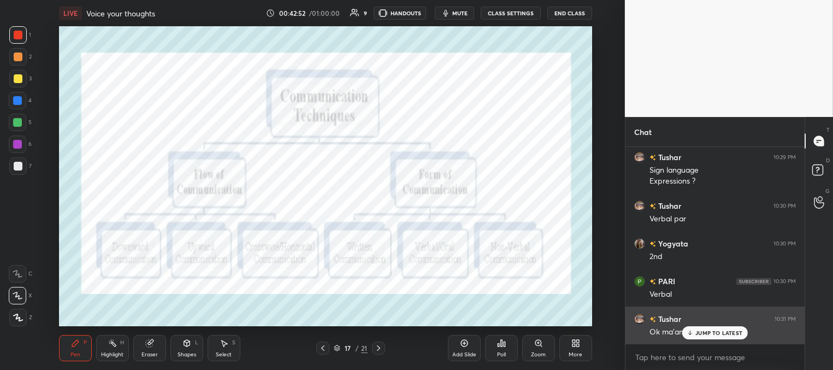
drag, startPoint x: 694, startPoint y: 332, endPoint x: 669, endPoint y: 328, distance: 25.0
click at [693, 332] on icon at bounding box center [690, 333] width 7 height 7
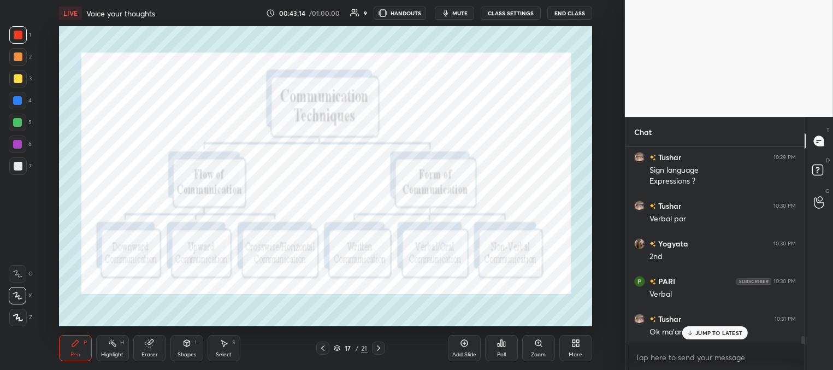
scroll to position [4980, 0]
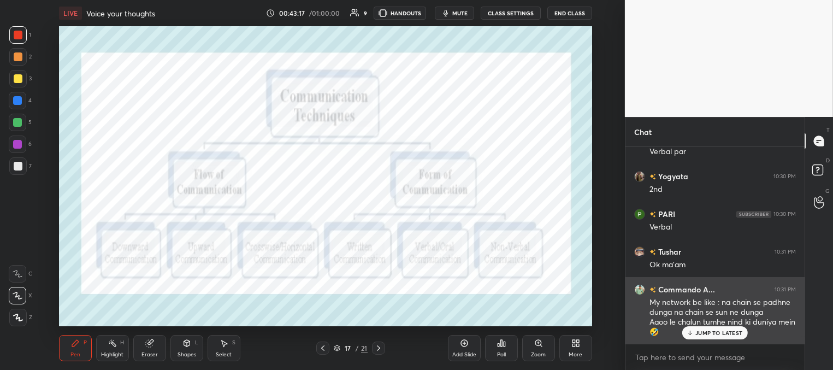
click at [704, 333] on p "JUMP TO LATEST" at bounding box center [719, 333] width 47 height 7
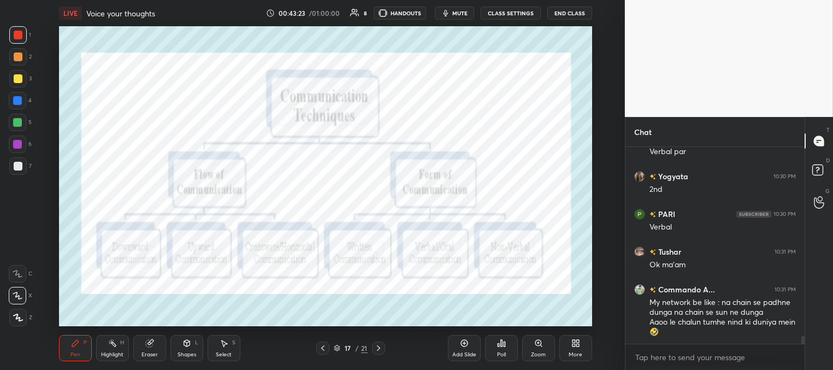
scroll to position [5017, 0]
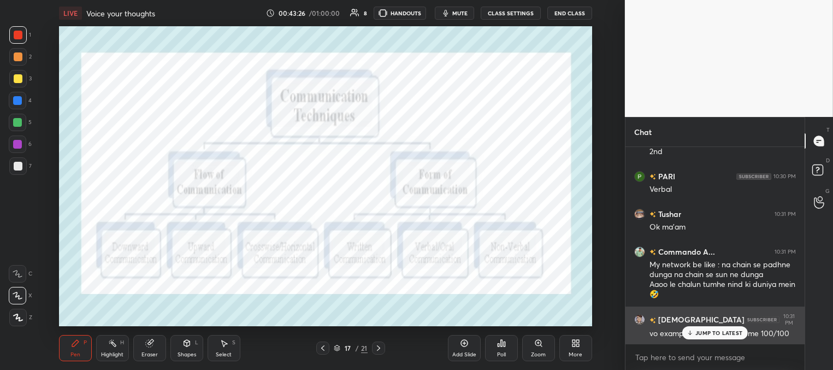
click at [696, 336] on div "JUMP TO LATEST" at bounding box center [716, 332] width 66 height 13
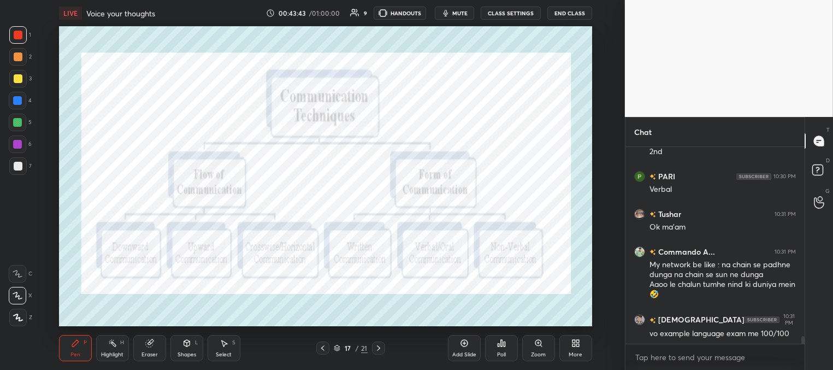
click at [378, 350] on icon at bounding box center [378, 348] width 9 height 9
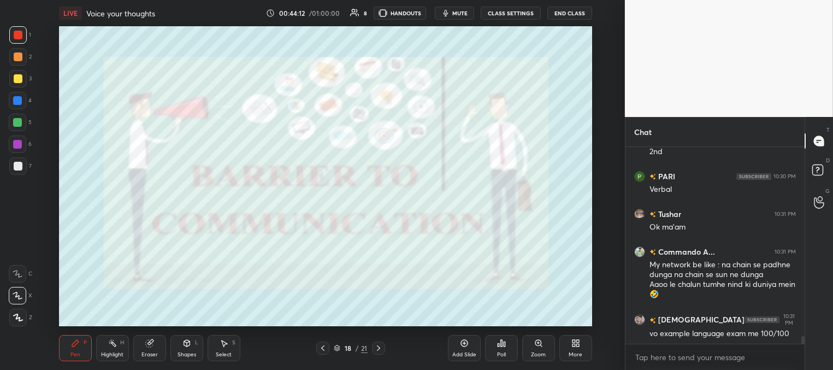
click at [380, 348] on icon at bounding box center [378, 348] width 9 height 9
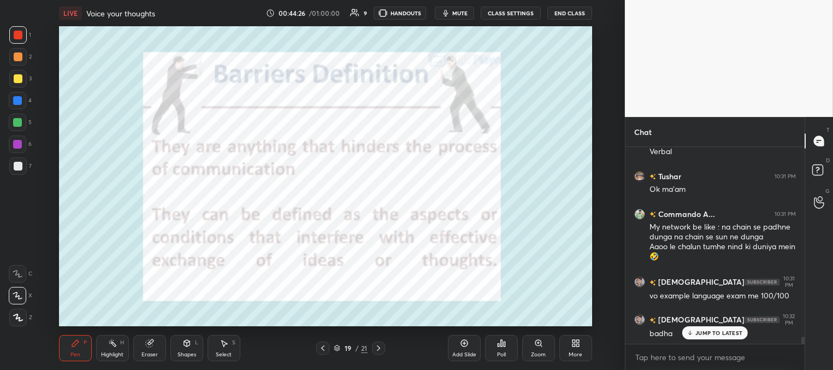
scroll to position [5093, 0]
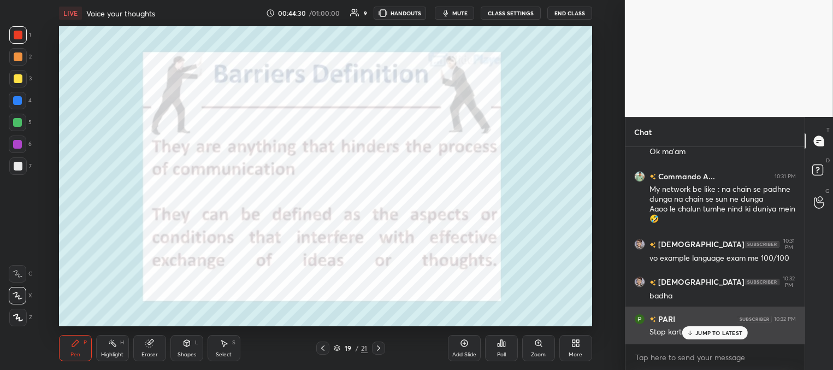
click at [697, 330] on p "JUMP TO LATEST" at bounding box center [719, 333] width 47 height 7
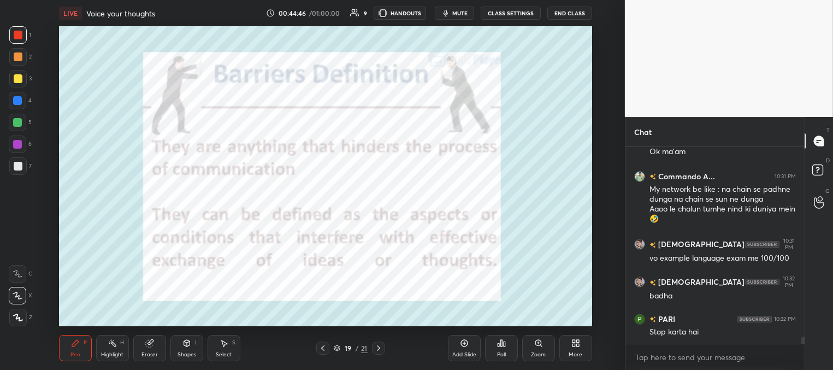
drag, startPoint x: 378, startPoint y: 346, endPoint x: 383, endPoint y: 339, distance: 8.8
click at [379, 346] on icon at bounding box center [378, 348] width 9 height 9
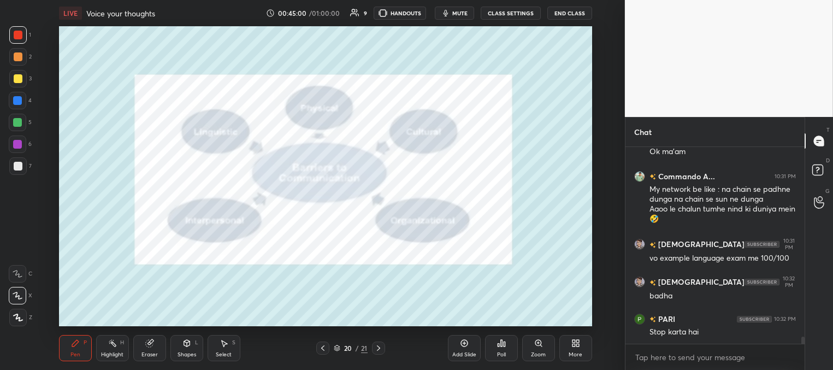
click at [379, 347] on icon at bounding box center [378, 348] width 9 height 9
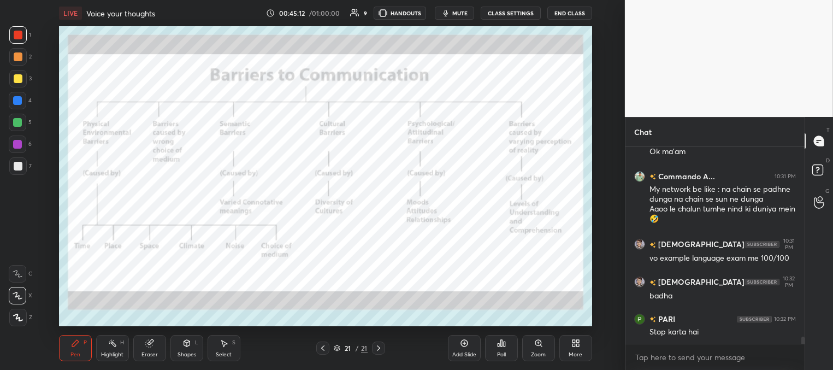
click at [323, 346] on icon at bounding box center [323, 348] width 9 height 9
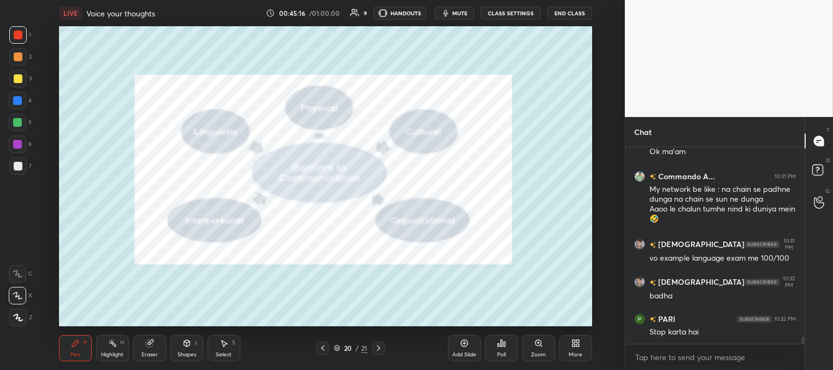
drag, startPoint x: 376, startPoint y: 348, endPoint x: 370, endPoint y: 342, distance: 8.5
click at [376, 348] on icon at bounding box center [378, 348] width 9 height 9
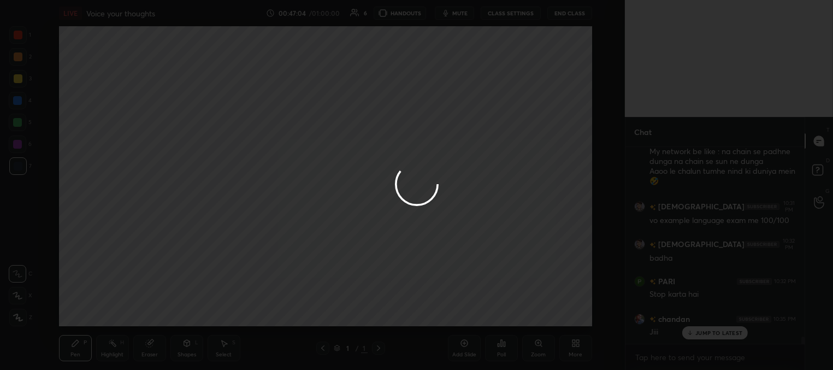
scroll to position [5168, 0]
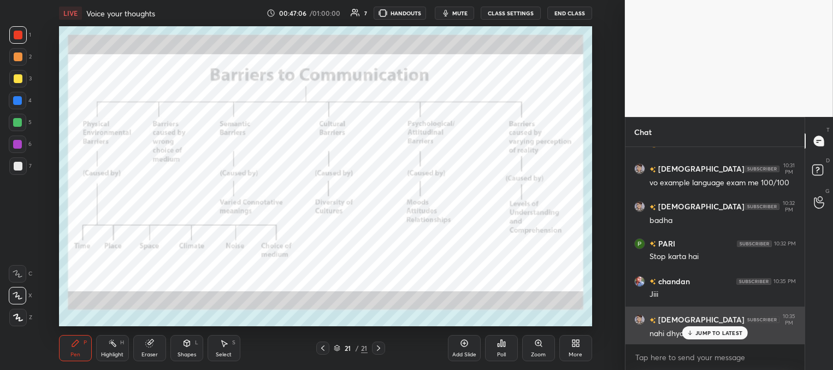
click at [707, 333] on p "JUMP TO LATEST" at bounding box center [719, 333] width 47 height 7
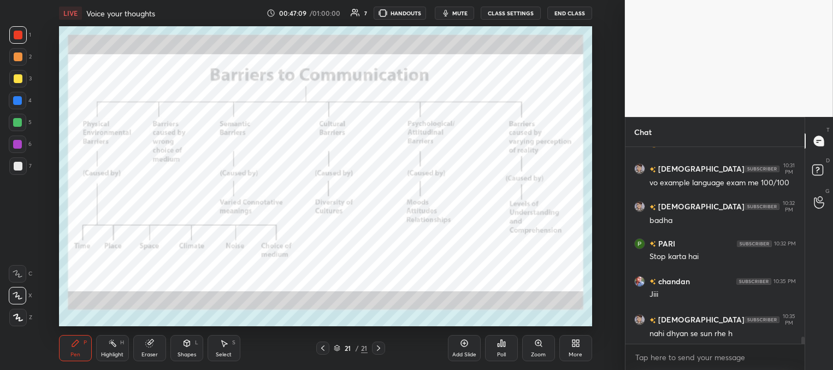
scroll to position [5206, 0]
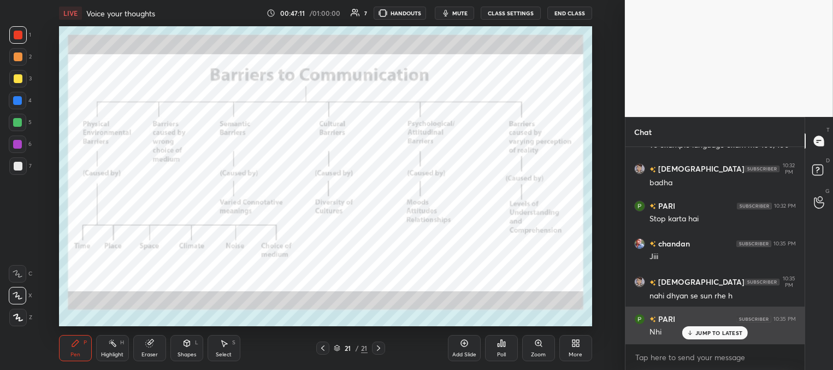
drag, startPoint x: 699, startPoint y: 333, endPoint x: 679, endPoint y: 332, distance: 20.2
click at [698, 333] on p "JUMP TO LATEST" at bounding box center [719, 333] width 47 height 7
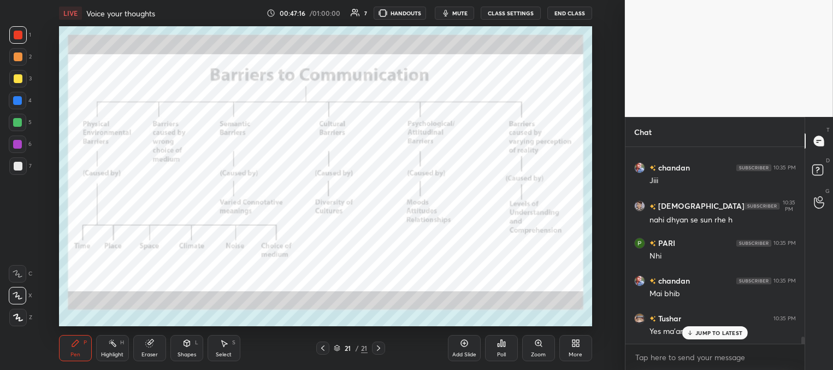
scroll to position [5319, 0]
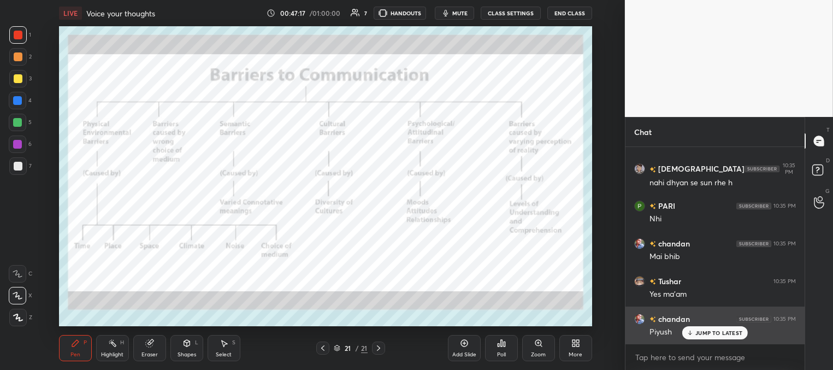
click at [702, 335] on p "JUMP TO LATEST" at bounding box center [719, 333] width 47 height 7
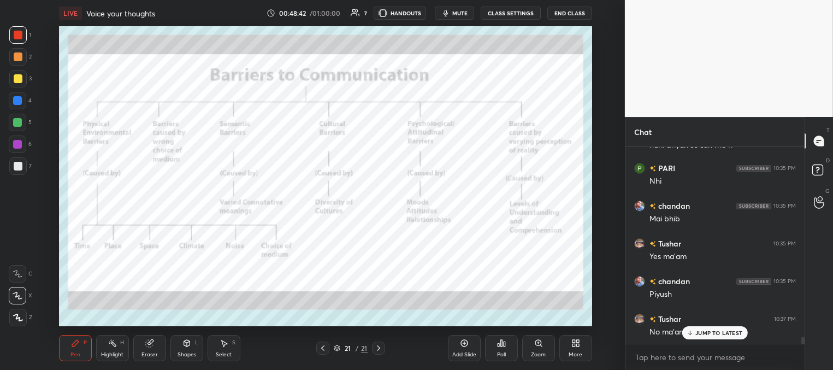
scroll to position [5394, 0]
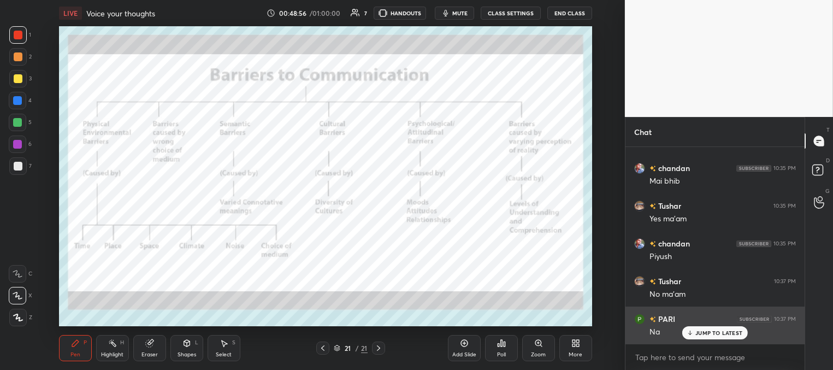
click at [704, 333] on p "JUMP TO LATEST" at bounding box center [719, 333] width 47 height 7
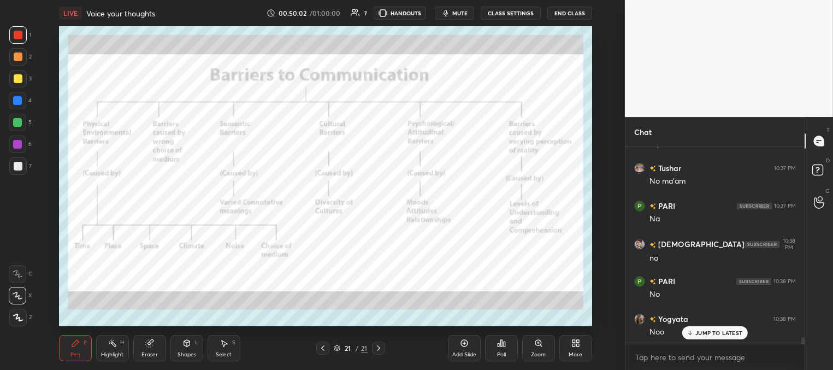
scroll to position [5534, 0]
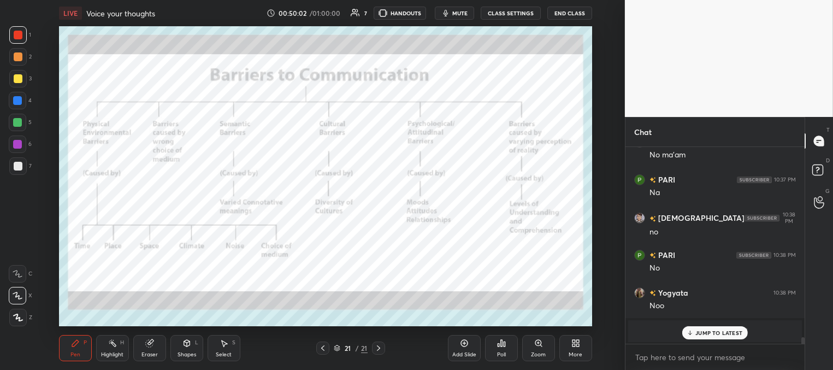
drag, startPoint x: 703, startPoint y: 331, endPoint x: 703, endPoint y: 316, distance: 14.2
click at [703, 331] on p "JUMP TO LATEST" at bounding box center [719, 333] width 47 height 7
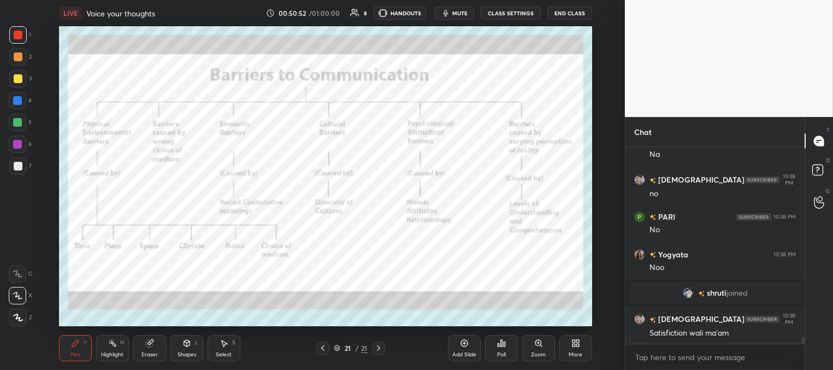
scroll to position [5610, 0]
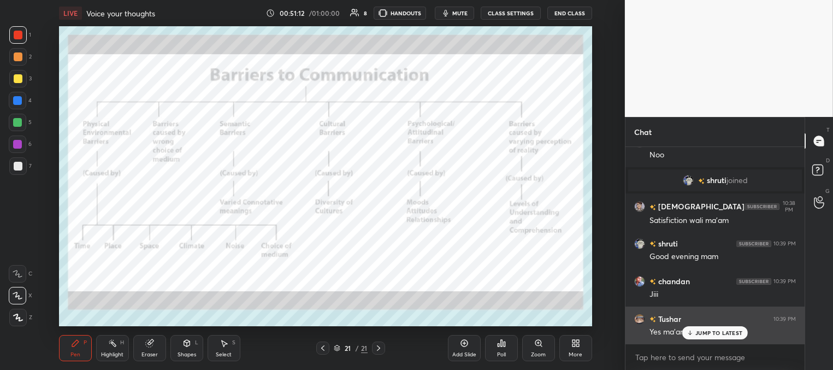
click at [697, 333] on p "JUMP TO LATEST" at bounding box center [719, 333] width 47 height 7
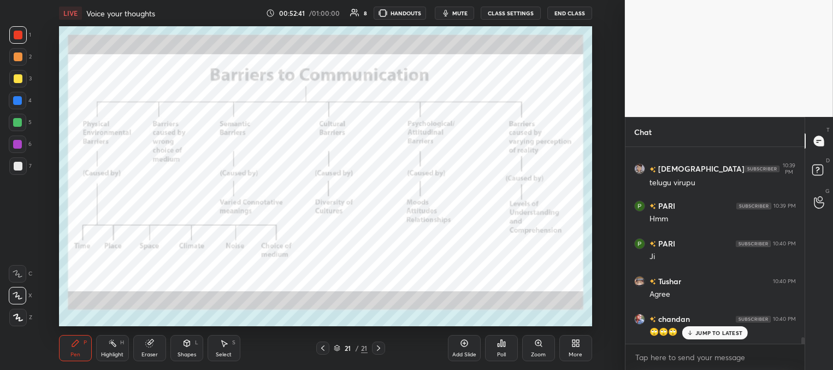
scroll to position [5911, 0]
drag, startPoint x: 697, startPoint y: 333, endPoint x: 678, endPoint y: 317, distance: 24.4
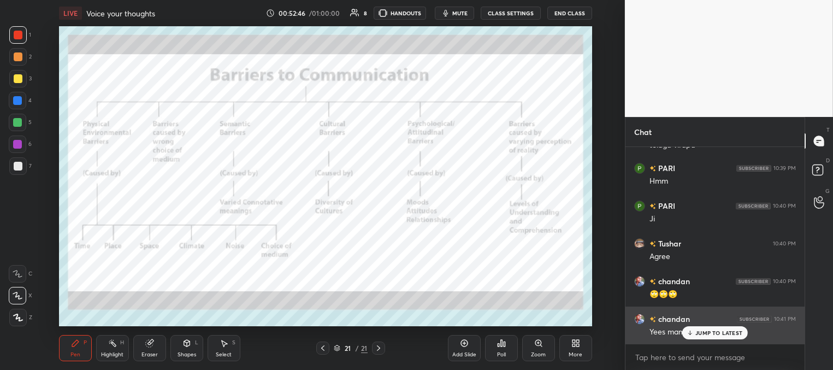
click at [697, 333] on p "JUMP TO LATEST" at bounding box center [719, 333] width 47 height 7
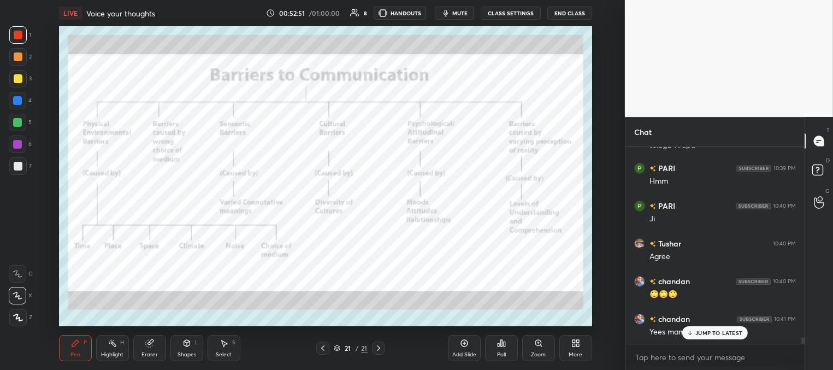
scroll to position [5949, 0]
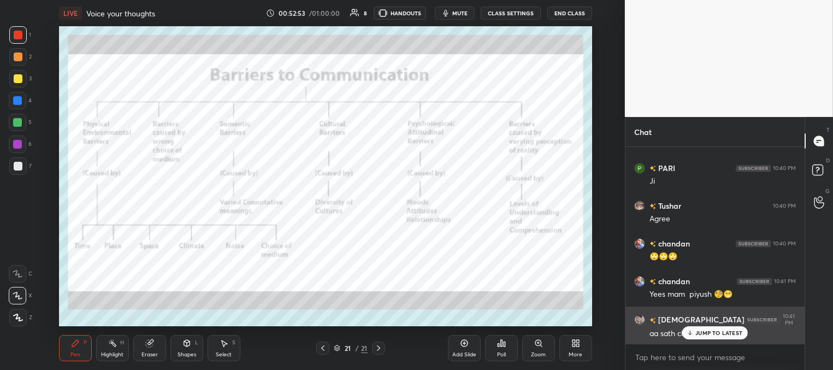
drag, startPoint x: 696, startPoint y: 332, endPoint x: 689, endPoint y: 331, distance: 7.2
click at [694, 333] on div "JUMP TO LATEST" at bounding box center [716, 332] width 66 height 13
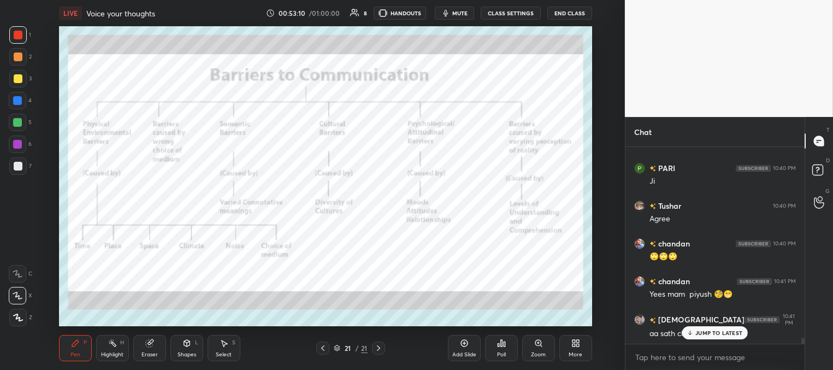
scroll to position [5986, 0]
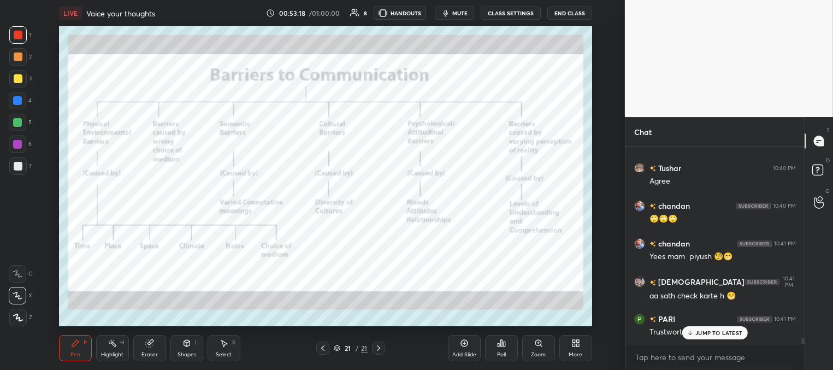
click at [702, 334] on p "JUMP TO LATEST" at bounding box center [719, 333] width 47 height 7
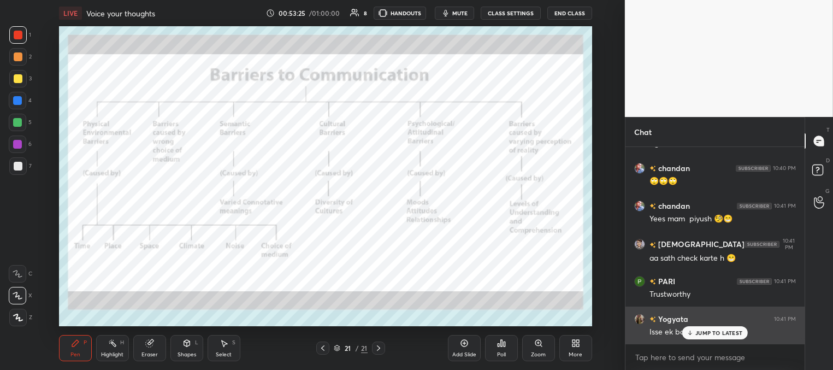
drag, startPoint x: 695, startPoint y: 331, endPoint x: 677, endPoint y: 327, distance: 18.6
click at [693, 331] on div "JUMP TO LATEST" at bounding box center [716, 332] width 66 height 13
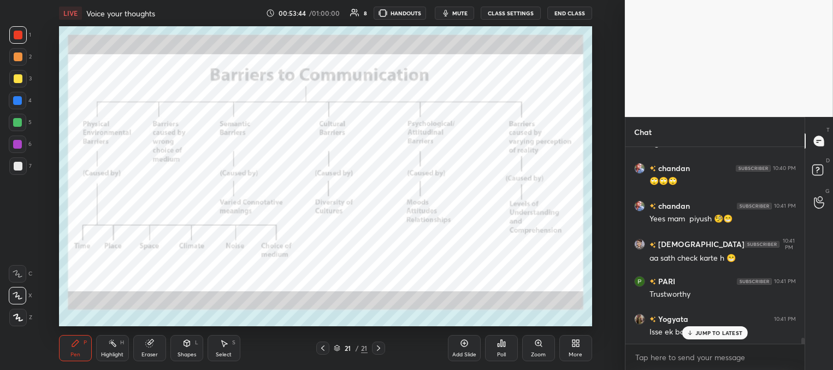
scroll to position [6062, 0]
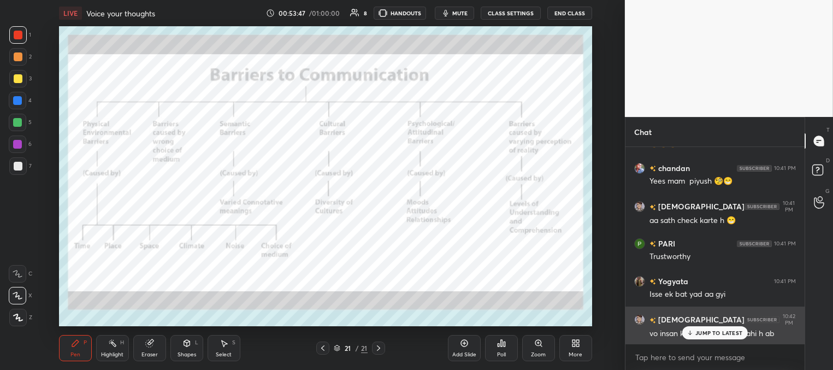
click at [695, 332] on div "JUMP TO LATEST" at bounding box center [716, 332] width 66 height 13
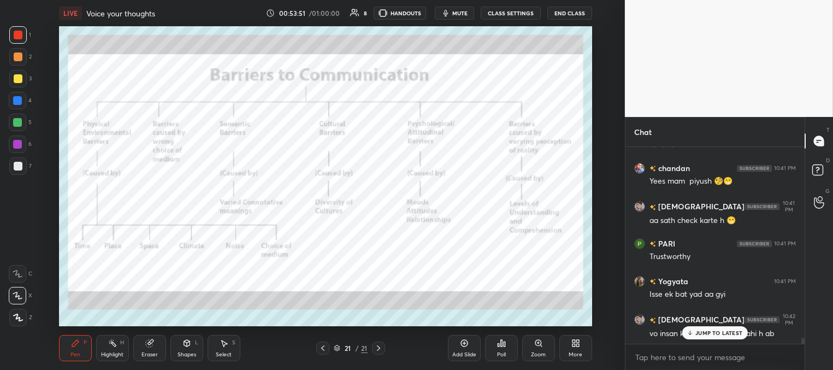
scroll to position [6109, 0]
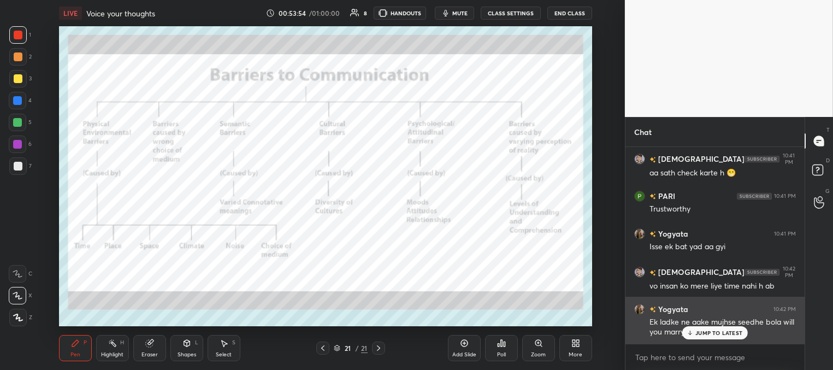
click at [699, 331] on p "JUMP TO LATEST" at bounding box center [719, 333] width 47 height 7
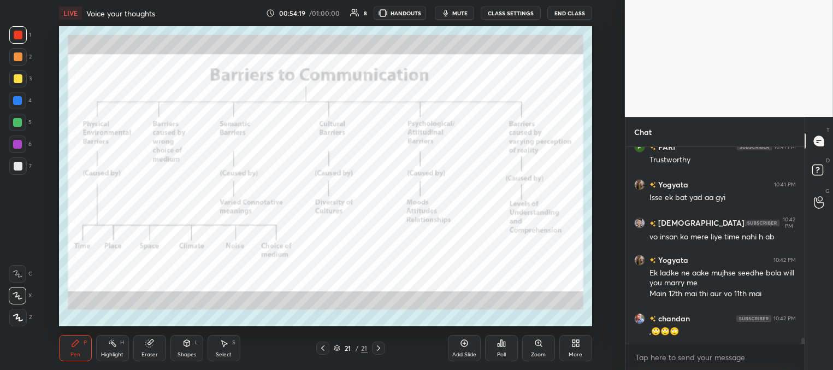
scroll to position [6196, 0]
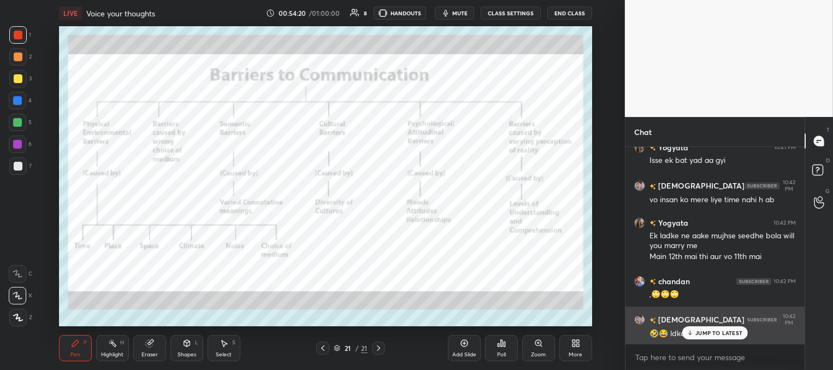
click at [693, 335] on div "JUMP TO LATEST" at bounding box center [716, 332] width 66 height 13
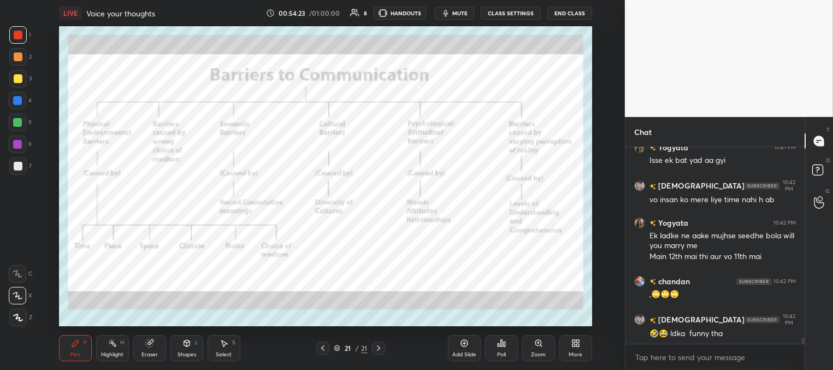
scroll to position [6233, 0]
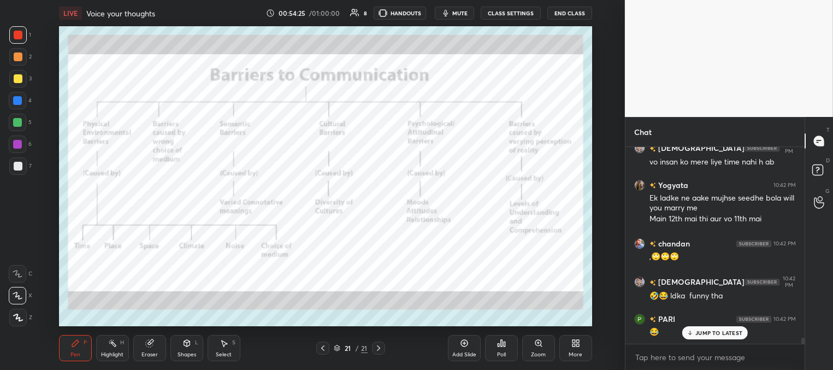
click at [702, 331] on p "JUMP TO LATEST" at bounding box center [719, 333] width 47 height 7
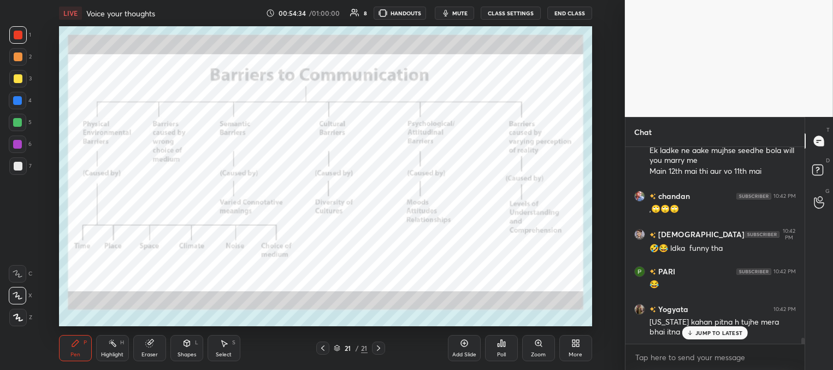
scroll to position [6319, 0]
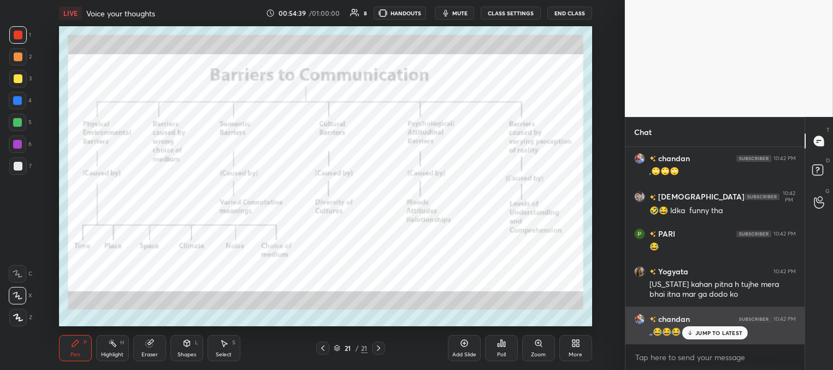
drag, startPoint x: 701, startPoint y: 336, endPoint x: 694, endPoint y: 335, distance: 6.6
click at [700, 336] on div "JUMP TO LATEST" at bounding box center [716, 332] width 66 height 13
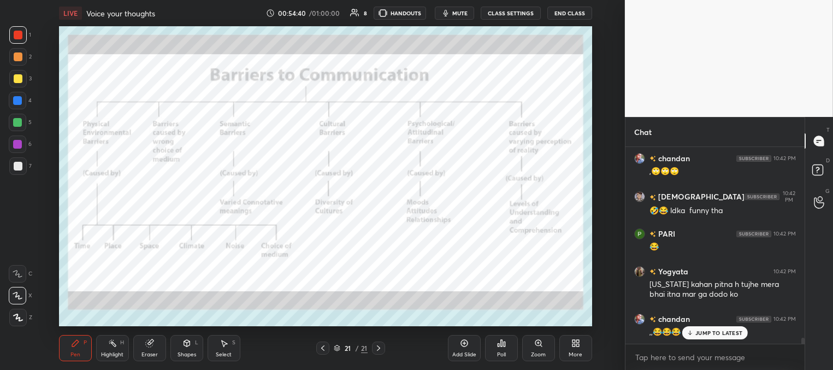
scroll to position [6356, 0]
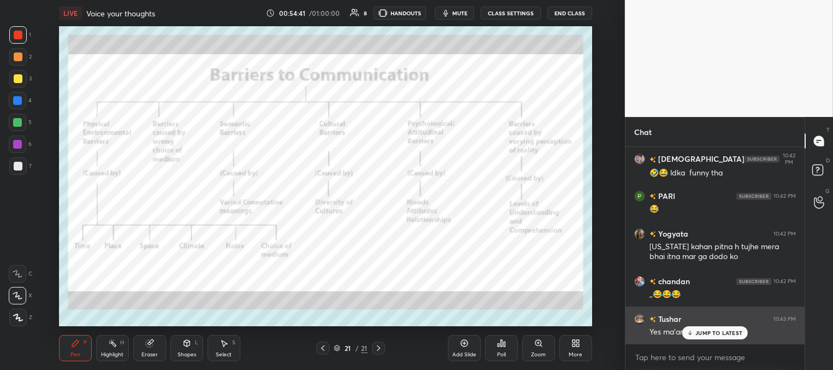
click at [710, 333] on p "JUMP TO LATEST" at bounding box center [719, 333] width 47 height 7
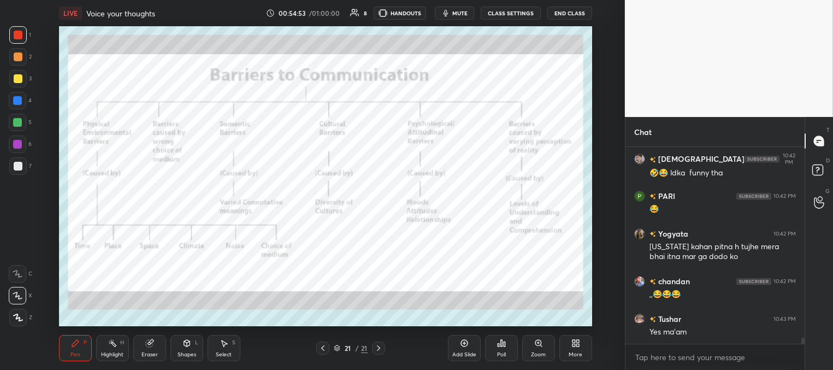
scroll to position [6367, 0]
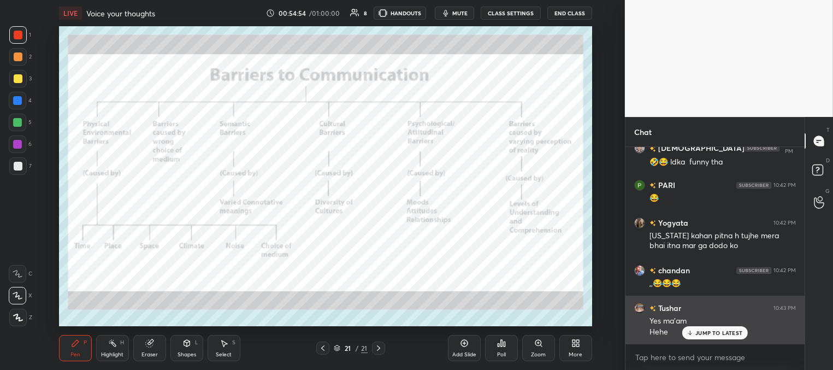
click at [707, 336] on div "JUMP TO LATEST" at bounding box center [716, 332] width 66 height 13
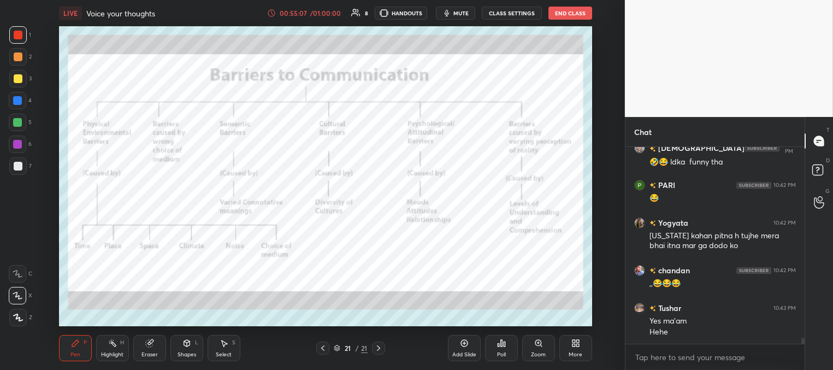
scroll to position [6405, 0]
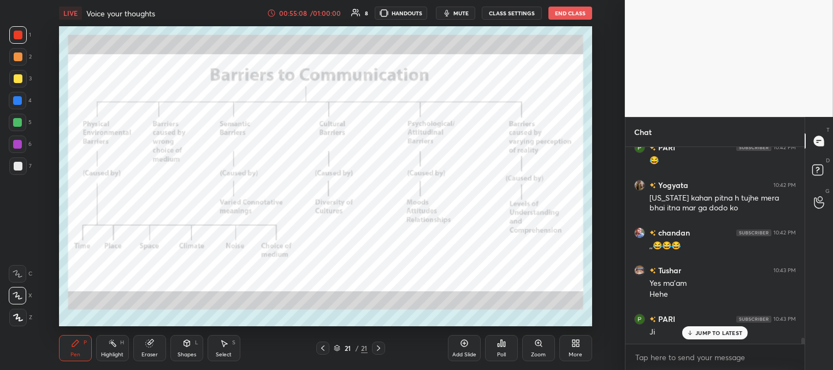
click at [707, 332] on p "JUMP TO LATEST" at bounding box center [719, 333] width 47 height 7
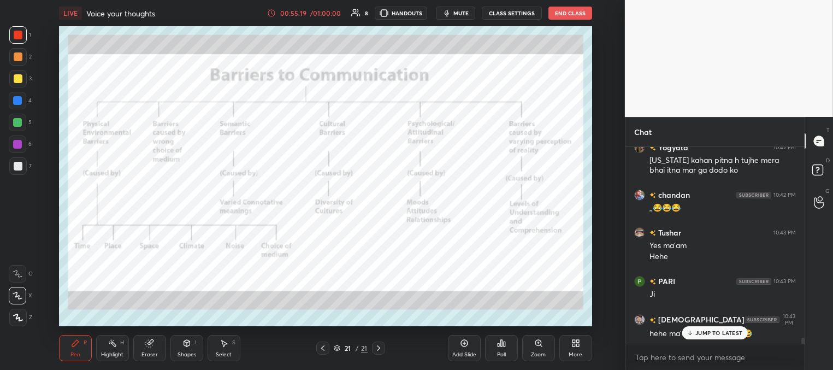
drag, startPoint x: 697, startPoint y: 333, endPoint x: 668, endPoint y: 329, distance: 28.8
click at [696, 333] on p "JUMP TO LATEST" at bounding box center [719, 333] width 47 height 7
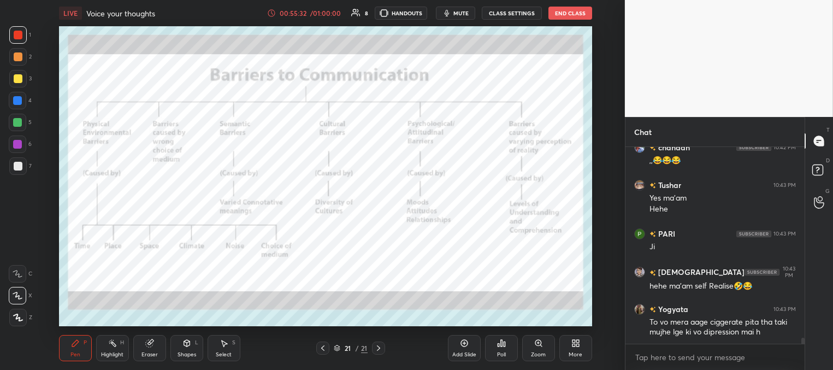
scroll to position [6501, 0]
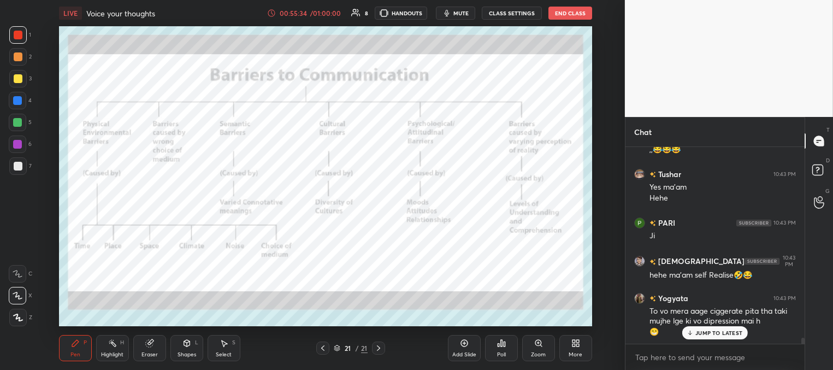
drag, startPoint x: 696, startPoint y: 331, endPoint x: 689, endPoint y: 331, distance: 6.6
click at [695, 331] on div "JUMP TO LATEST" at bounding box center [716, 332] width 66 height 13
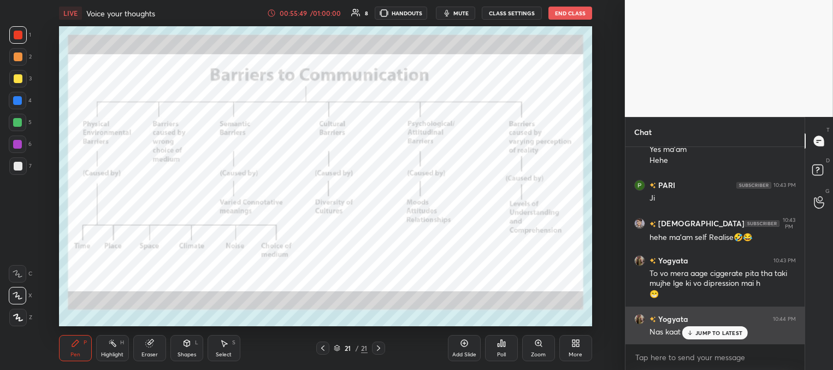
drag, startPoint x: 719, startPoint y: 328, endPoint x: 708, endPoint y: 327, distance: 10.5
click at [717, 328] on div "JUMP TO LATEST" at bounding box center [716, 332] width 66 height 13
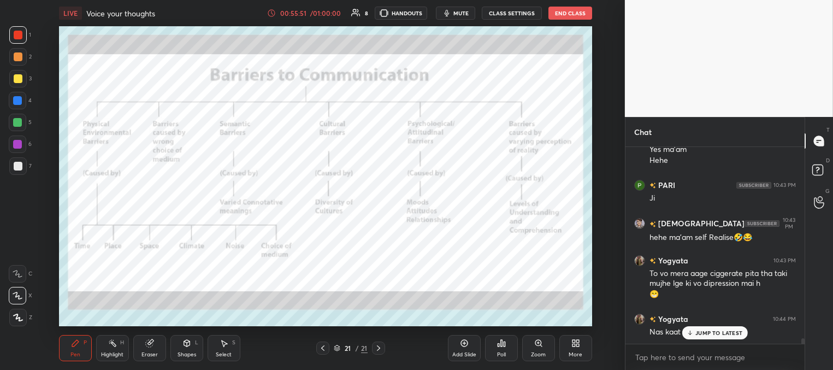
scroll to position [6576, 0]
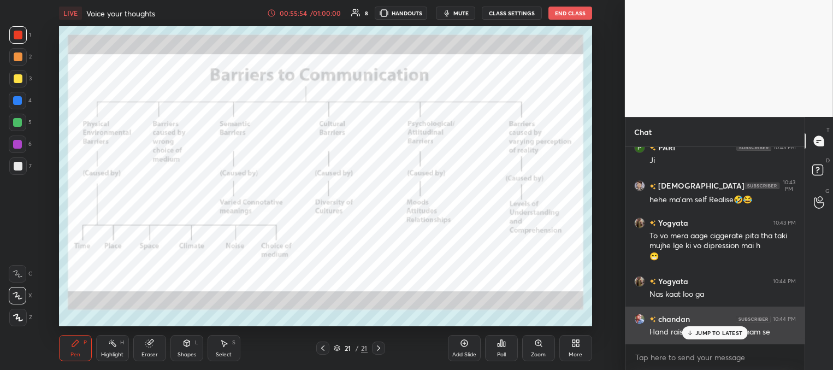
drag, startPoint x: 698, startPoint y: 330, endPoint x: 649, endPoint y: 320, distance: 50.2
click at [697, 330] on p "JUMP TO LATEST" at bounding box center [719, 333] width 47 height 7
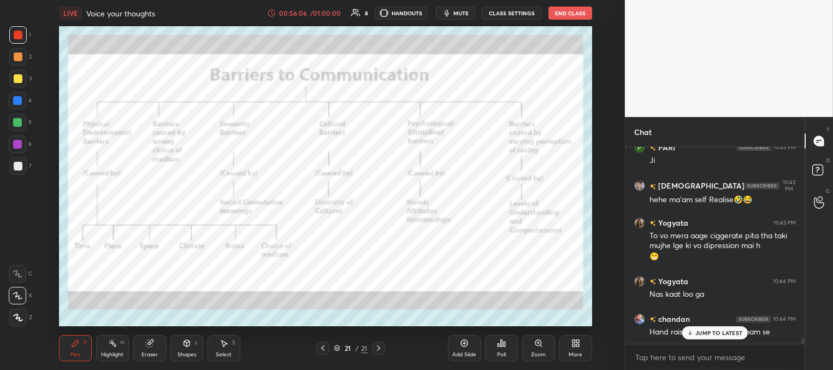
scroll to position [6614, 0]
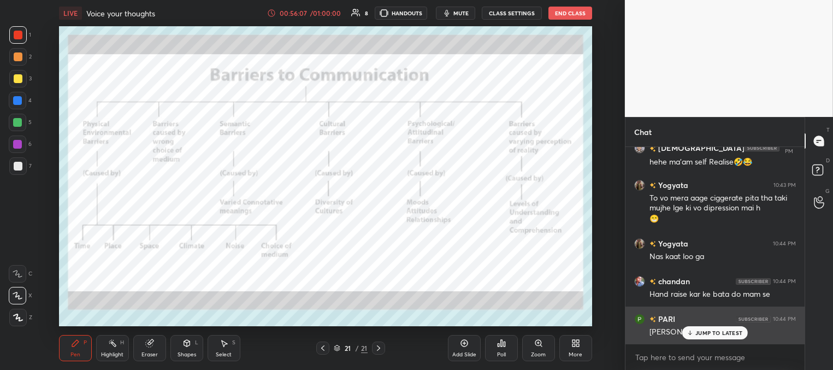
drag, startPoint x: 700, startPoint y: 330, endPoint x: 691, endPoint y: 330, distance: 8.2
click at [698, 331] on p "JUMP TO LATEST" at bounding box center [719, 333] width 47 height 7
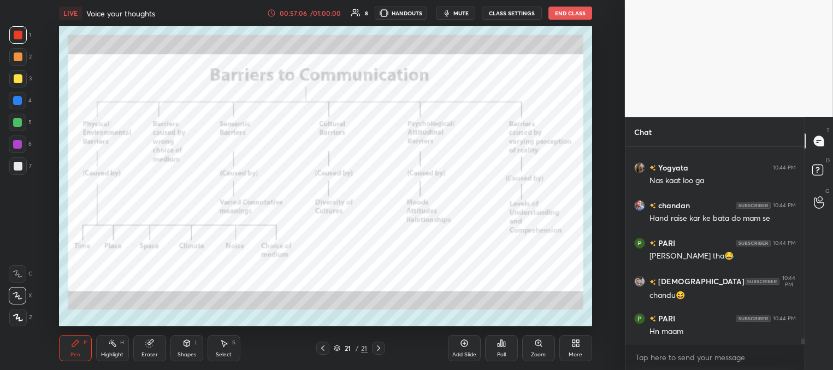
scroll to position [6727, 0]
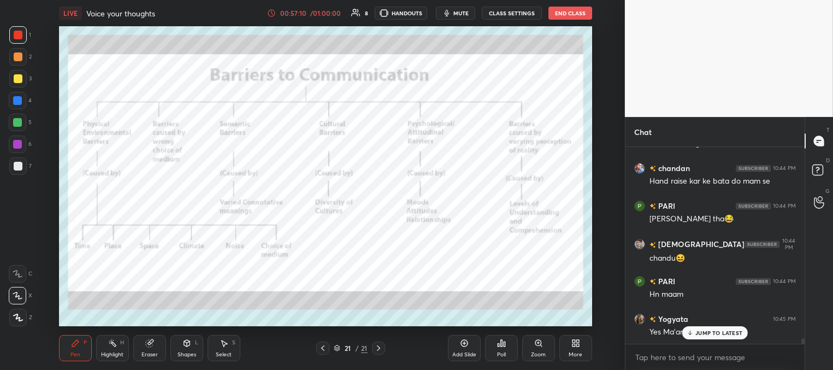
drag, startPoint x: 698, startPoint y: 333, endPoint x: 679, endPoint y: 329, distance: 20.2
click at [697, 334] on p "JUMP TO LATEST" at bounding box center [719, 333] width 47 height 7
drag, startPoint x: 378, startPoint y: 342, endPoint x: 369, endPoint y: 353, distance: 14.0
click at [378, 344] on div at bounding box center [378, 348] width 13 height 13
click at [374, 348] on icon at bounding box center [378, 348] width 9 height 9
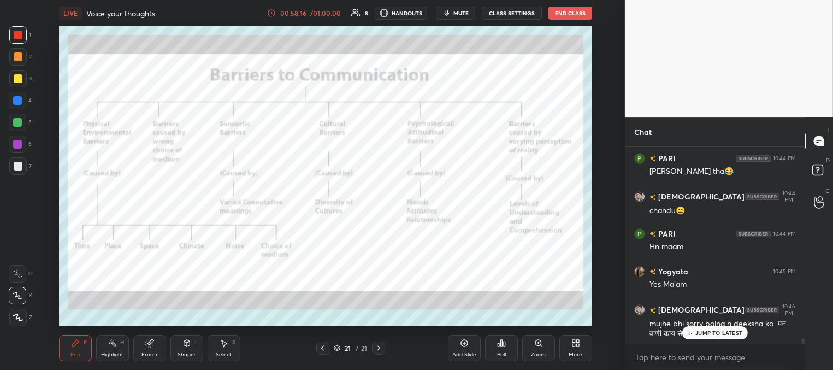
scroll to position [6813, 0]
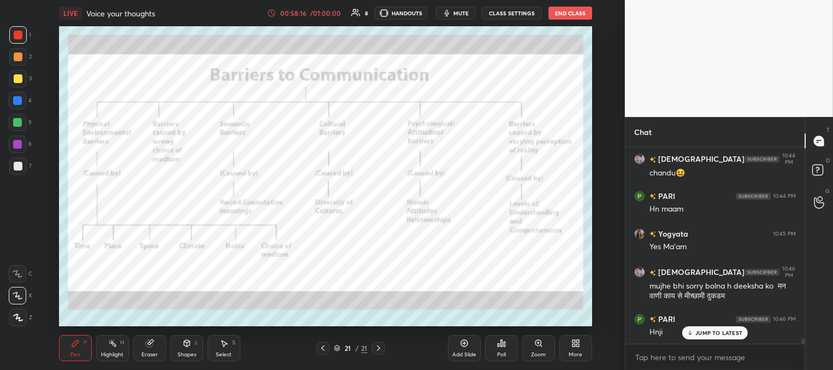
click at [700, 333] on p "JUMP TO LATEST" at bounding box center [719, 333] width 47 height 7
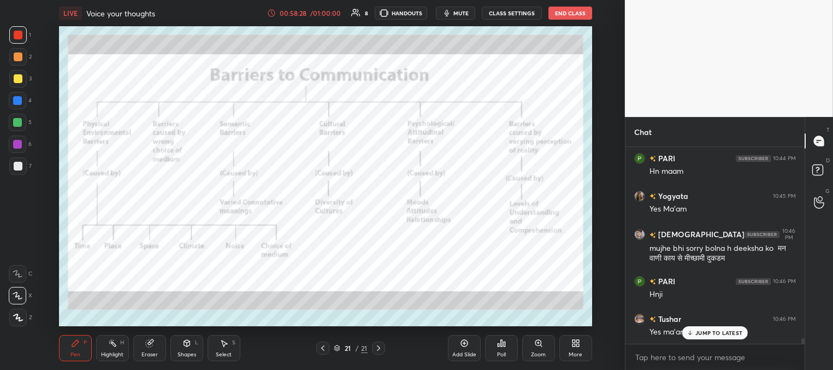
click at [704, 333] on p "JUMP TO LATEST" at bounding box center [719, 333] width 47 height 7
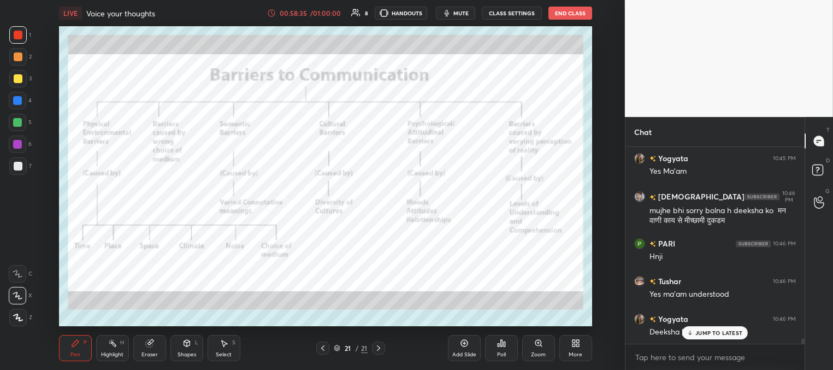
scroll to position [6926, 0]
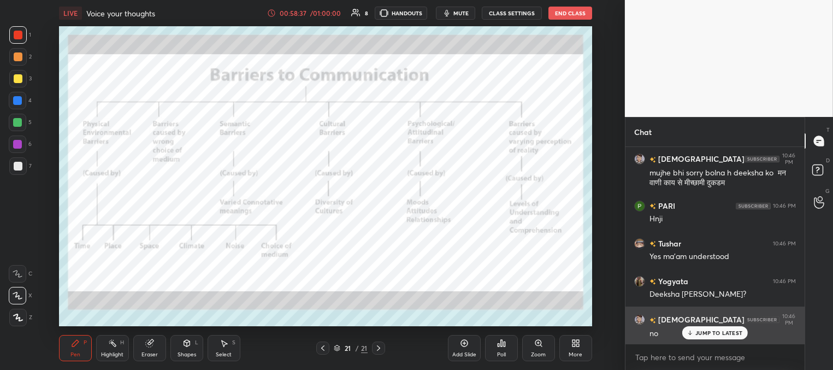
drag, startPoint x: 704, startPoint y: 335, endPoint x: 698, endPoint y: 333, distance: 5.9
click at [702, 335] on p "JUMP TO LATEST" at bounding box center [719, 333] width 47 height 7
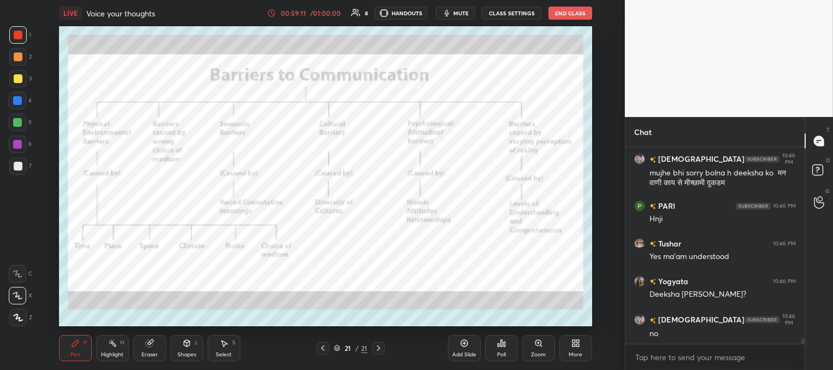
scroll to position [6963, 0]
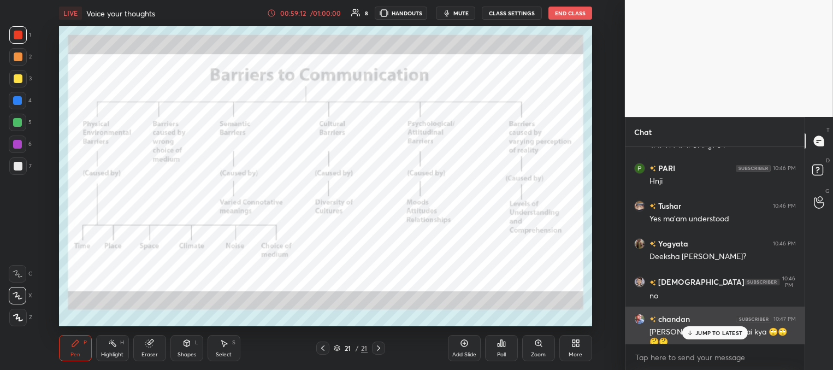
drag, startPoint x: 697, startPoint y: 334, endPoint x: 668, endPoint y: 328, distance: 29.0
click at [696, 335] on p "JUMP TO LATEST" at bounding box center [719, 333] width 47 height 7
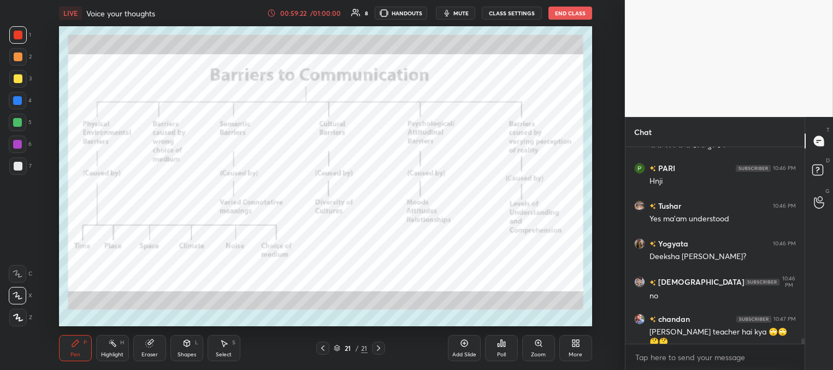
scroll to position [6974, 0]
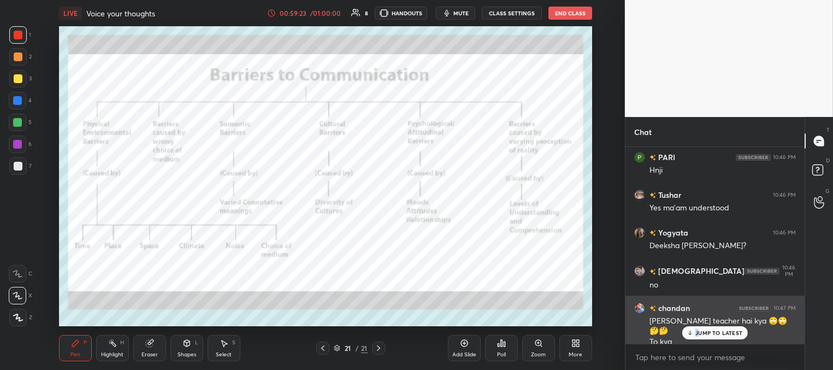
click at [697, 331] on p "JUMP TO LATEST" at bounding box center [719, 333] width 47 height 7
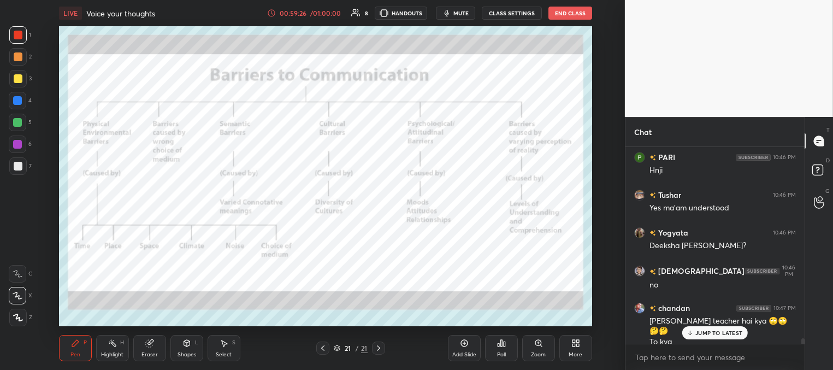
scroll to position [7012, 0]
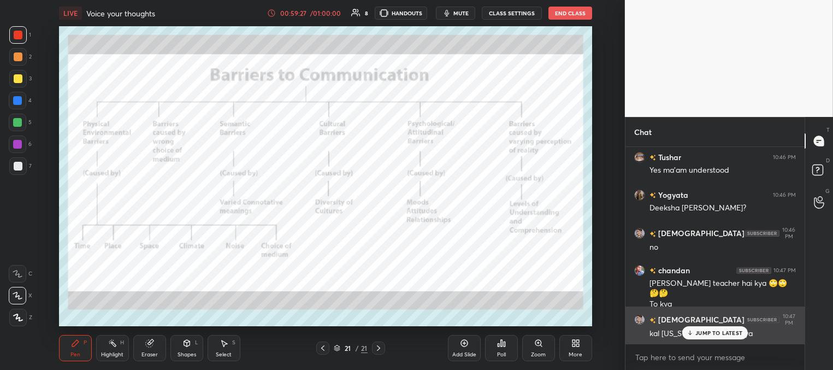
drag, startPoint x: 703, startPoint y: 335, endPoint x: 696, endPoint y: 334, distance: 7.1
click at [702, 335] on p "JUMP TO LATEST" at bounding box center [719, 333] width 47 height 7
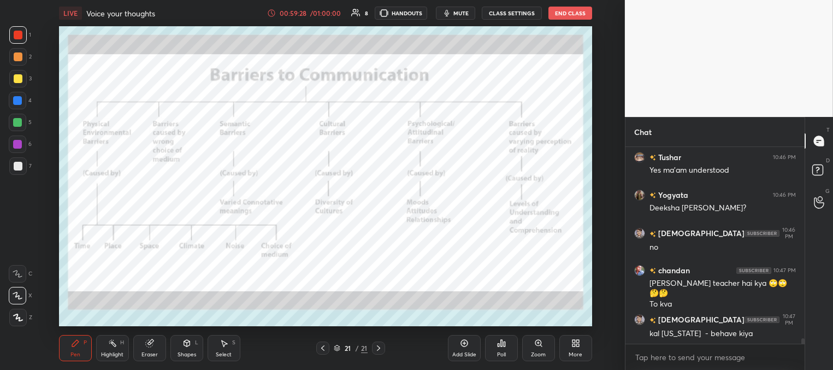
scroll to position [7060, 0]
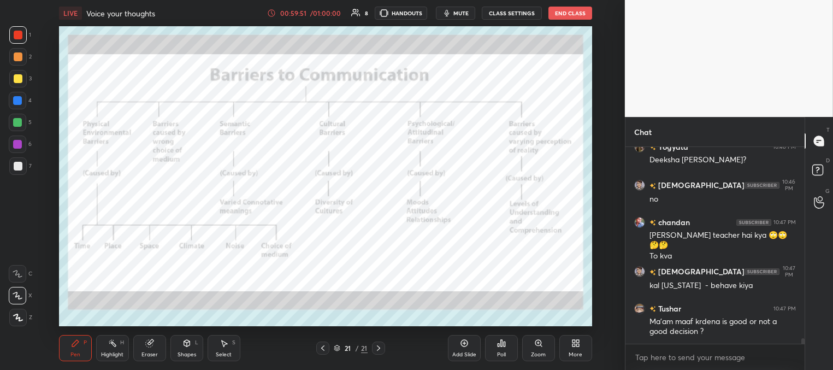
click at [459, 352] on div "Add Slide" at bounding box center [464, 354] width 24 height 5
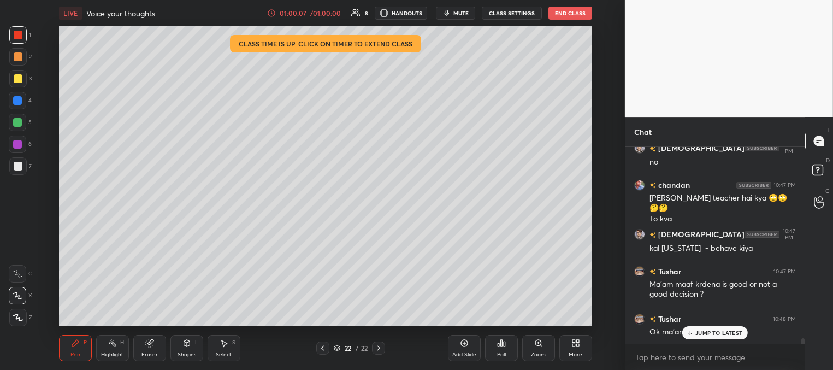
scroll to position [7145, 0]
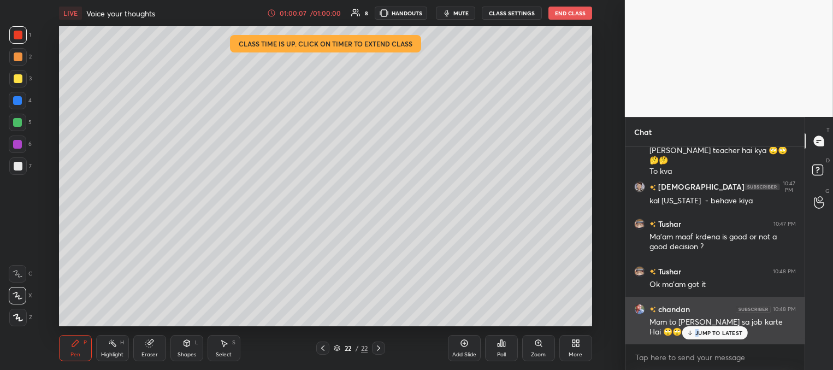
click at [697, 334] on p "JUMP TO LATEST" at bounding box center [719, 333] width 47 height 7
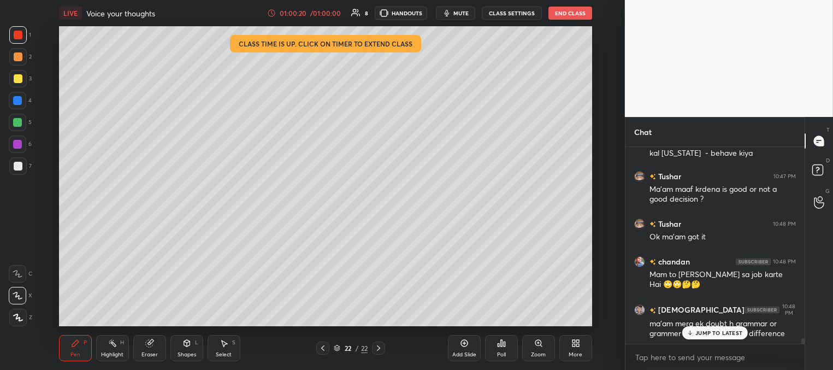
scroll to position [7230, 0]
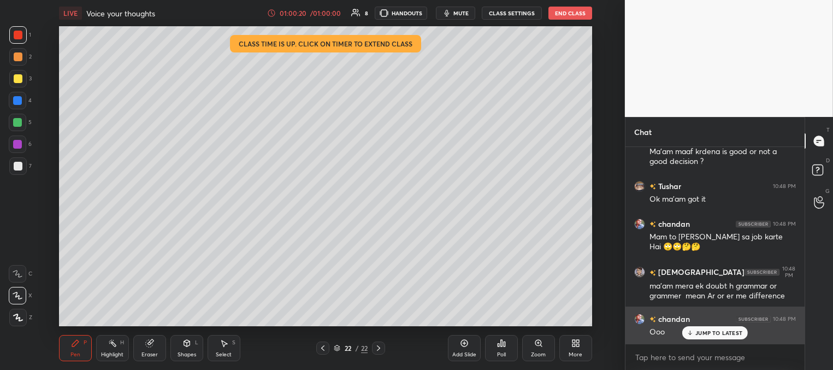
drag, startPoint x: 704, startPoint y: 332, endPoint x: 695, endPoint y: 330, distance: 9.0
click at [704, 331] on p "JUMP TO LATEST" at bounding box center [719, 333] width 47 height 7
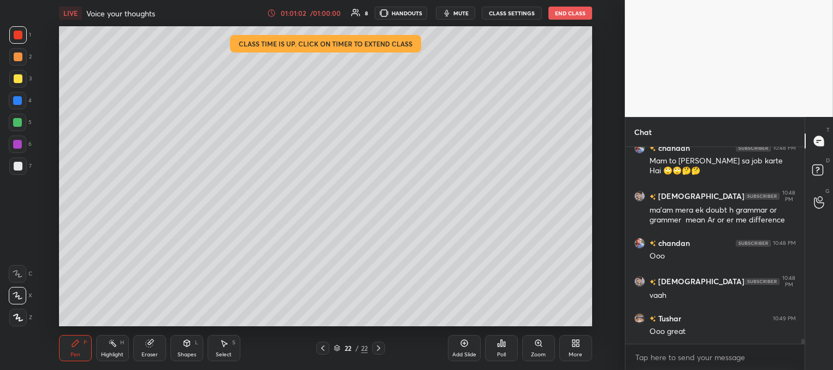
scroll to position [7343, 0]
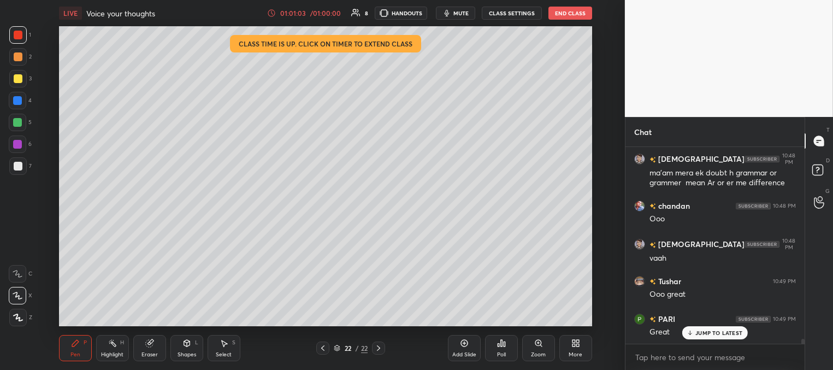
drag, startPoint x: 706, startPoint y: 334, endPoint x: 684, endPoint y: 325, distance: 24.3
click at [706, 334] on p "JUMP TO LATEST" at bounding box center [719, 333] width 47 height 7
click at [20, 76] on div at bounding box center [18, 78] width 9 height 9
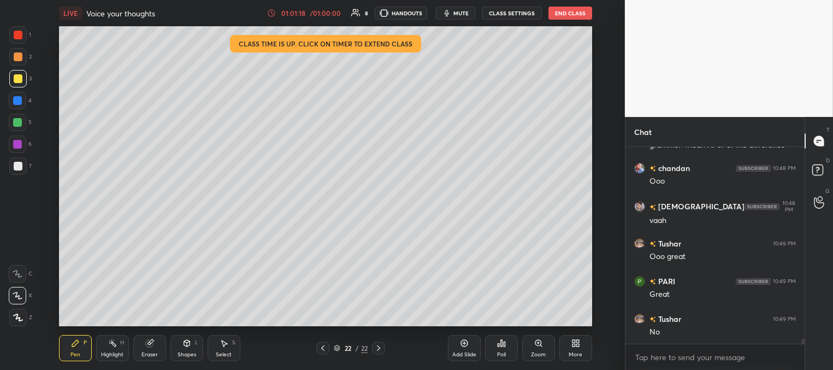
drag, startPoint x: 19, startPoint y: 163, endPoint x: 23, endPoint y: 253, distance: 89.7
click at [19, 165] on div at bounding box center [18, 166] width 9 height 9
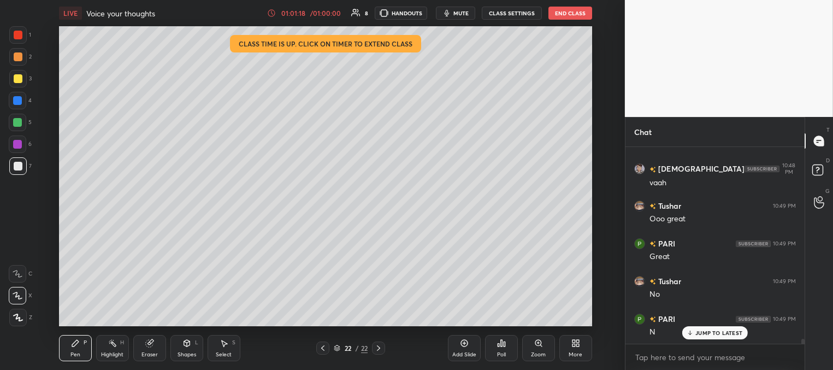
drag, startPoint x: 15, startPoint y: 268, endPoint x: 20, endPoint y: 280, distance: 13.7
click at [16, 269] on div at bounding box center [17, 273] width 17 height 17
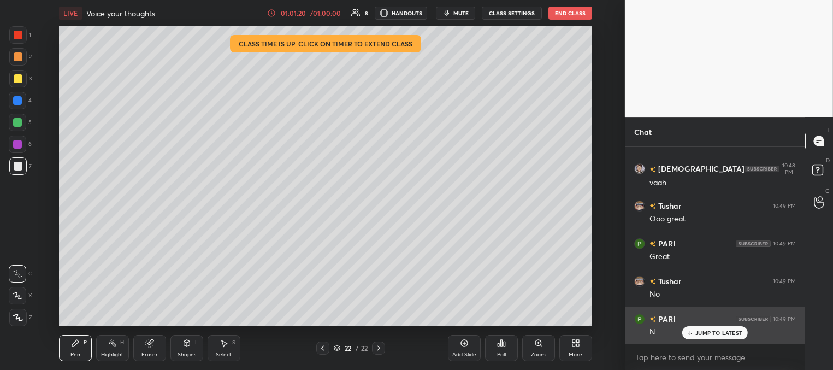
drag, startPoint x: 713, startPoint y: 333, endPoint x: 696, endPoint y: 331, distance: 17.1
click at [712, 331] on p "JUMP TO LATEST" at bounding box center [719, 333] width 47 height 7
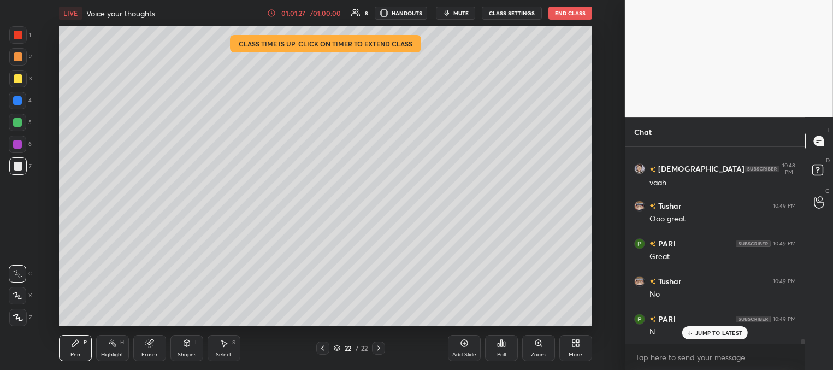
scroll to position [7456, 0]
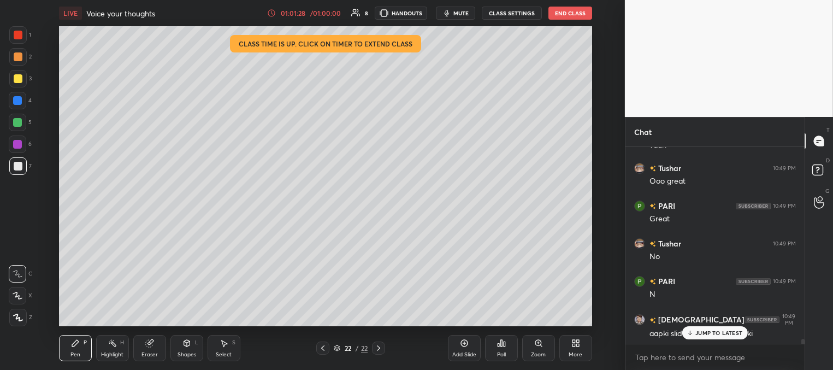
click at [695, 333] on div "JUMP TO LATEST" at bounding box center [716, 332] width 66 height 13
click at [324, 349] on icon at bounding box center [323, 348] width 9 height 9
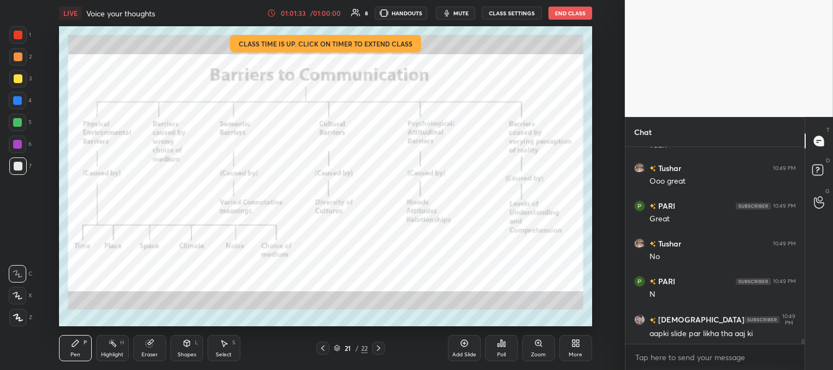
click at [324, 349] on icon at bounding box center [323, 348] width 9 height 9
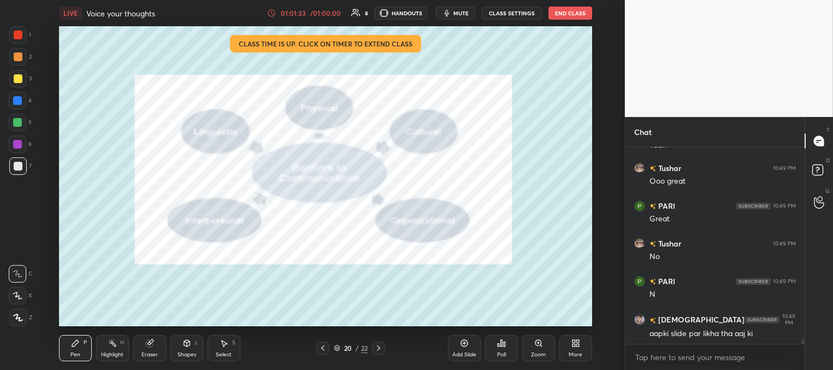
click at [321, 348] on icon at bounding box center [323, 348] width 9 height 9
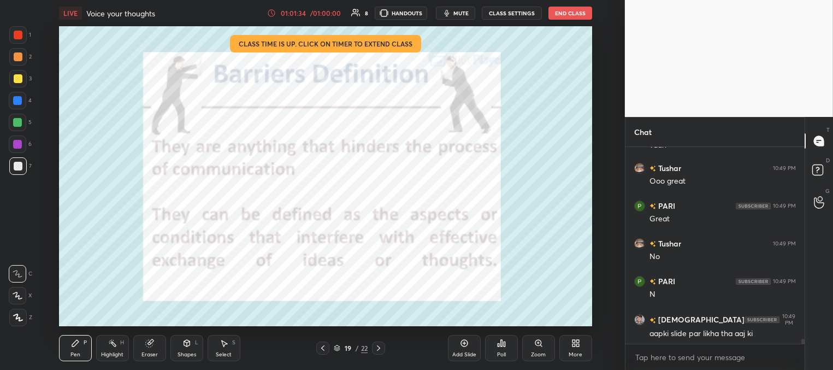
click at [323, 348] on icon at bounding box center [323, 348] width 9 height 9
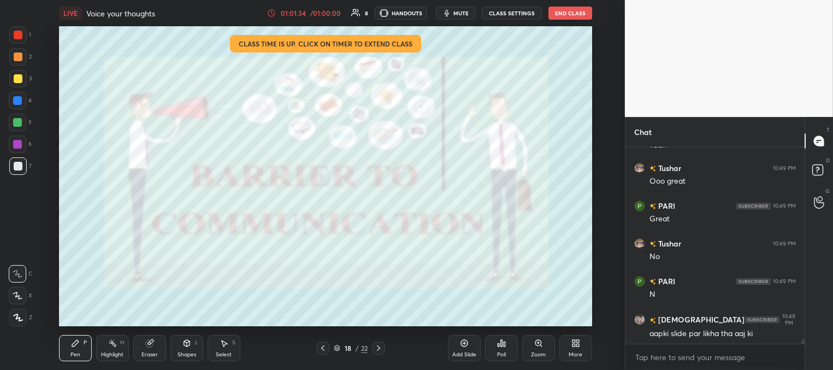
click at [322, 349] on icon at bounding box center [323, 348] width 9 height 9
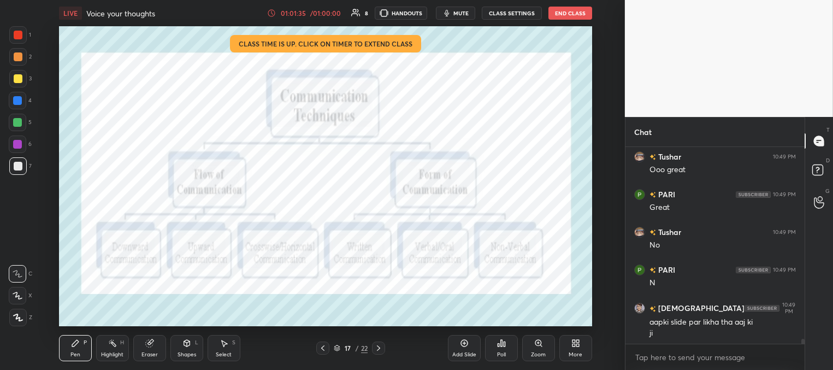
click at [321, 349] on icon at bounding box center [323, 348] width 9 height 9
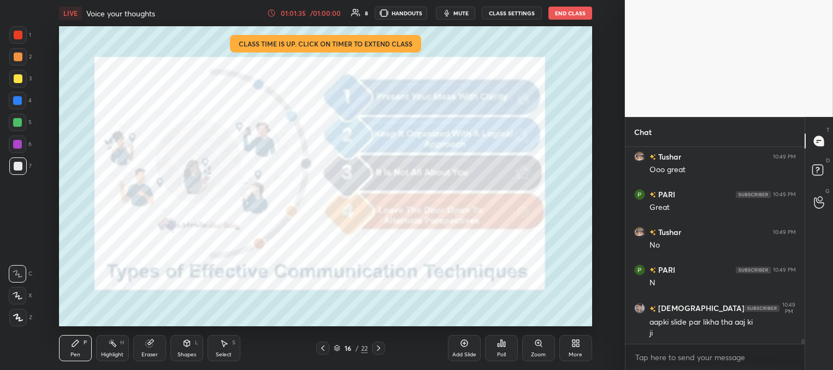
click at [321, 349] on icon at bounding box center [322, 347] width 3 height 5
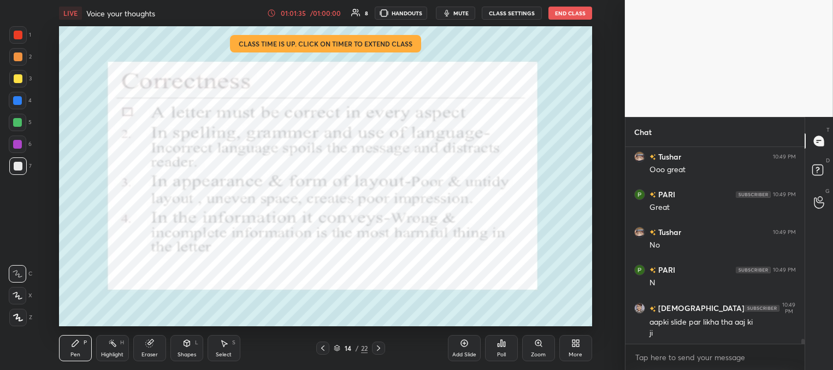
click at [322, 348] on icon at bounding box center [323, 348] width 9 height 9
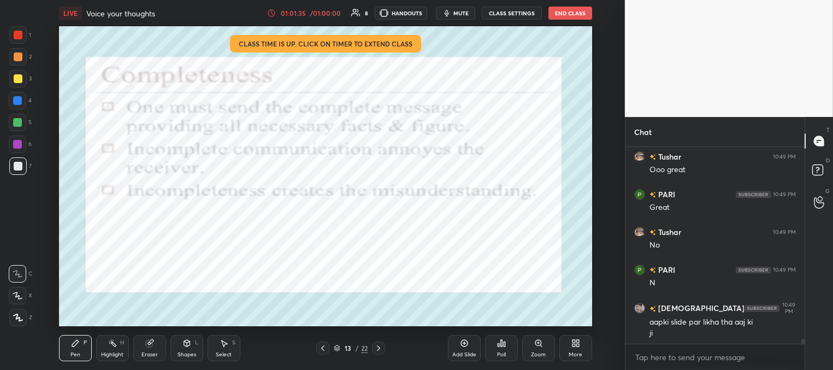
click at [322, 348] on icon at bounding box center [323, 348] width 9 height 9
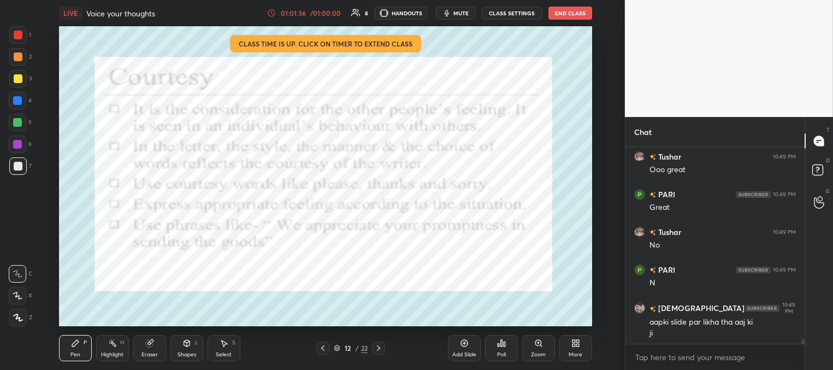
click at [322, 348] on icon at bounding box center [323, 348] width 9 height 9
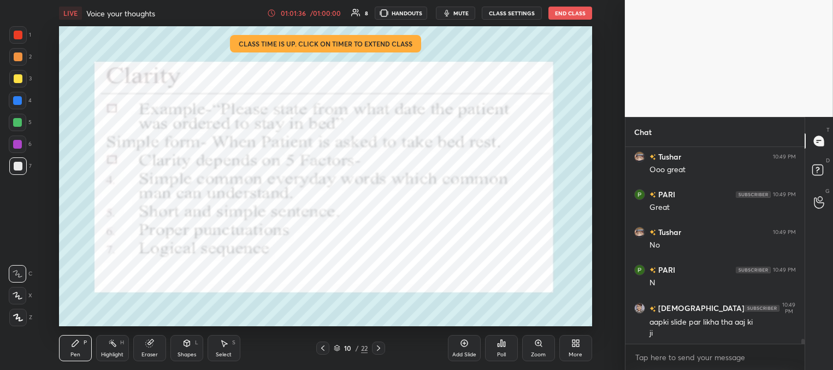
click at [324, 348] on icon at bounding box center [323, 348] width 9 height 9
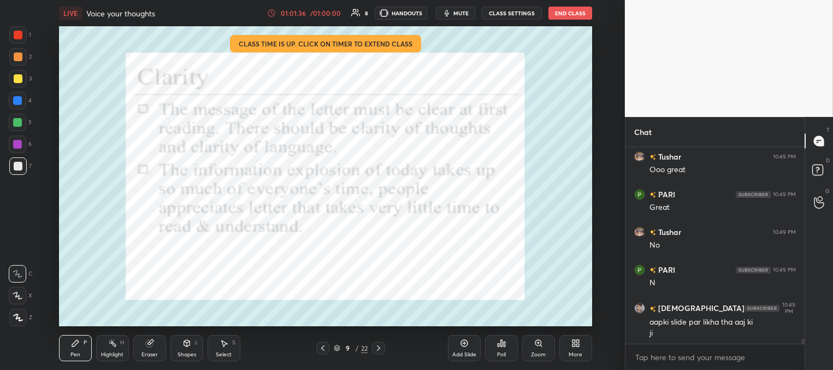
click at [324, 350] on icon at bounding box center [322, 347] width 3 height 5
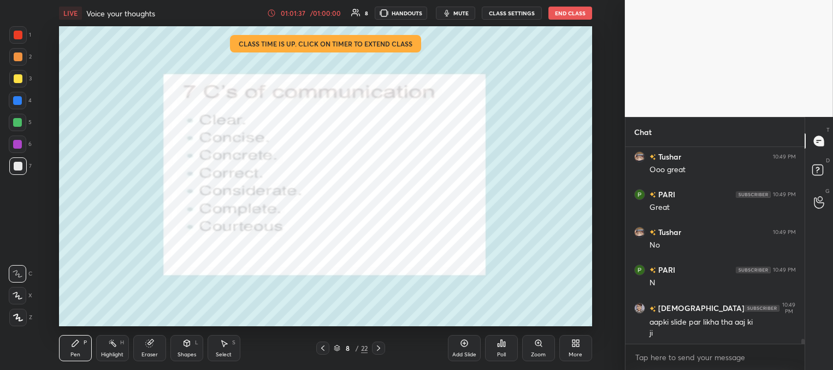
click at [324, 351] on icon at bounding box center [323, 348] width 9 height 9
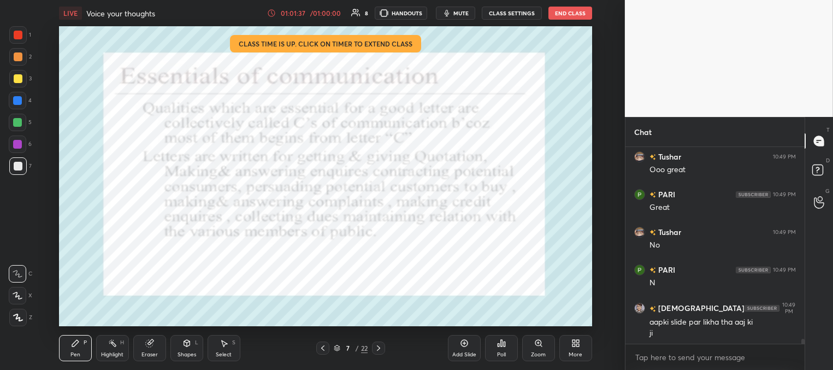
click at [324, 350] on icon at bounding box center [323, 348] width 9 height 9
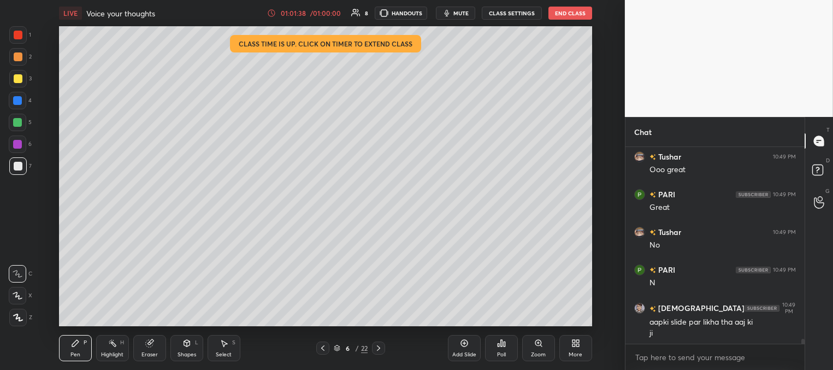
click at [324, 350] on icon at bounding box center [323, 348] width 9 height 9
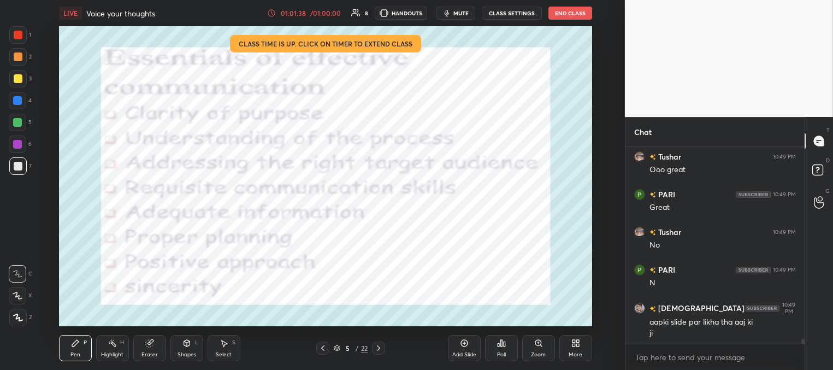
click at [324, 351] on icon at bounding box center [323, 348] width 9 height 9
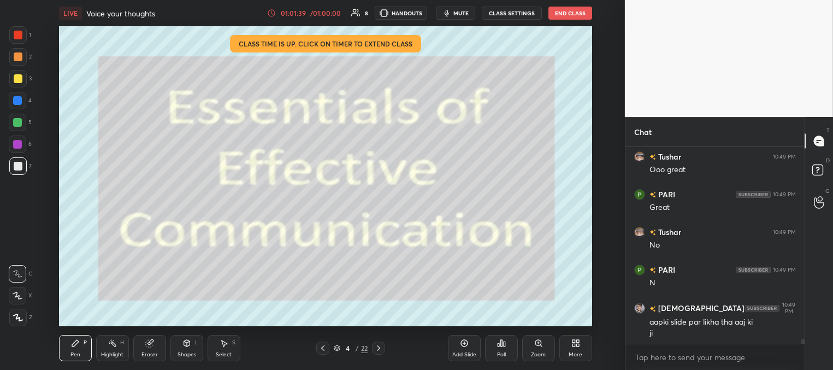
click at [324, 351] on icon at bounding box center [323, 348] width 9 height 9
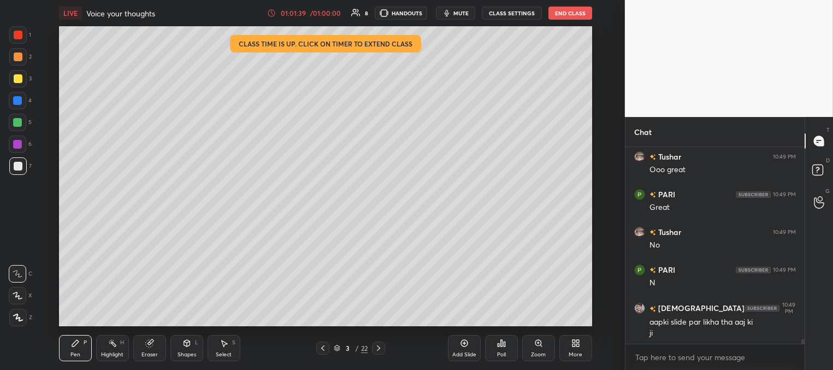
click at [324, 352] on icon at bounding box center [323, 348] width 9 height 9
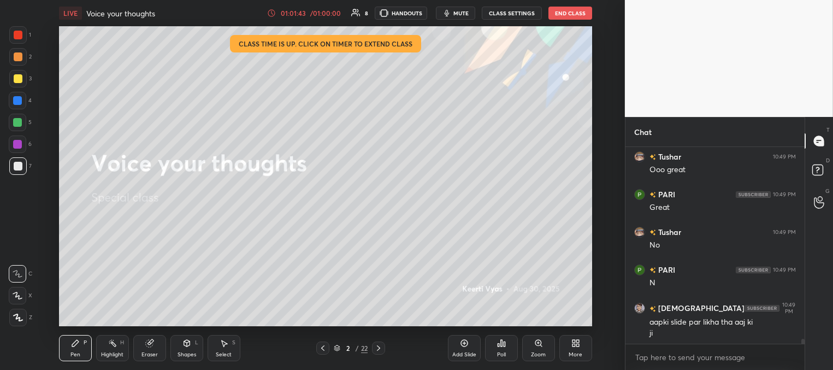
scroll to position [7505, 0]
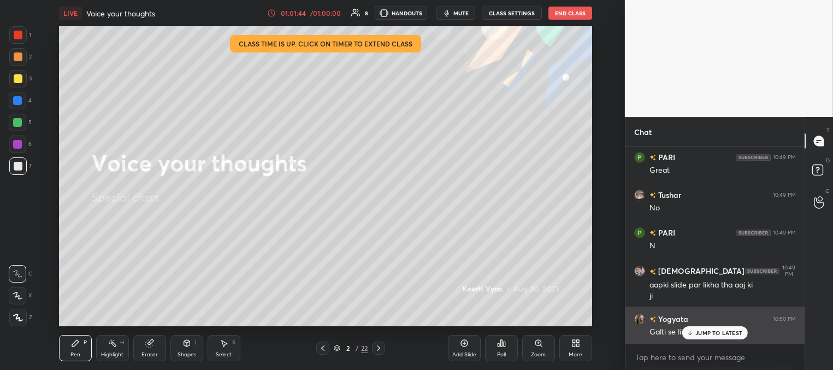
click at [697, 336] on p "JUMP TO LATEST" at bounding box center [719, 333] width 47 height 7
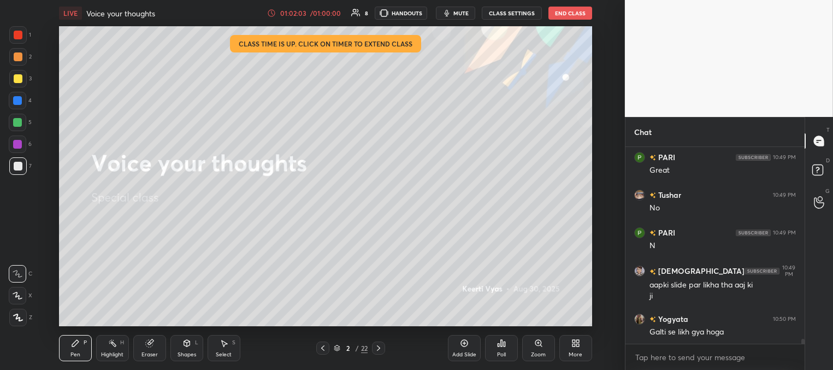
click at [375, 349] on icon at bounding box center [378, 348] width 9 height 9
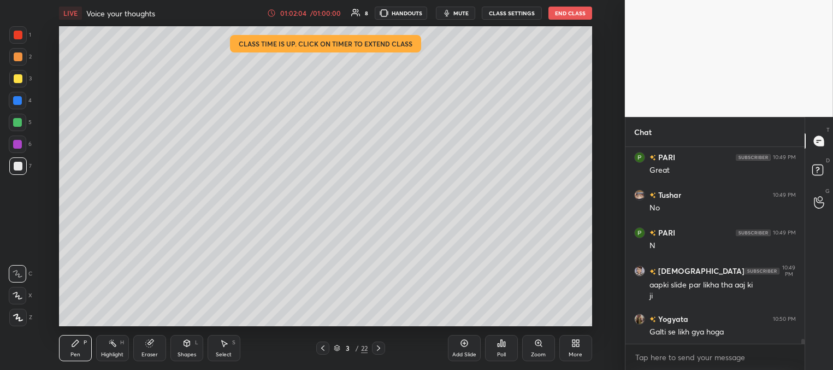
click at [379, 349] on icon at bounding box center [378, 347] width 3 height 5
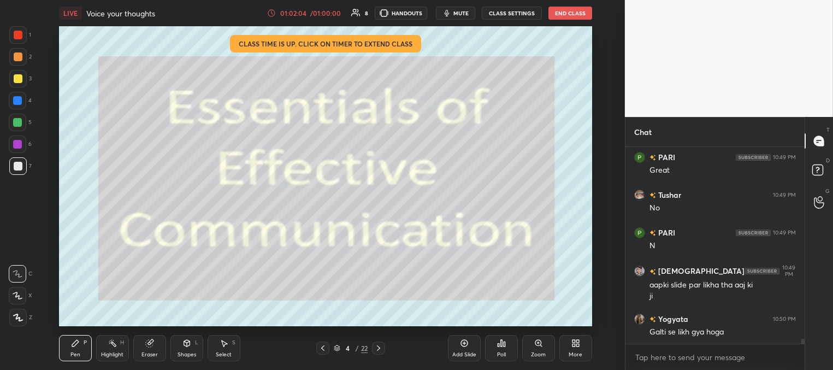
click at [378, 348] on icon at bounding box center [378, 348] width 9 height 9
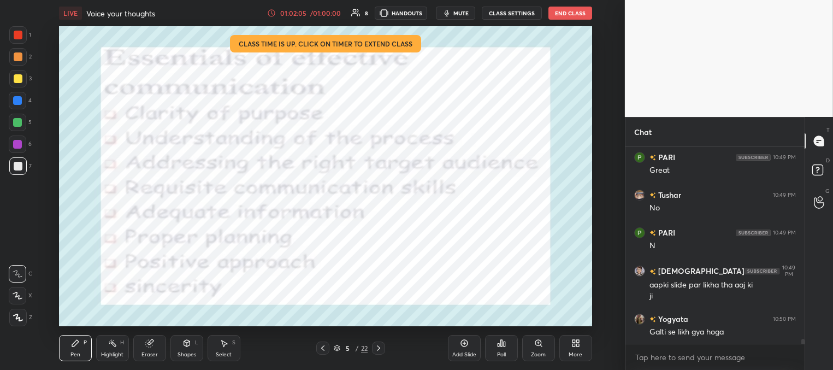
click at [377, 347] on icon at bounding box center [378, 348] width 9 height 9
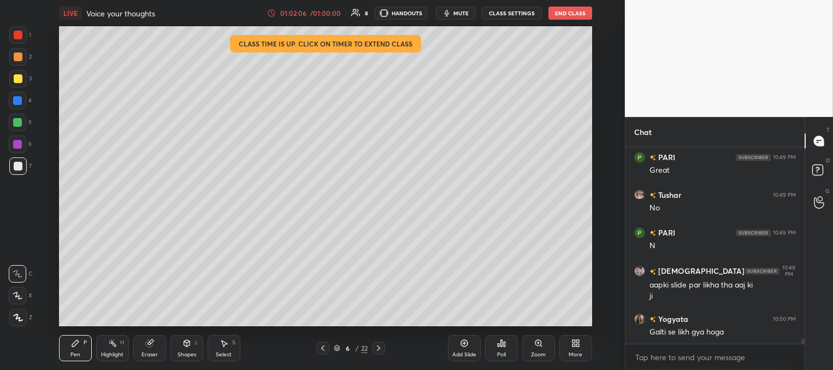
click at [377, 348] on icon at bounding box center [378, 348] width 9 height 9
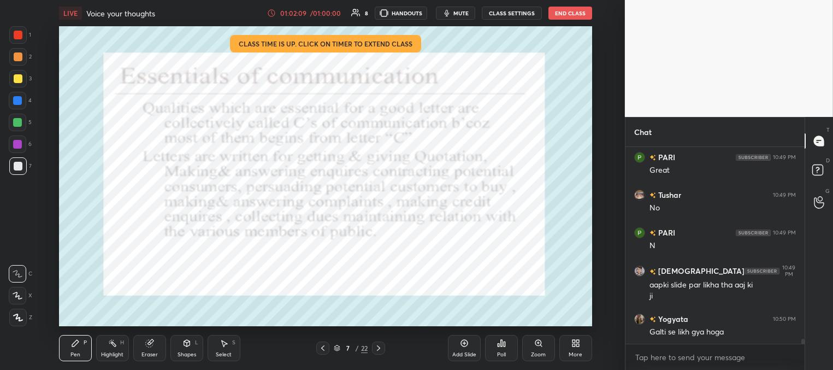
click at [378, 346] on icon at bounding box center [378, 348] width 9 height 9
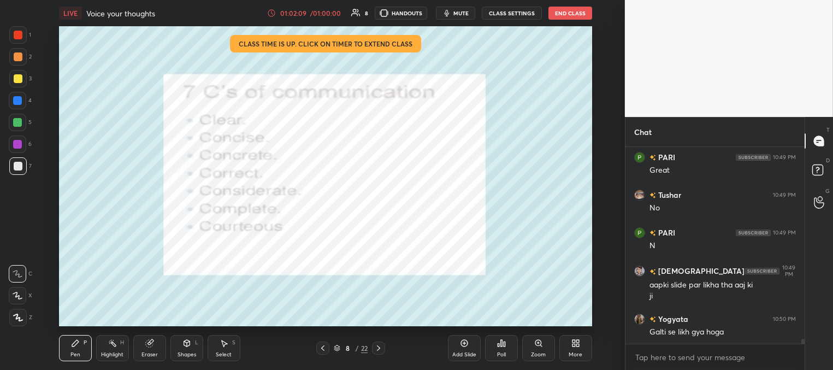
click at [378, 348] on icon at bounding box center [378, 348] width 9 height 9
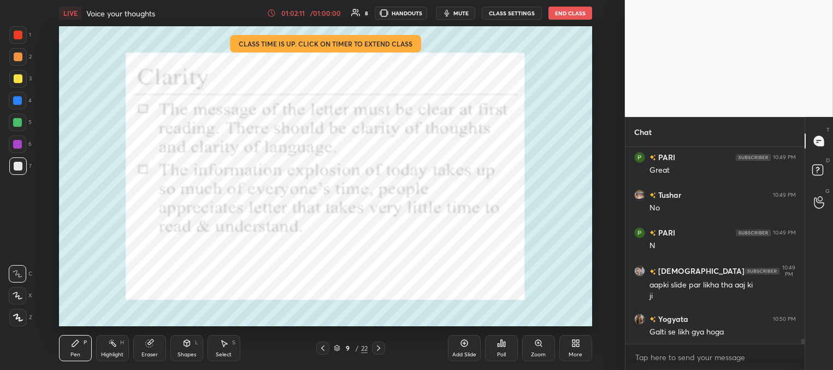
click at [378, 346] on icon at bounding box center [378, 348] width 9 height 9
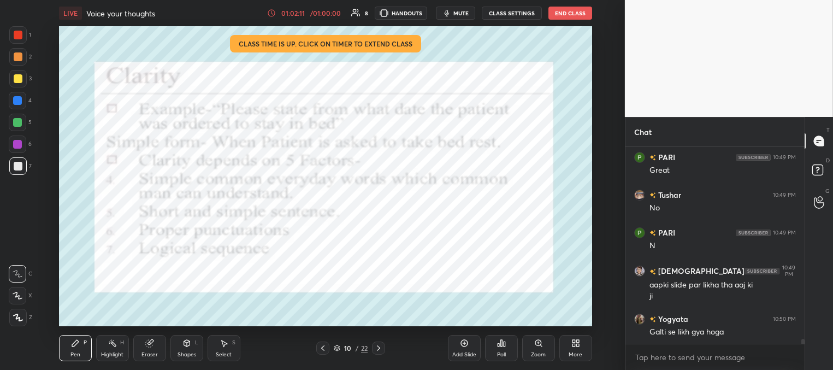
click at [377, 346] on icon at bounding box center [378, 348] width 9 height 9
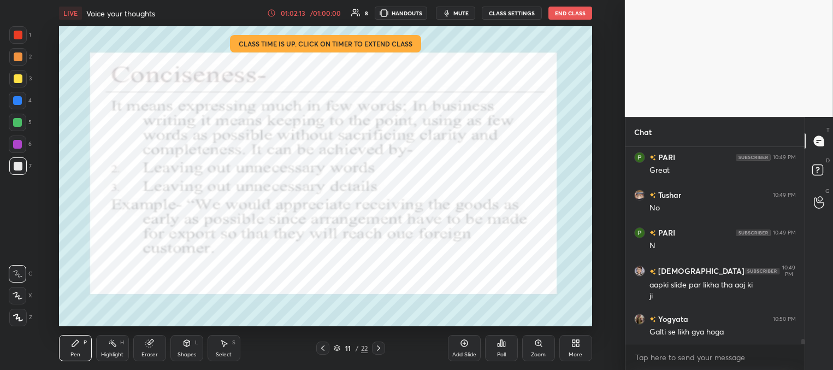
click at [378, 348] on icon at bounding box center [378, 348] width 9 height 9
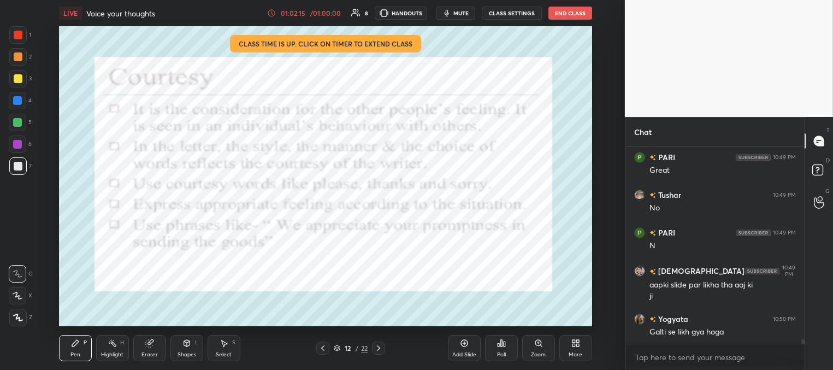
click at [378, 348] on icon at bounding box center [378, 348] width 9 height 9
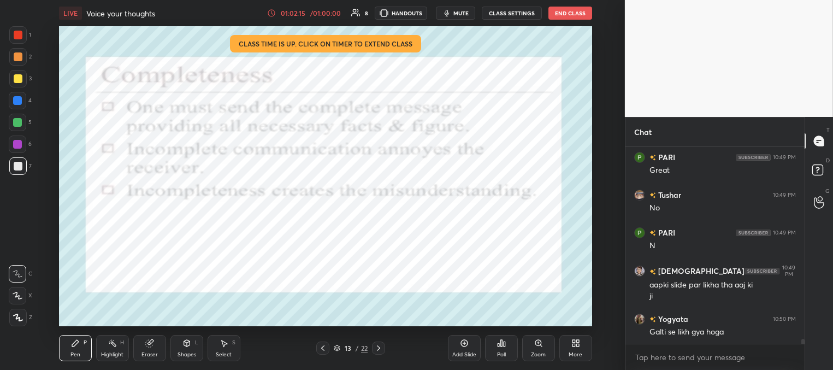
click at [378, 349] on icon at bounding box center [378, 348] width 9 height 9
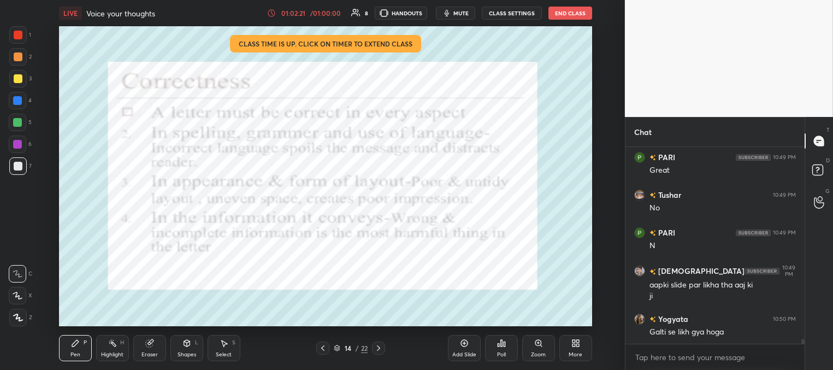
drag, startPoint x: 18, startPoint y: 77, endPoint x: 22, endPoint y: 81, distance: 6.2
click at [19, 78] on div at bounding box center [18, 78] width 9 height 9
click at [337, 346] on icon at bounding box center [337, 348] width 7 height 7
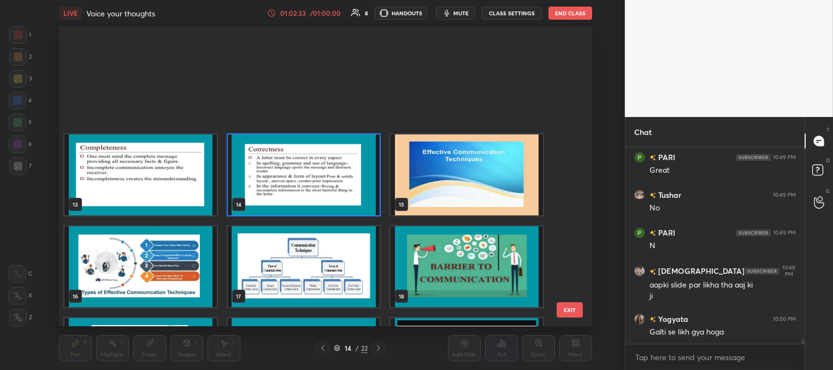
scroll to position [434, 0]
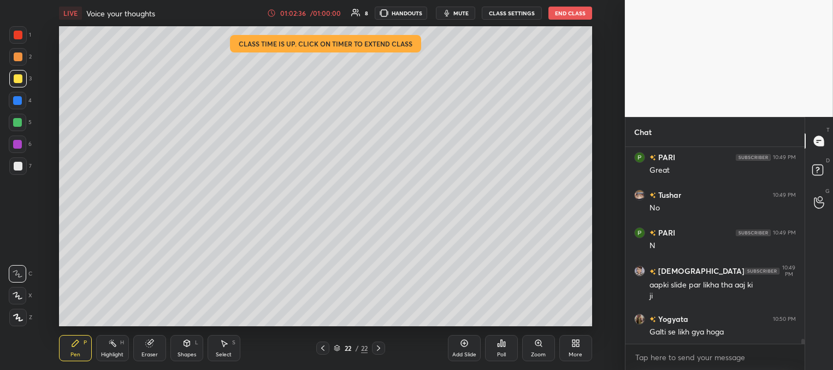
drag, startPoint x: 225, startPoint y: 349, endPoint x: 228, endPoint y: 330, distance: 19.3
click at [226, 348] on div "Select S" at bounding box center [224, 348] width 33 height 26
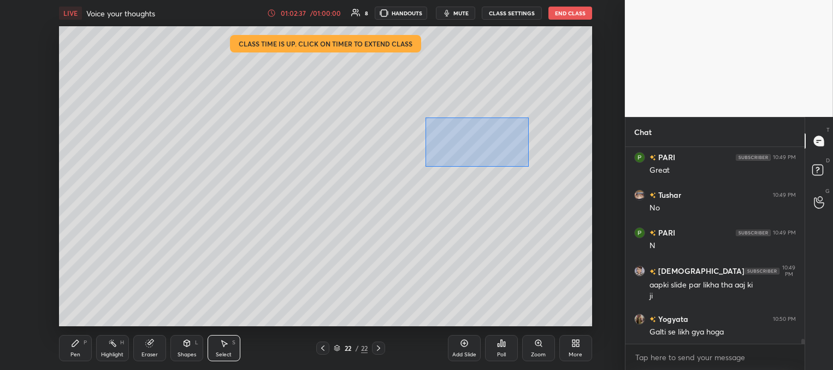
drag, startPoint x: 425, startPoint y: 115, endPoint x: 532, endPoint y: 173, distance: 121.8
click at [535, 174] on div "0 ° Undo Copy Duplicate Duplicate to new slide Delete" at bounding box center [325, 176] width 533 height 300
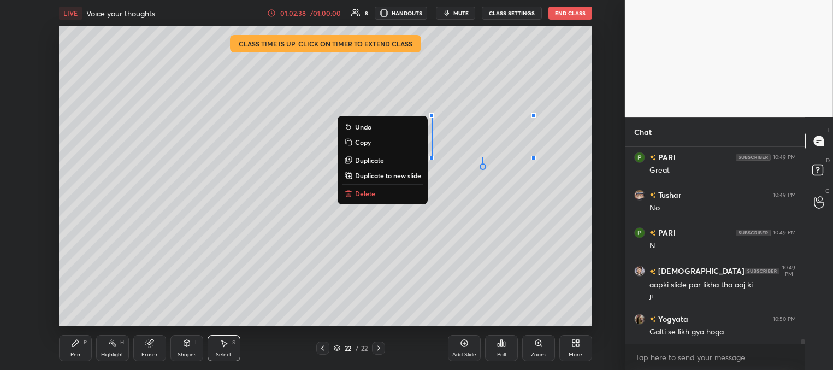
drag, startPoint x: 377, startPoint y: 197, endPoint x: 369, endPoint y: 203, distance: 9.9
click at [376, 197] on button "Delete" at bounding box center [382, 193] width 81 height 13
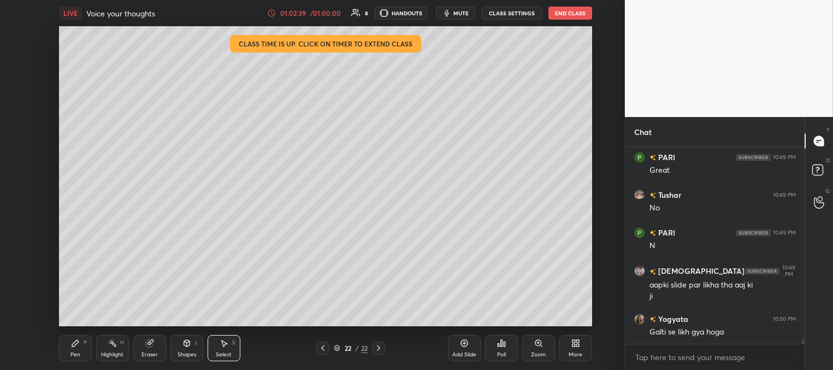
drag, startPoint x: 81, startPoint y: 339, endPoint x: 84, endPoint y: 327, distance: 12.8
click at [82, 336] on div "Pen P" at bounding box center [75, 348] width 33 height 26
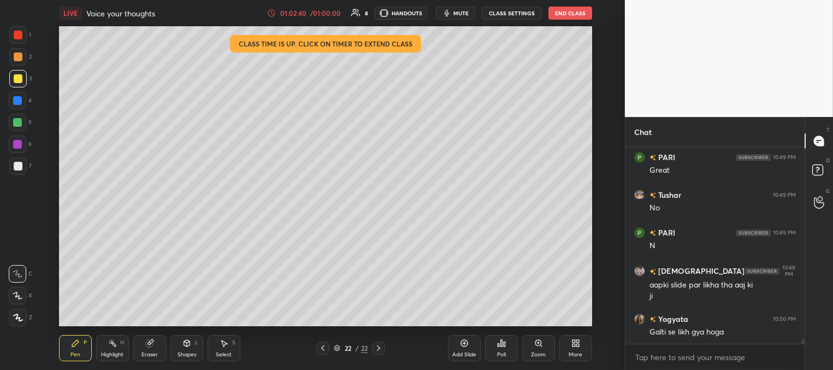
scroll to position [7543, 0]
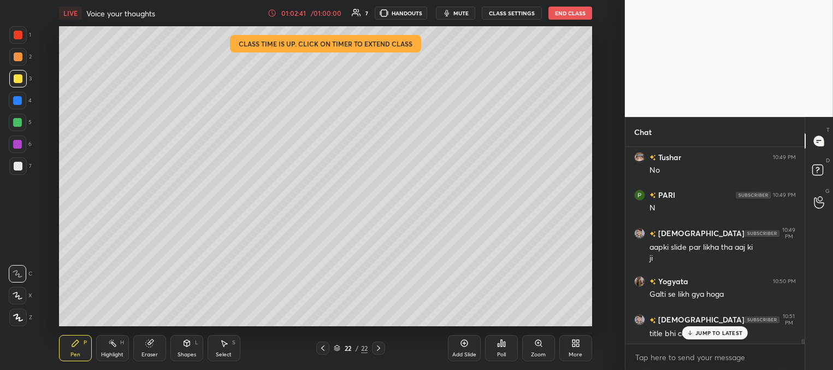
click at [693, 334] on icon at bounding box center [690, 333] width 7 height 7
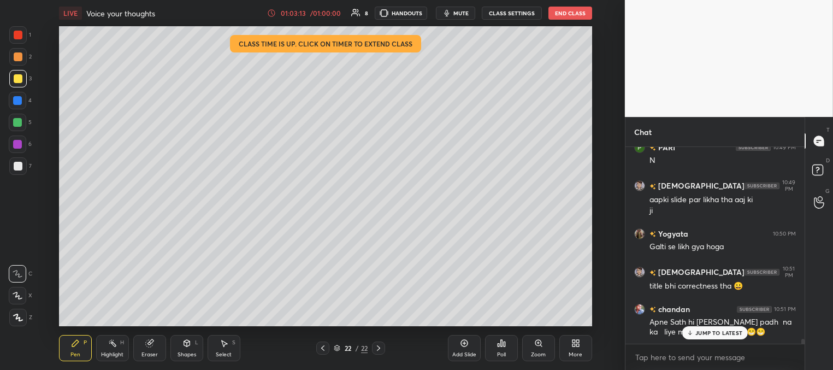
click at [704, 334] on p "JUMP TO LATEST" at bounding box center [719, 333] width 47 height 7
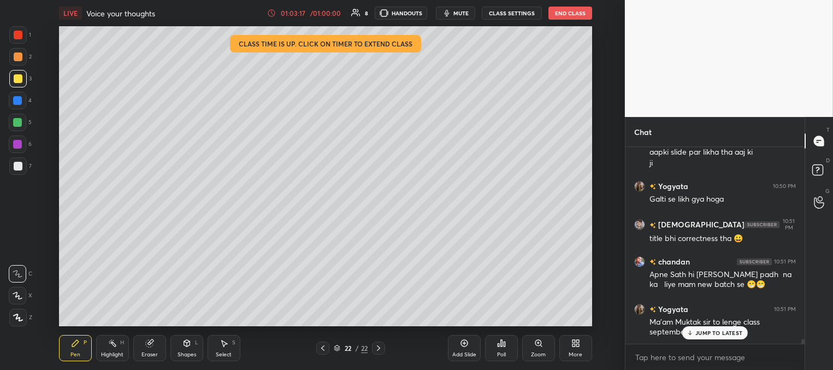
click at [705, 333] on p "JUMP TO LATEST" at bounding box center [719, 333] width 47 height 7
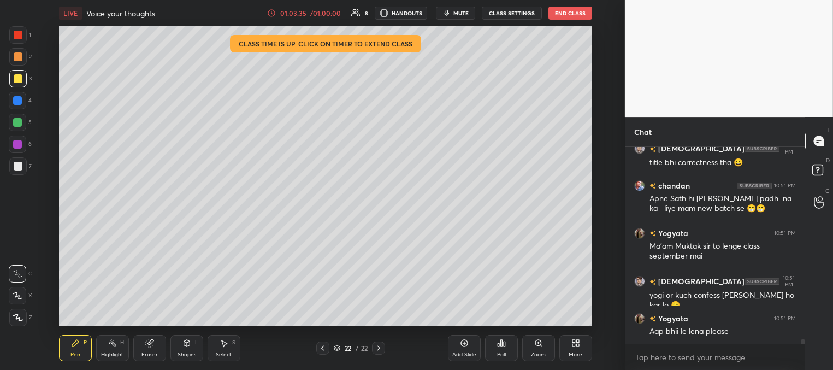
scroll to position [7771, 0]
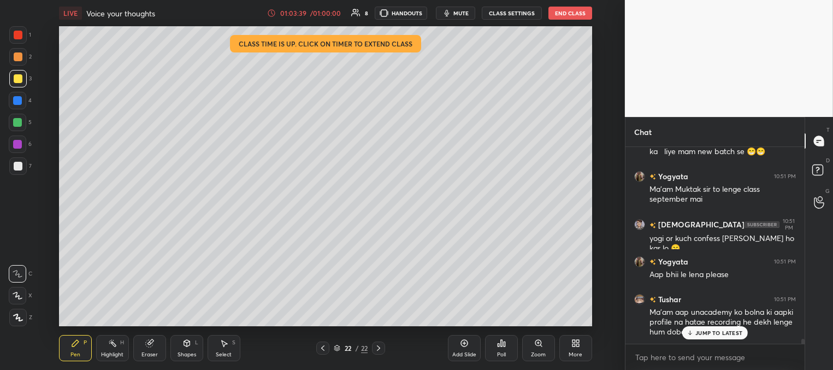
click at [700, 332] on p "JUMP TO LATEST" at bounding box center [719, 333] width 47 height 7
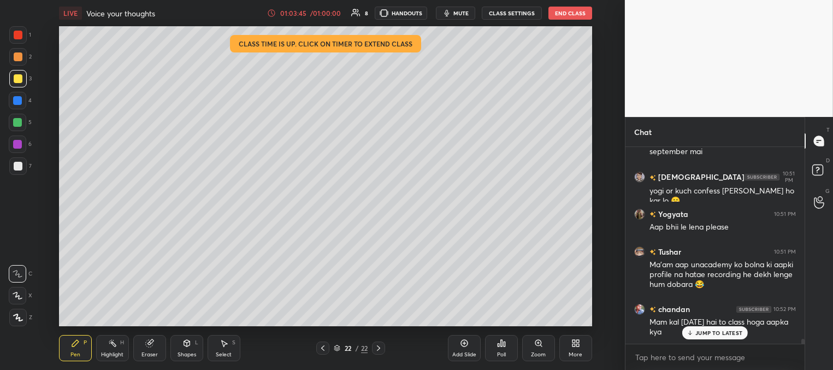
click at [693, 337] on div "JUMP TO LATEST" at bounding box center [716, 332] width 66 height 13
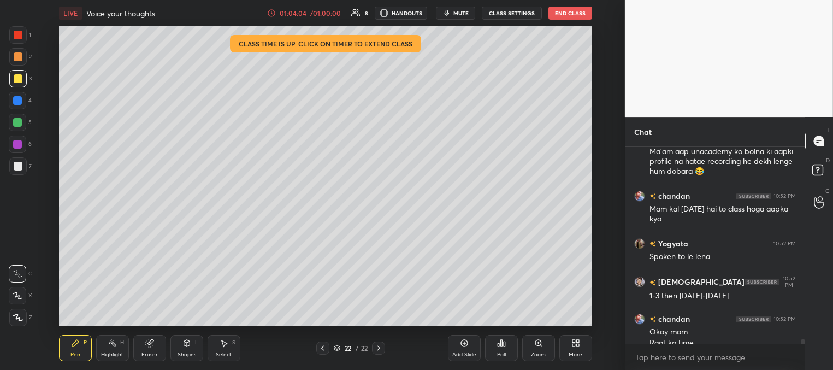
scroll to position [7942, 0]
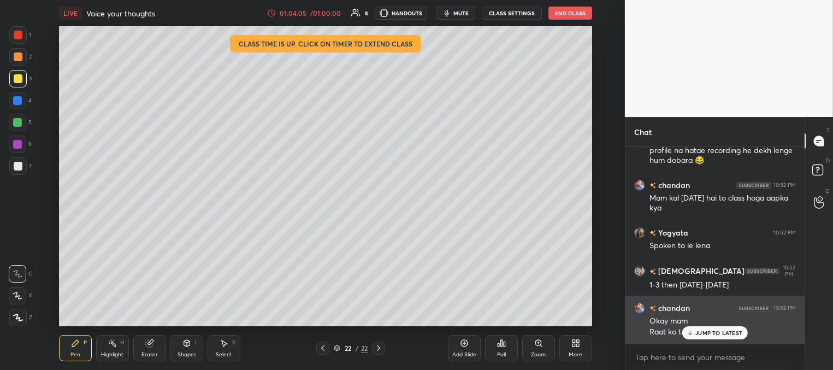
drag, startPoint x: 701, startPoint y: 332, endPoint x: 665, endPoint y: 319, distance: 37.9
click at [700, 332] on p "JUMP TO LATEST" at bounding box center [719, 333] width 47 height 7
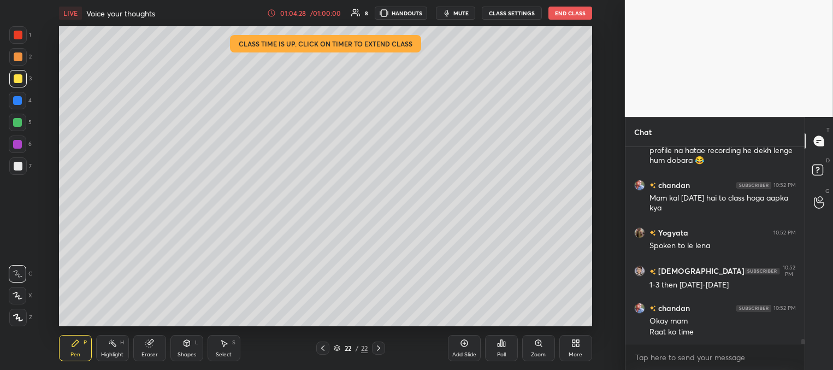
scroll to position [7953, 0]
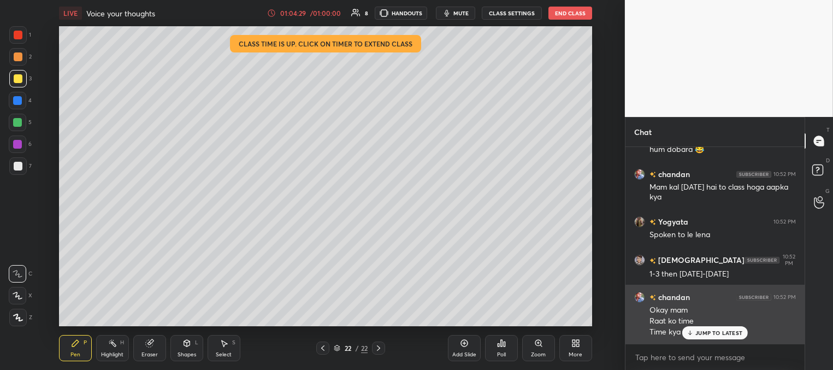
drag, startPoint x: 699, startPoint y: 336, endPoint x: 693, endPoint y: 334, distance: 6.2
click at [697, 336] on p "JUMP TO LATEST" at bounding box center [719, 333] width 47 height 7
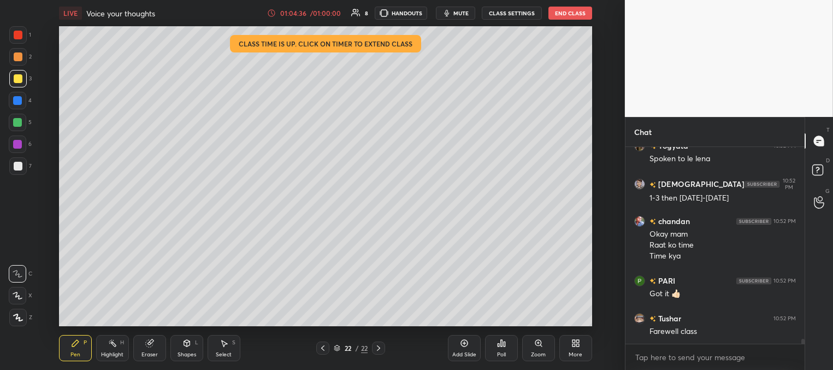
scroll to position [8066, 0]
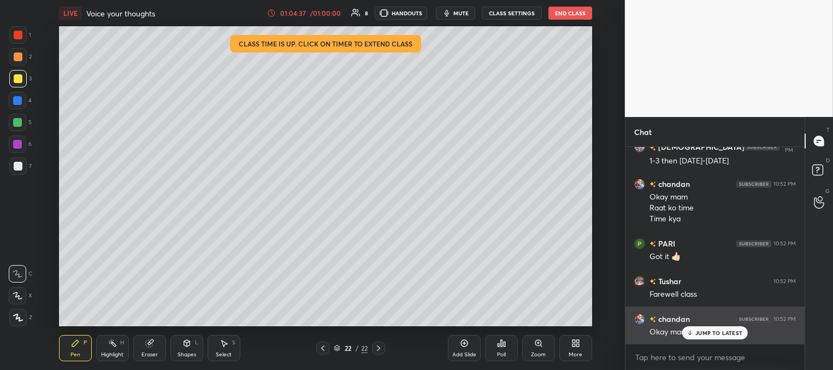
drag, startPoint x: 704, startPoint y: 332, endPoint x: 667, endPoint y: 319, distance: 39.9
click at [703, 333] on p "JUMP TO LATEST" at bounding box center [719, 333] width 47 height 7
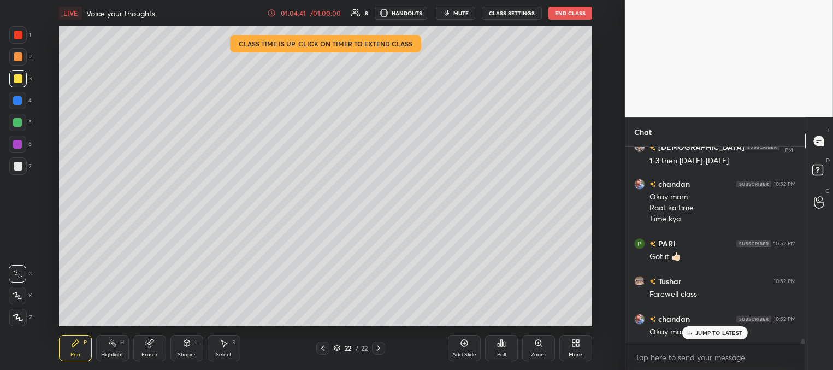
scroll to position [8104, 0]
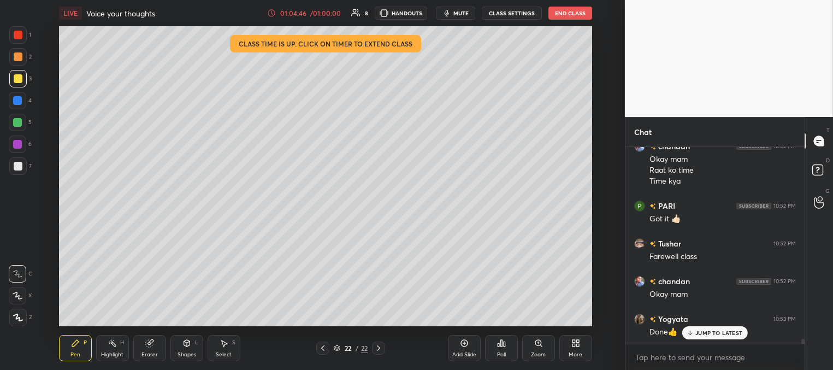
click at [699, 332] on p "JUMP TO LATEST" at bounding box center [719, 333] width 47 height 7
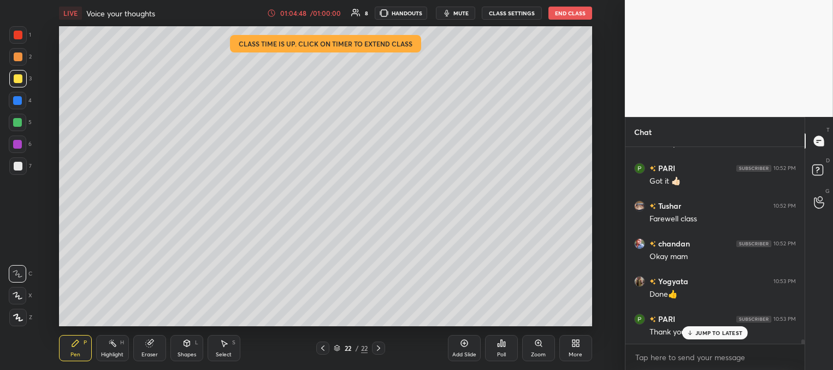
click at [694, 336] on div "JUMP TO LATEST" at bounding box center [716, 332] width 66 height 13
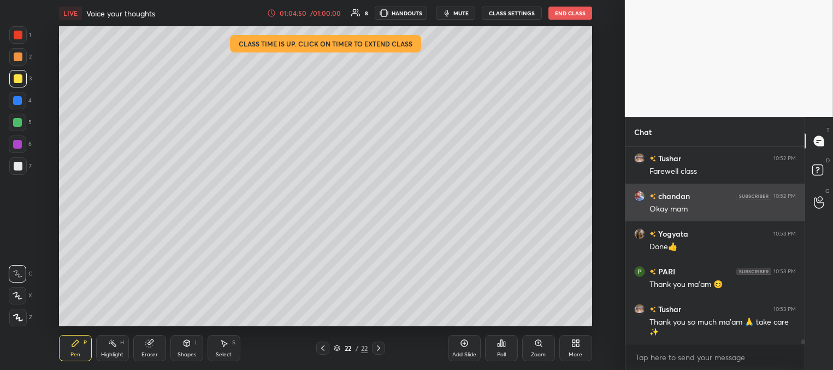
scroll to position [8227, 0]
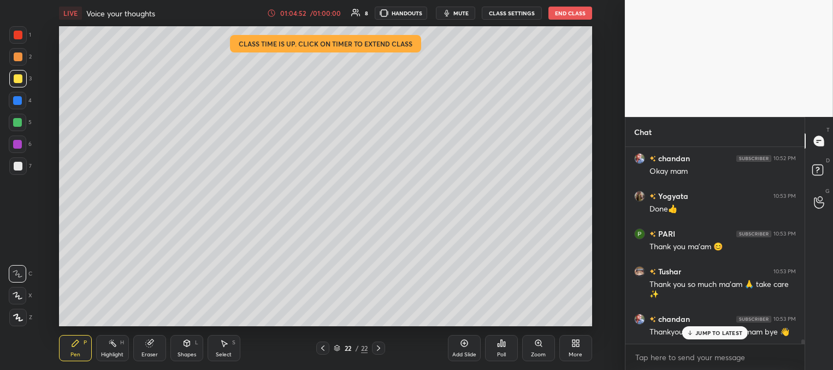
click at [557, 10] on button "End Class" at bounding box center [571, 13] width 44 height 13
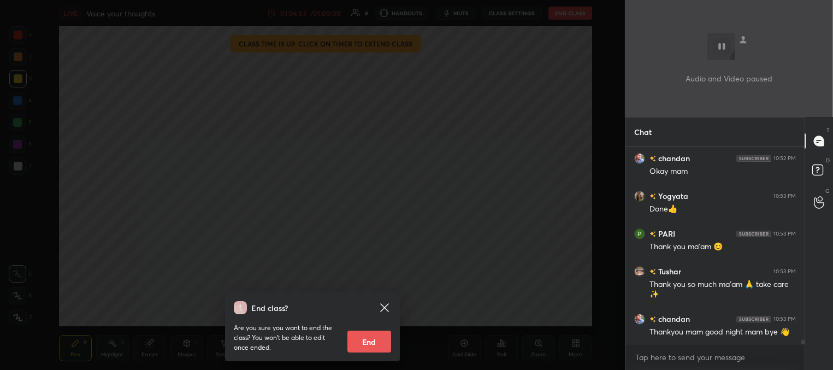
scroll to position [8275, 0]
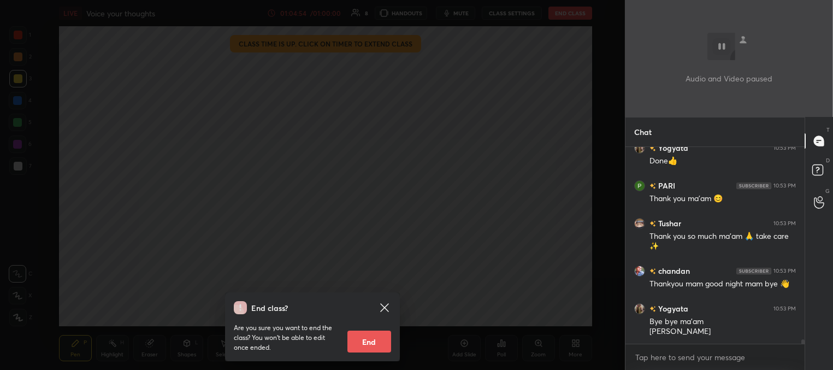
click at [380, 337] on button "End" at bounding box center [370, 342] width 44 height 22
type textarea "x"
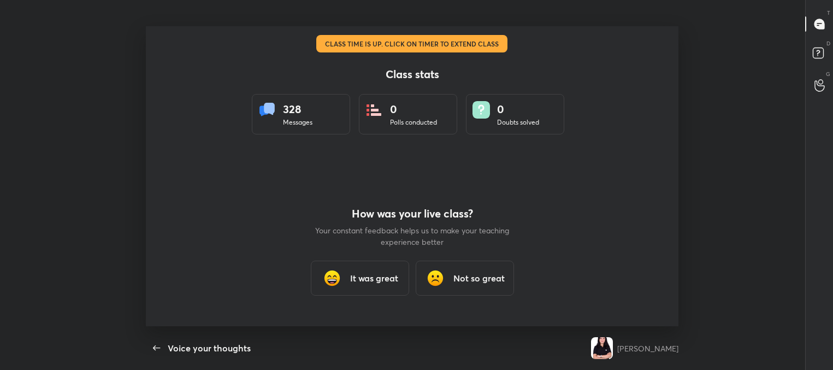
scroll to position [0, 0]
click at [157, 345] on icon "button" at bounding box center [156, 348] width 13 height 13
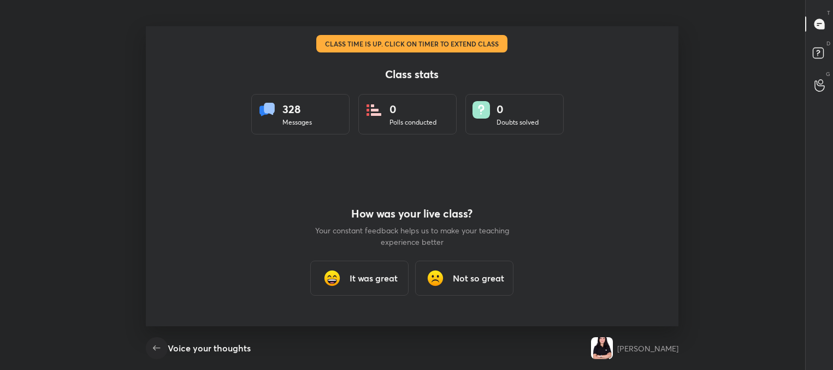
click at [157, 345] on icon "button" at bounding box center [156, 348] width 13 height 13
